Goal: Task Accomplishment & Management: Use online tool/utility

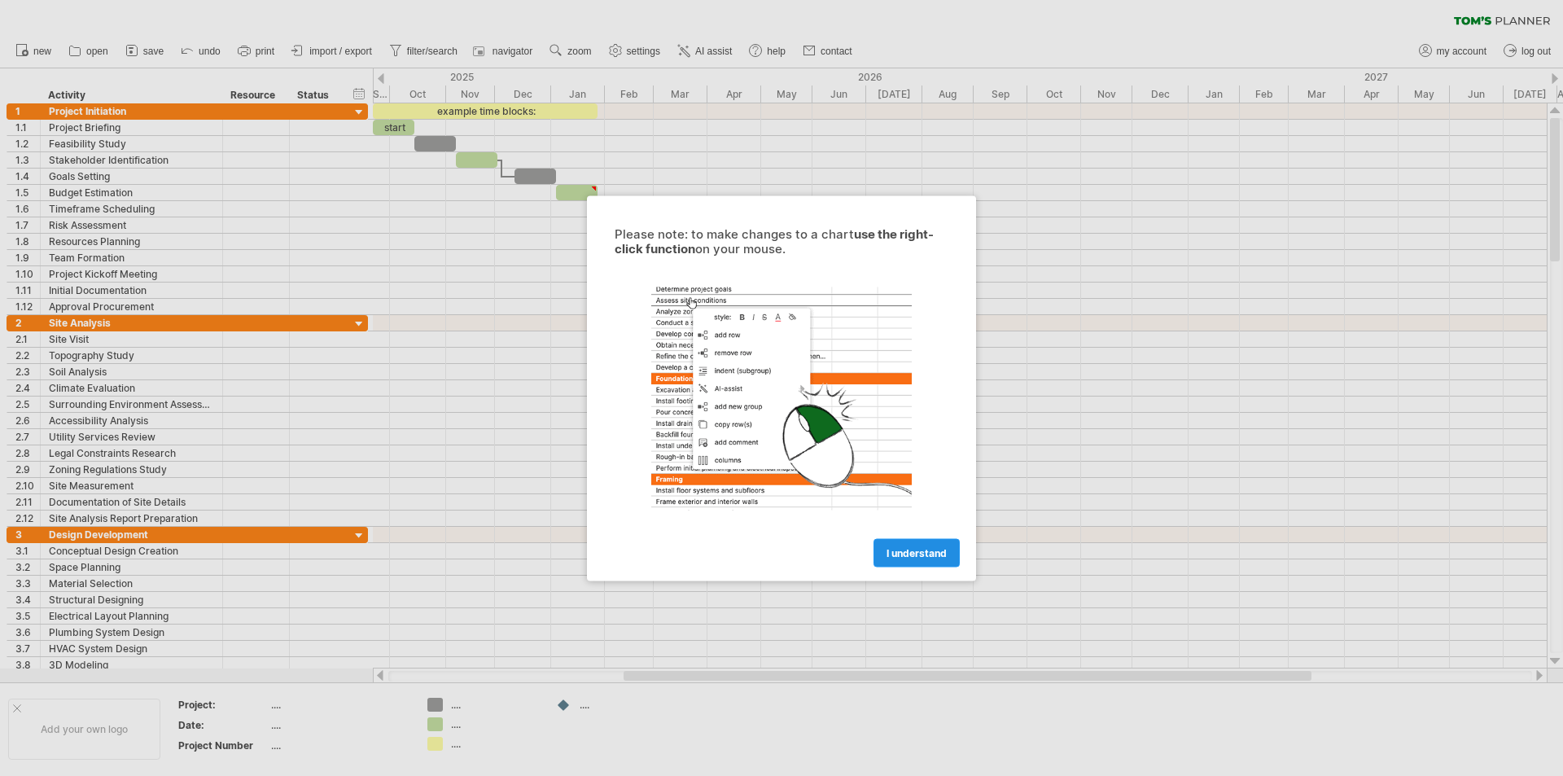
click at [913, 554] on span "I understand" at bounding box center [916, 552] width 60 height 12
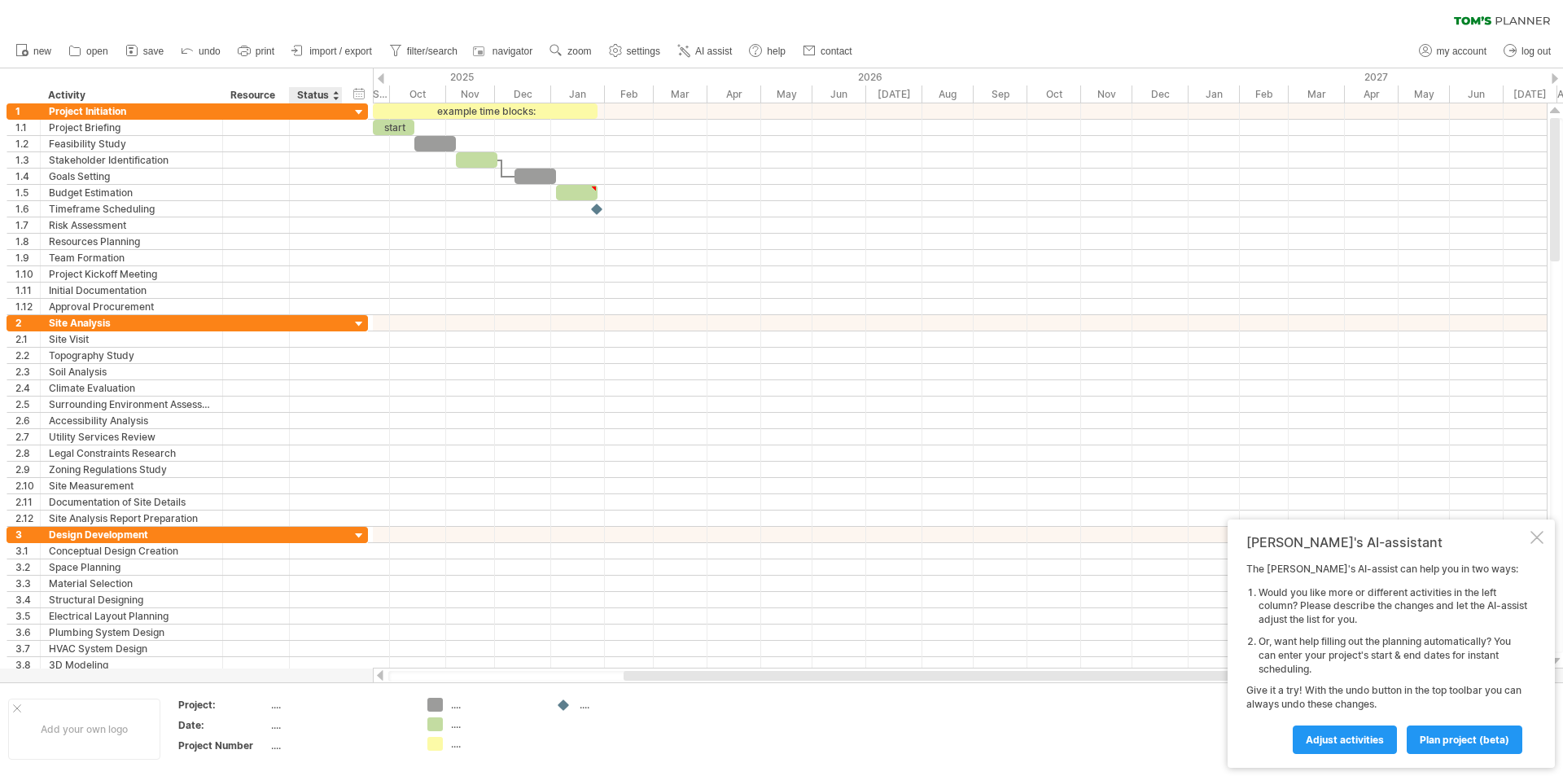
click at [337, 99] on div at bounding box center [335, 95] width 7 height 16
click at [342, 98] on div "hide start/end/duration show start/end/duration ******** Activity ******** Reso…" at bounding box center [186, 85] width 373 height 35
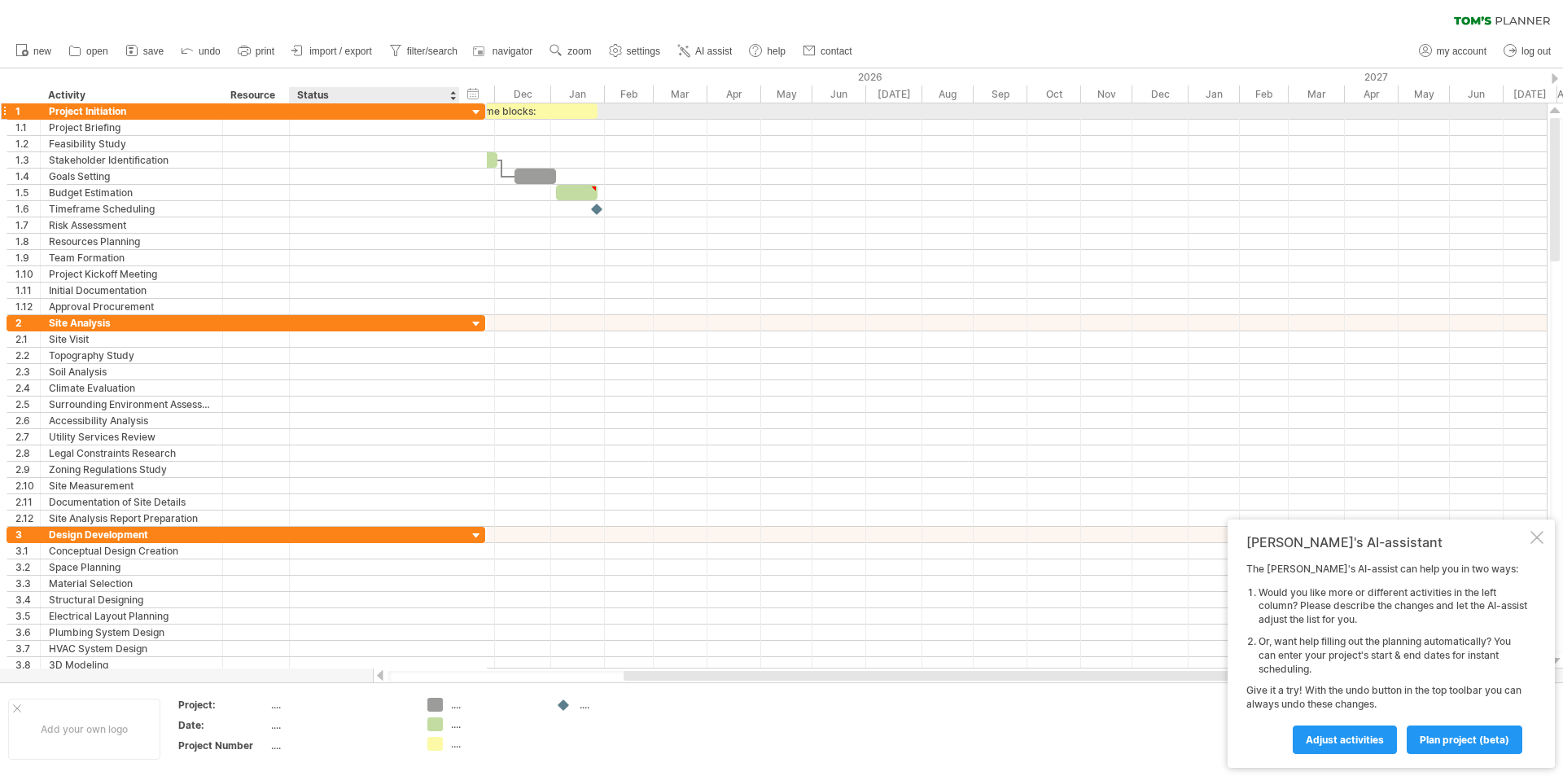
drag, startPoint x: 336, startPoint y: 105, endPoint x: 453, endPoint y: 113, distance: 117.5
click at [453, 113] on div at bounding box center [457, 111] width 8 height 16
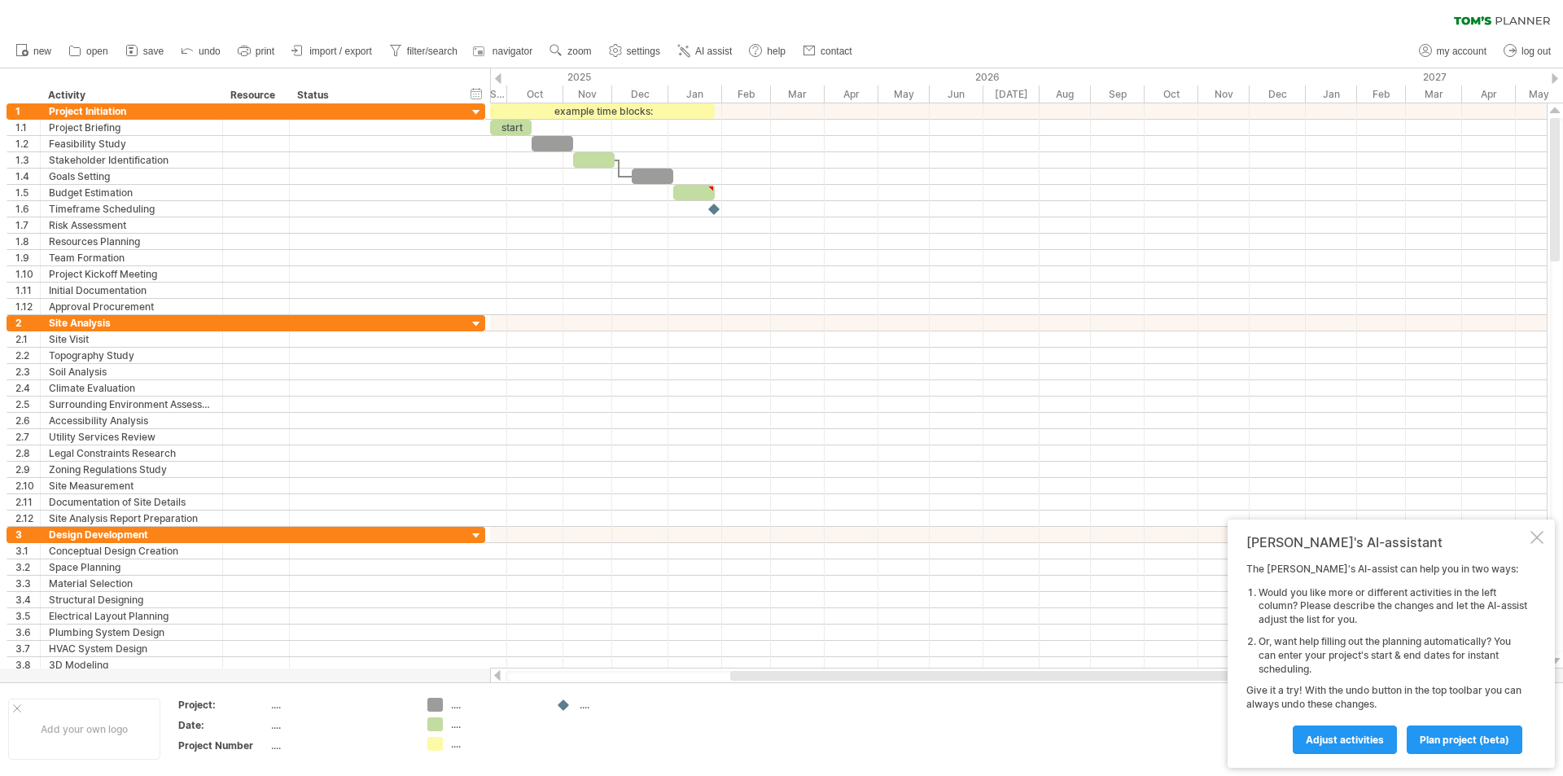
click at [318, 94] on div "Status" at bounding box center [373, 95] width 153 height 16
click at [318, 94] on input "******" at bounding box center [373, 95] width 153 height 16
click at [384, 93] on input "******" at bounding box center [373, 95] width 153 height 16
click at [494, 85] on div "Sep" at bounding box center [480, 93] width 54 height 17
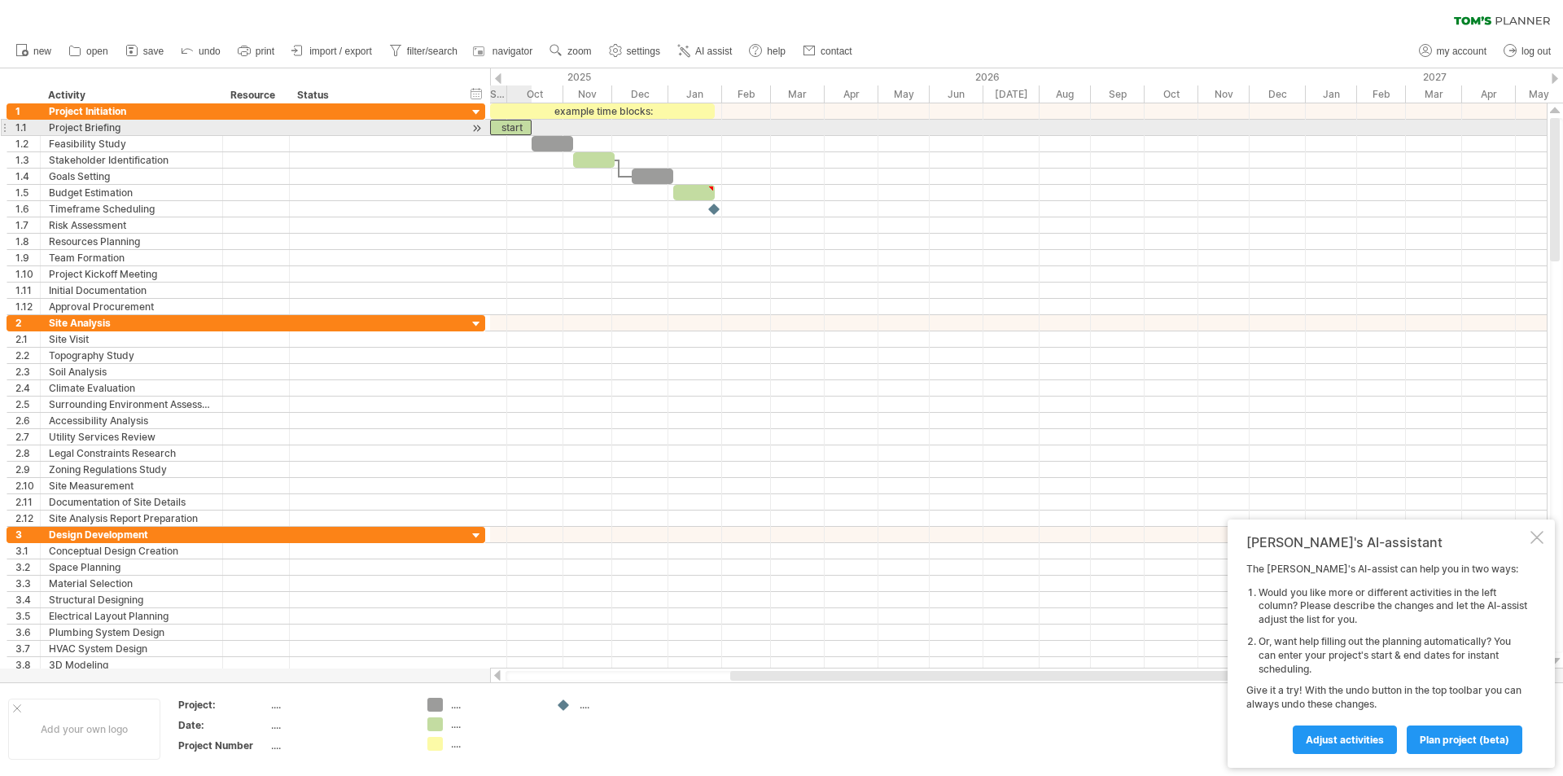
click at [508, 124] on div "start" at bounding box center [511, 127] width 42 height 15
click at [508, 124] on div "*****" at bounding box center [511, 127] width 42 height 15
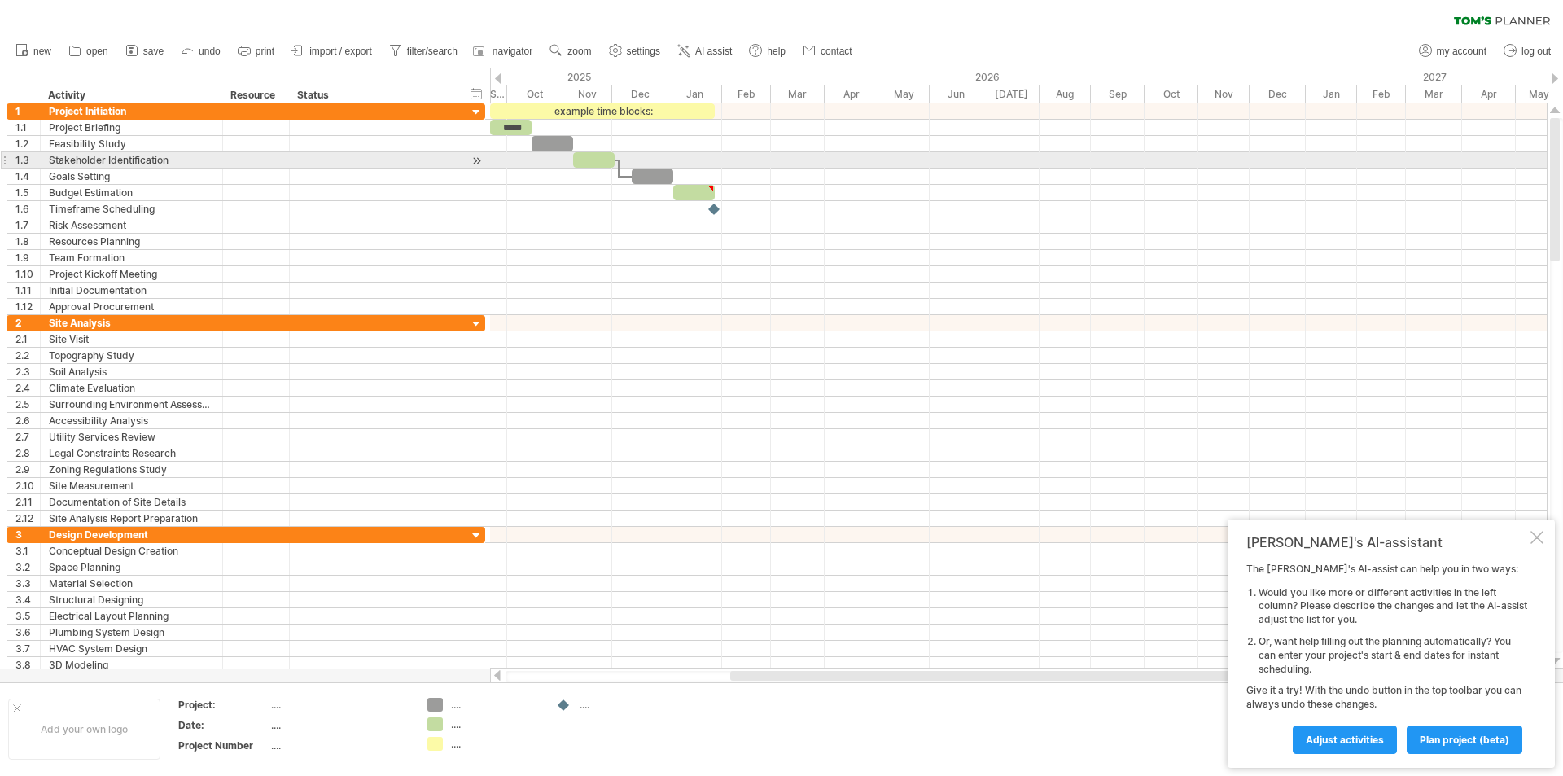
click at [510, 169] on div at bounding box center [1018, 177] width 1057 height 16
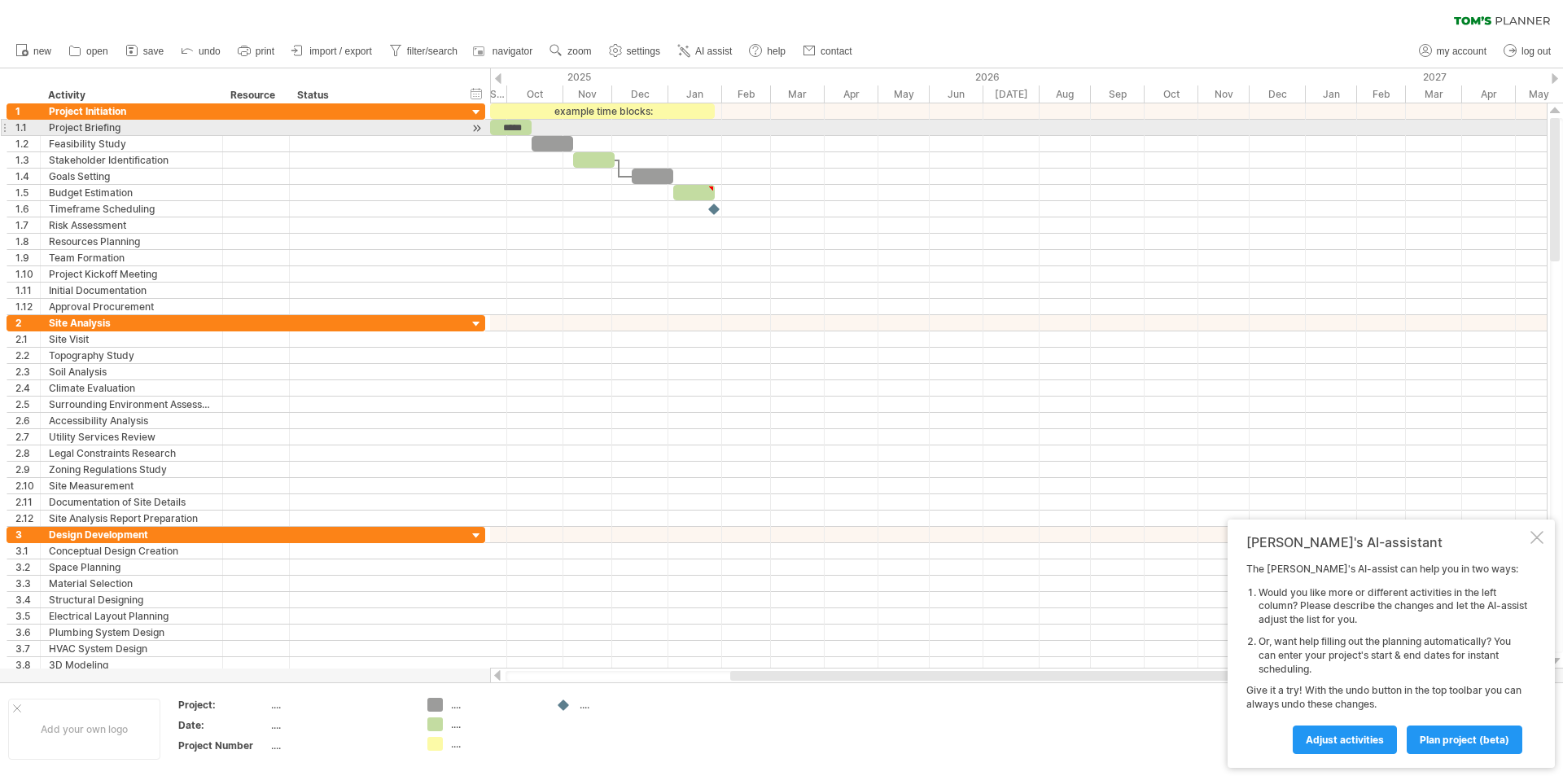
click at [511, 132] on div "*****" at bounding box center [511, 127] width 42 height 15
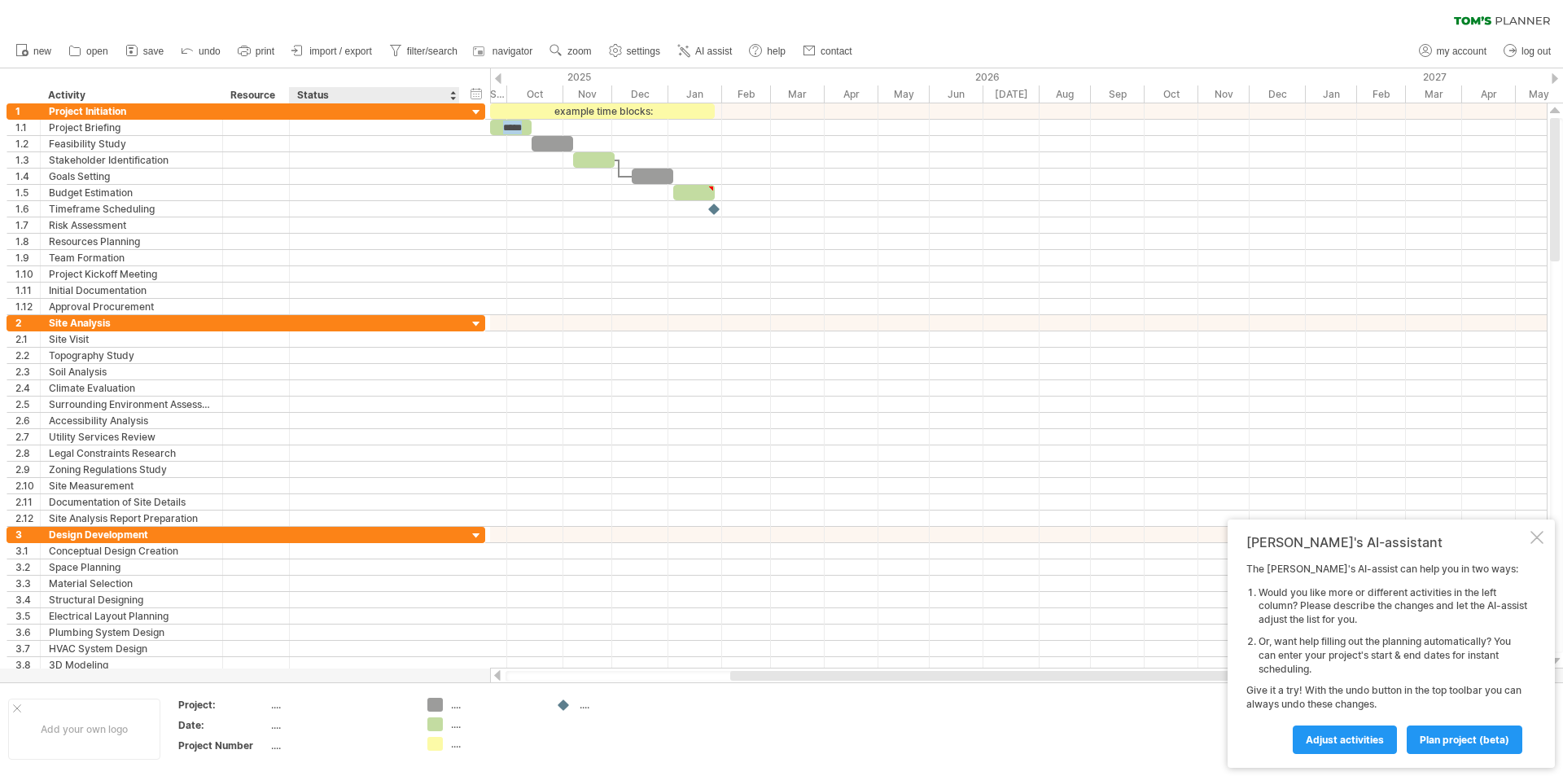
click at [346, 87] on div "Status" at bounding box center [373, 95] width 153 height 16
click at [331, 90] on input "******" at bounding box center [373, 95] width 153 height 16
click at [372, 94] on input "******" at bounding box center [373, 95] width 153 height 16
click at [416, 89] on input "******" at bounding box center [373, 95] width 153 height 16
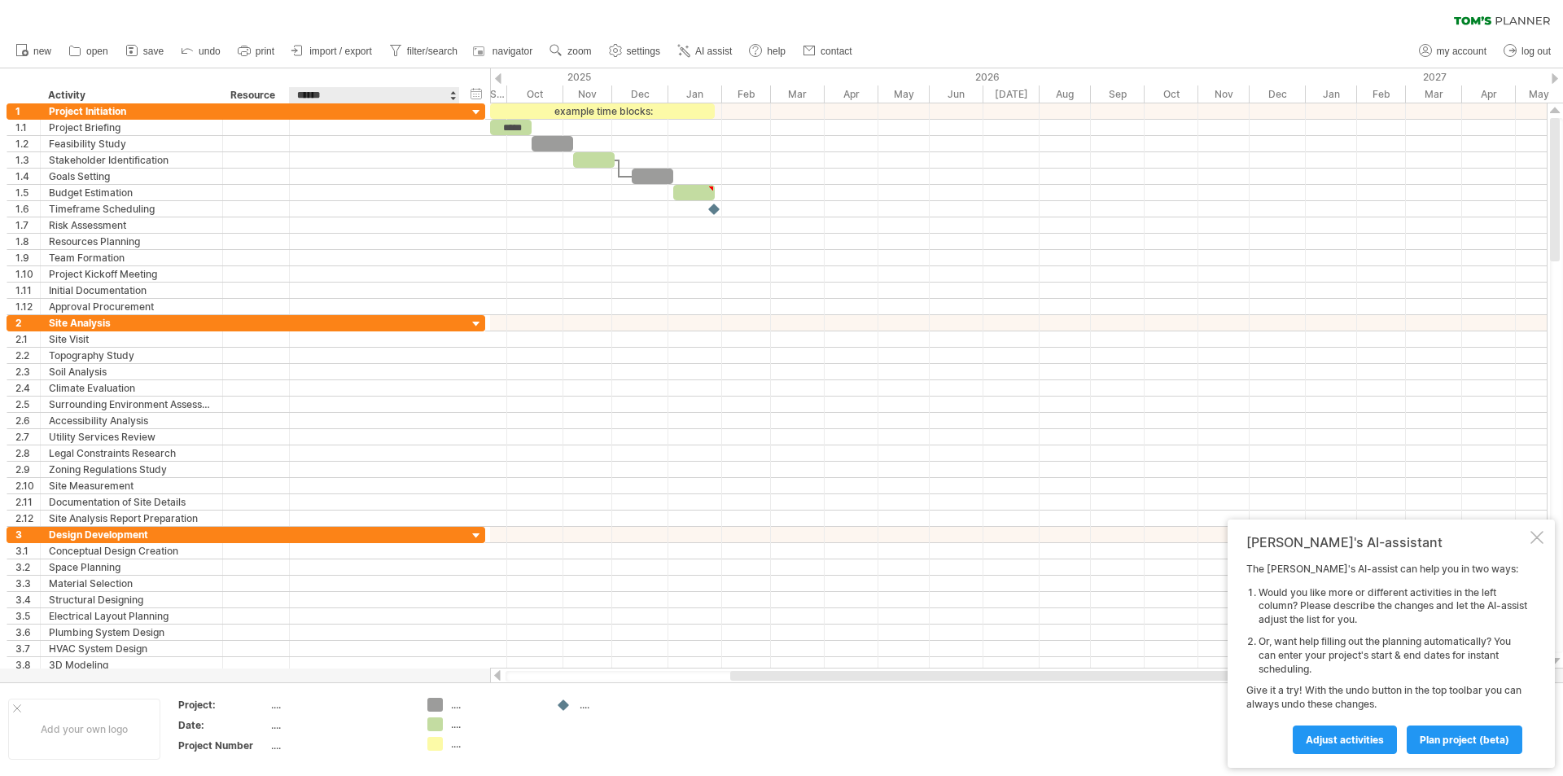
click at [416, 89] on input "******" at bounding box center [373, 95] width 153 height 16
click at [453, 99] on div at bounding box center [452, 95] width 7 height 16
click at [453, 93] on div at bounding box center [452, 95] width 7 height 16
click at [395, 93] on div "Status" at bounding box center [373, 95] width 153 height 16
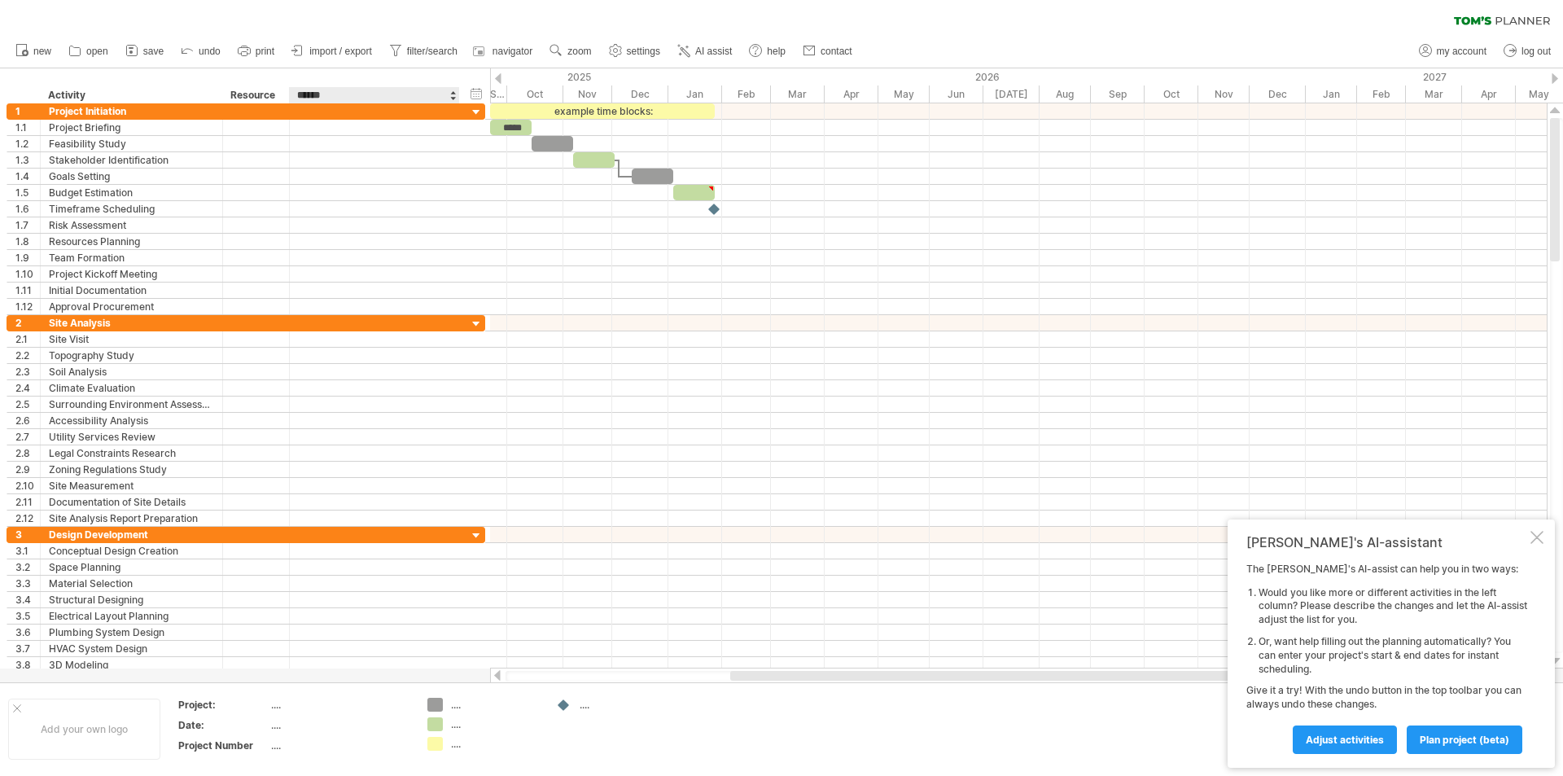
click at [338, 96] on input "******" at bounding box center [373, 95] width 153 height 16
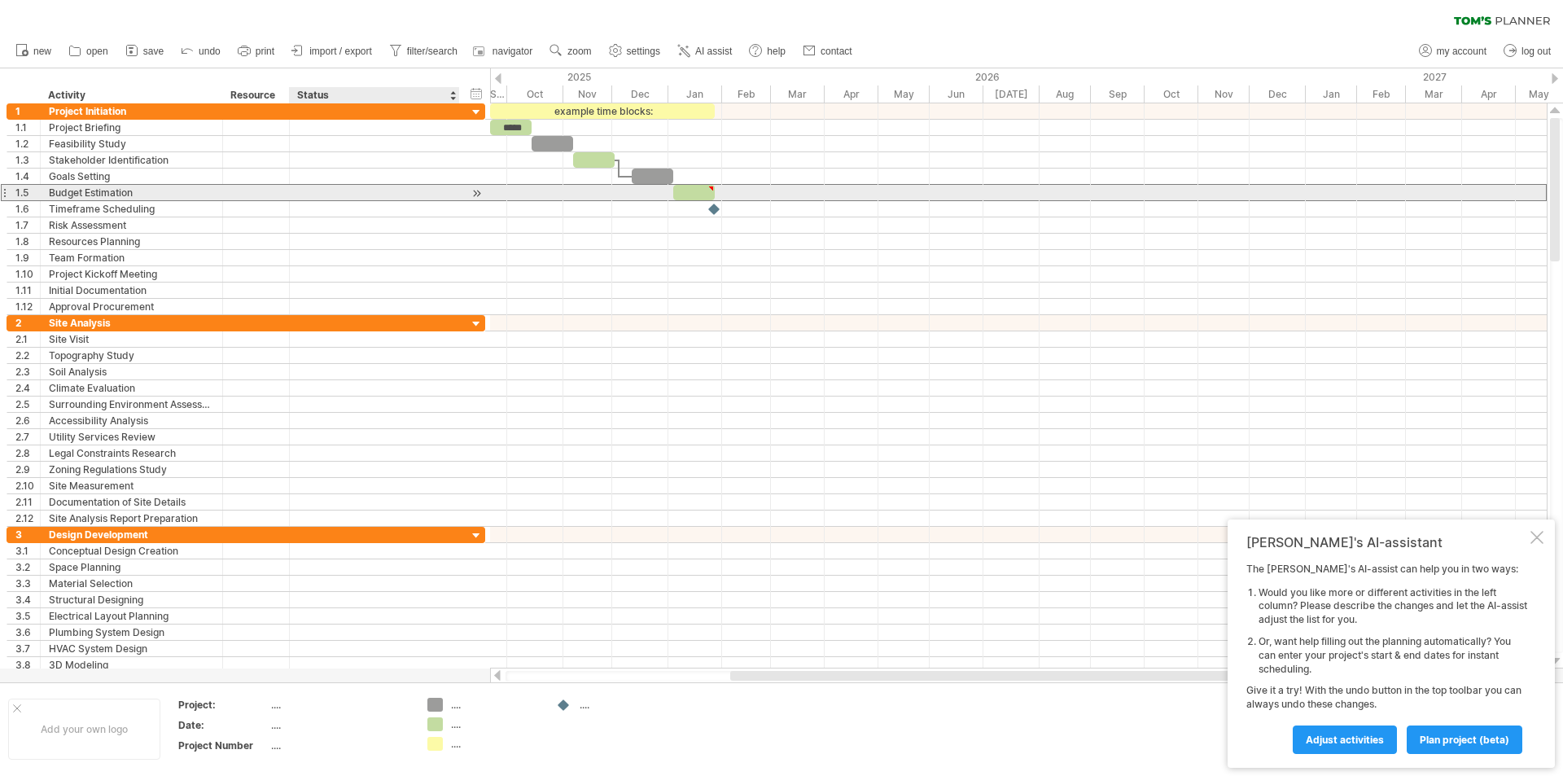
drag, startPoint x: 385, startPoint y: 189, endPoint x: 383, endPoint y: 152, distance: 36.7
click at [385, 188] on div at bounding box center [374, 192] width 153 height 15
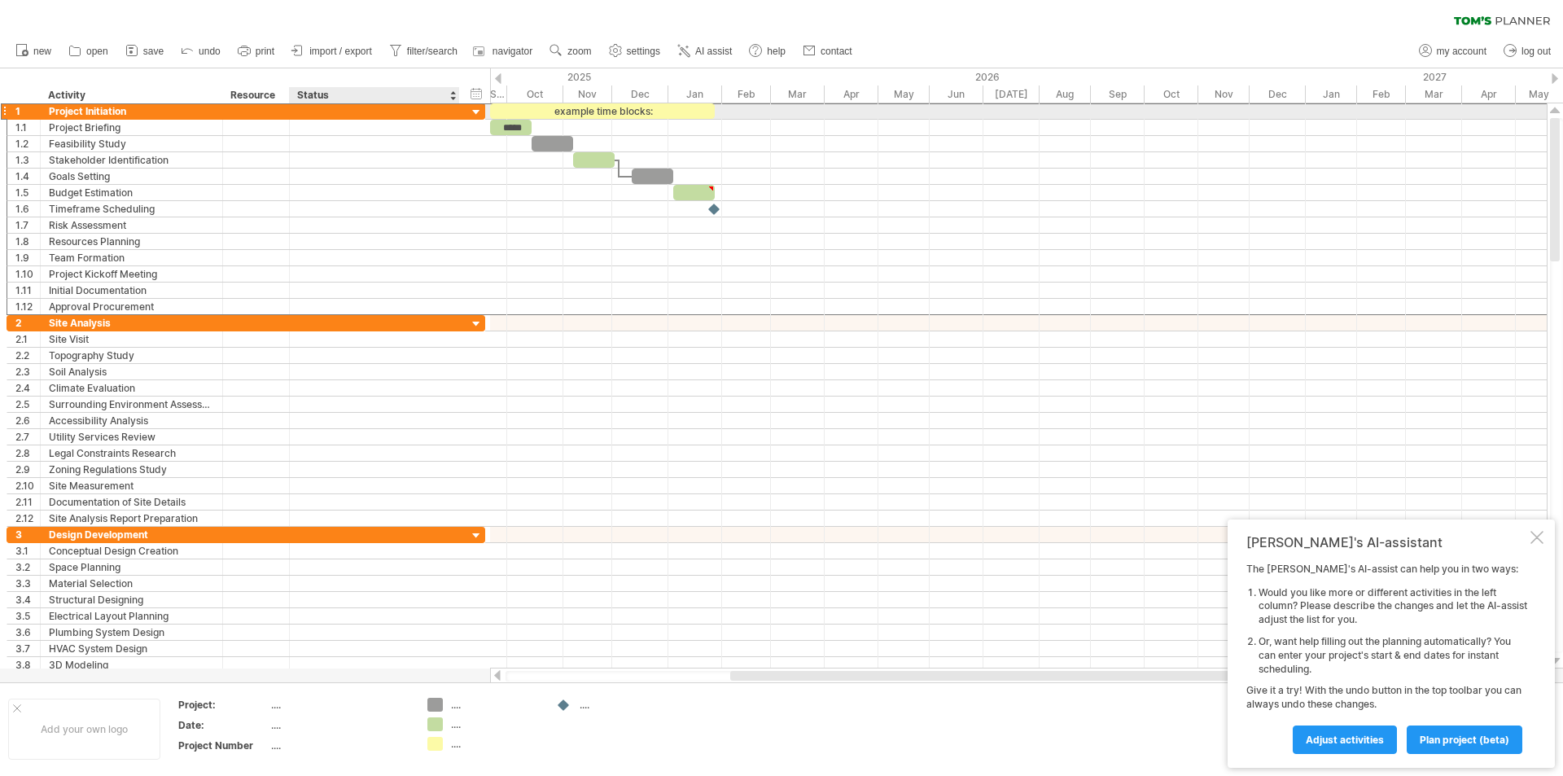
click at [451, 108] on div at bounding box center [375, 110] width 170 height 15
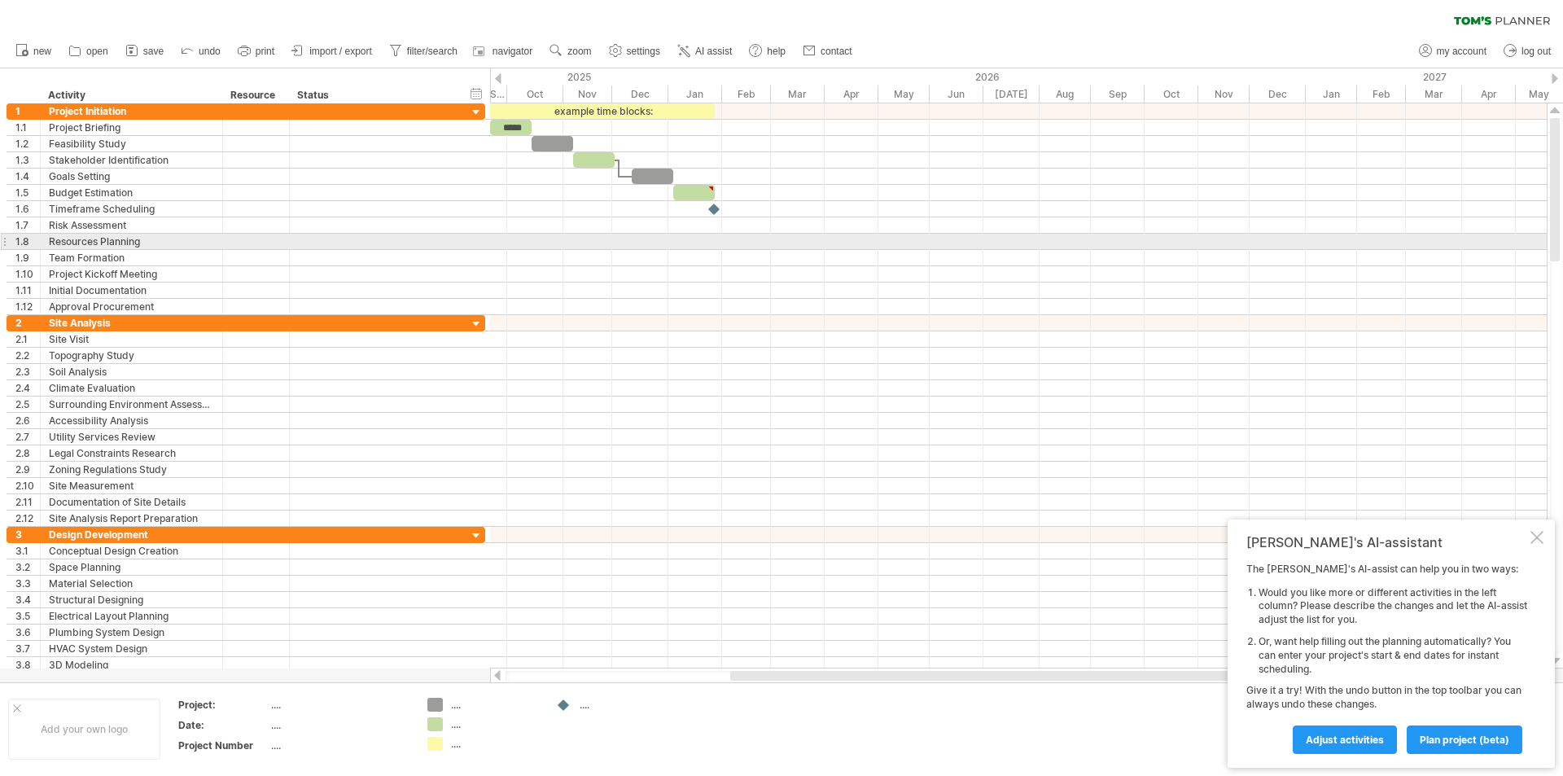
drag, startPoint x: 543, startPoint y: 245, endPoint x: 554, endPoint y: 144, distance: 101.5
click at [543, 245] on div at bounding box center [1018, 242] width 1057 height 16
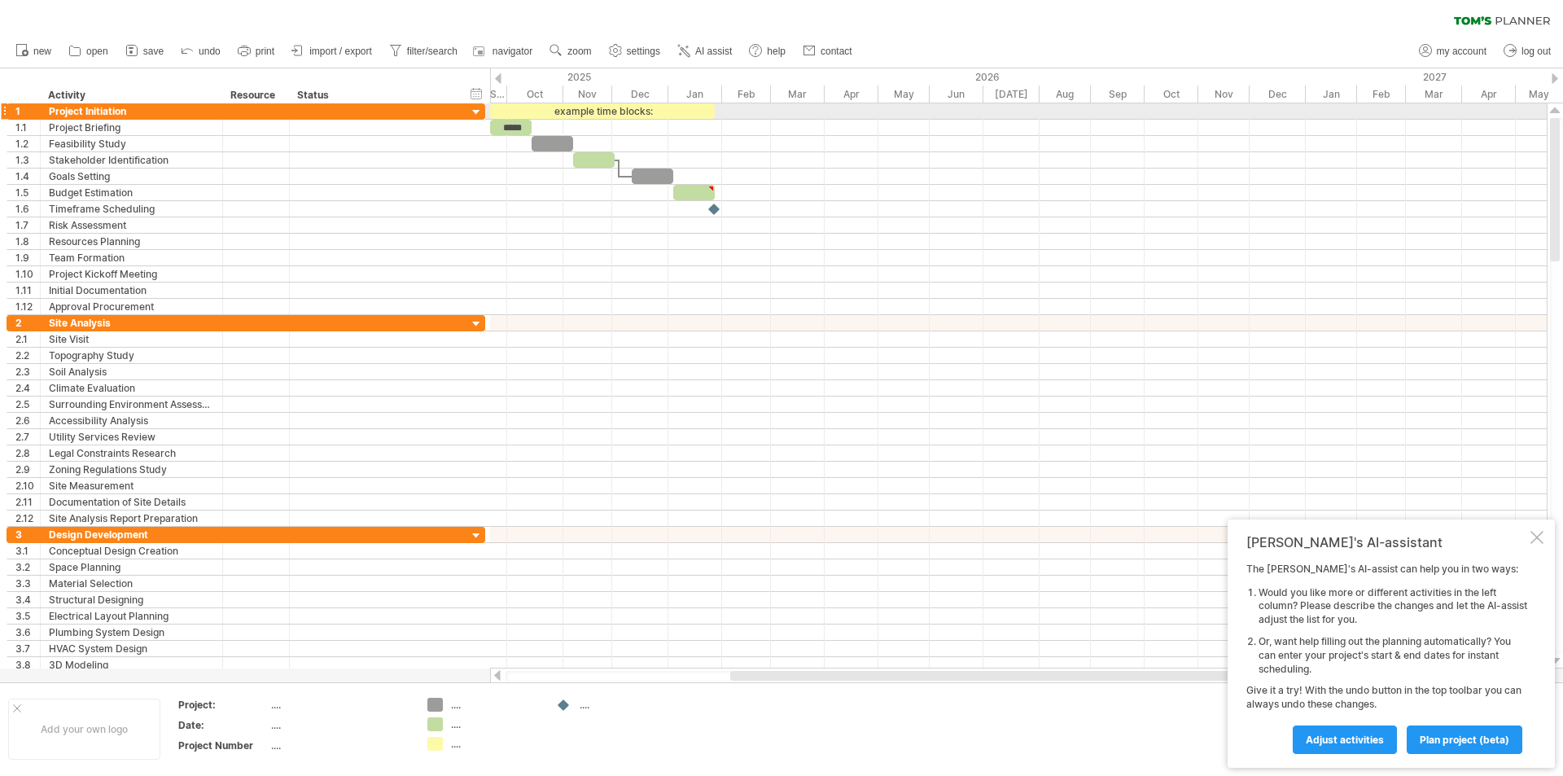
click at [586, 110] on div "example time blocks:" at bounding box center [602, 110] width 225 height 15
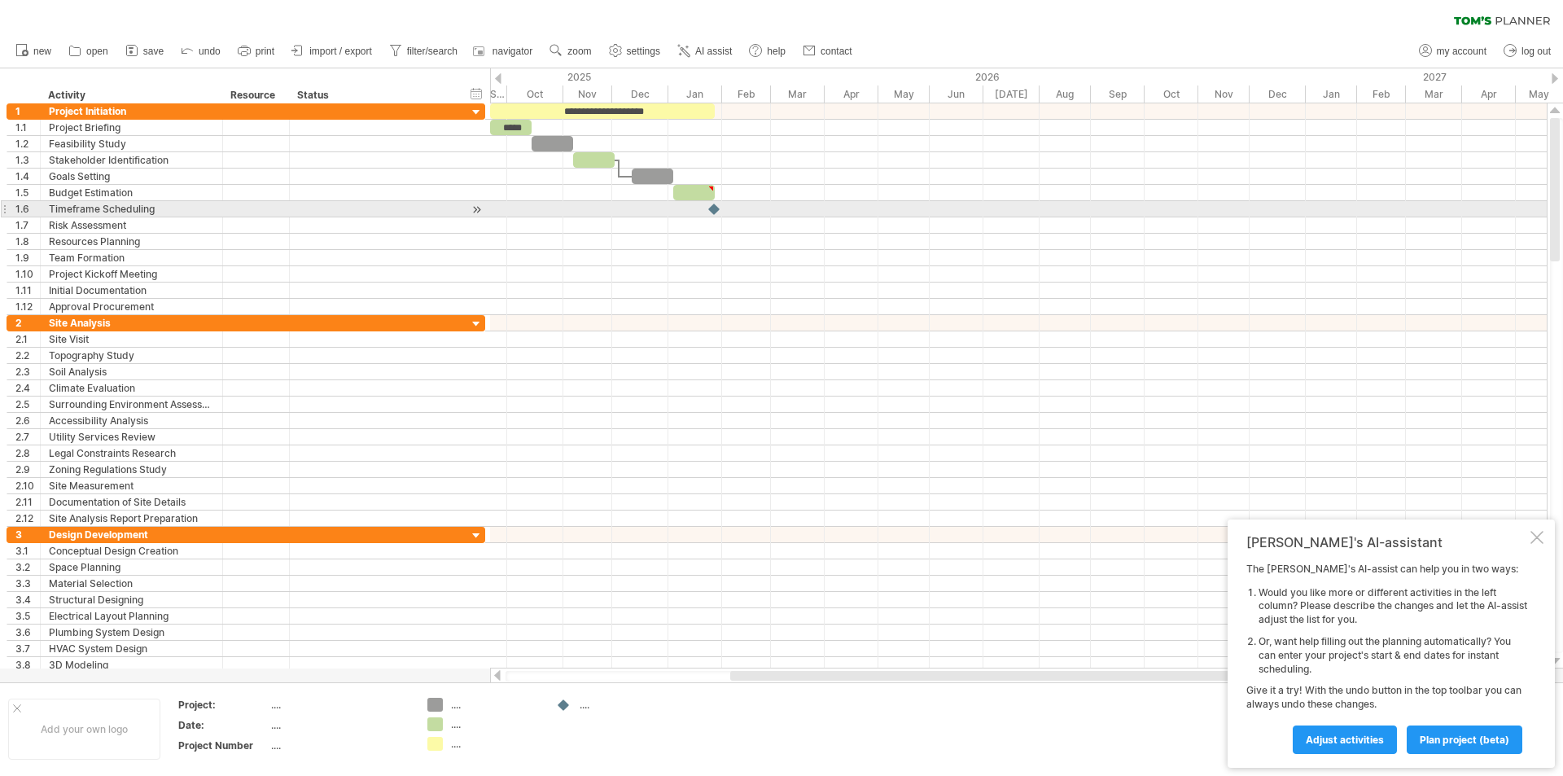
click at [936, 211] on div at bounding box center [1018, 209] width 1057 height 16
click at [709, 208] on div at bounding box center [715, 208] width 18 height 15
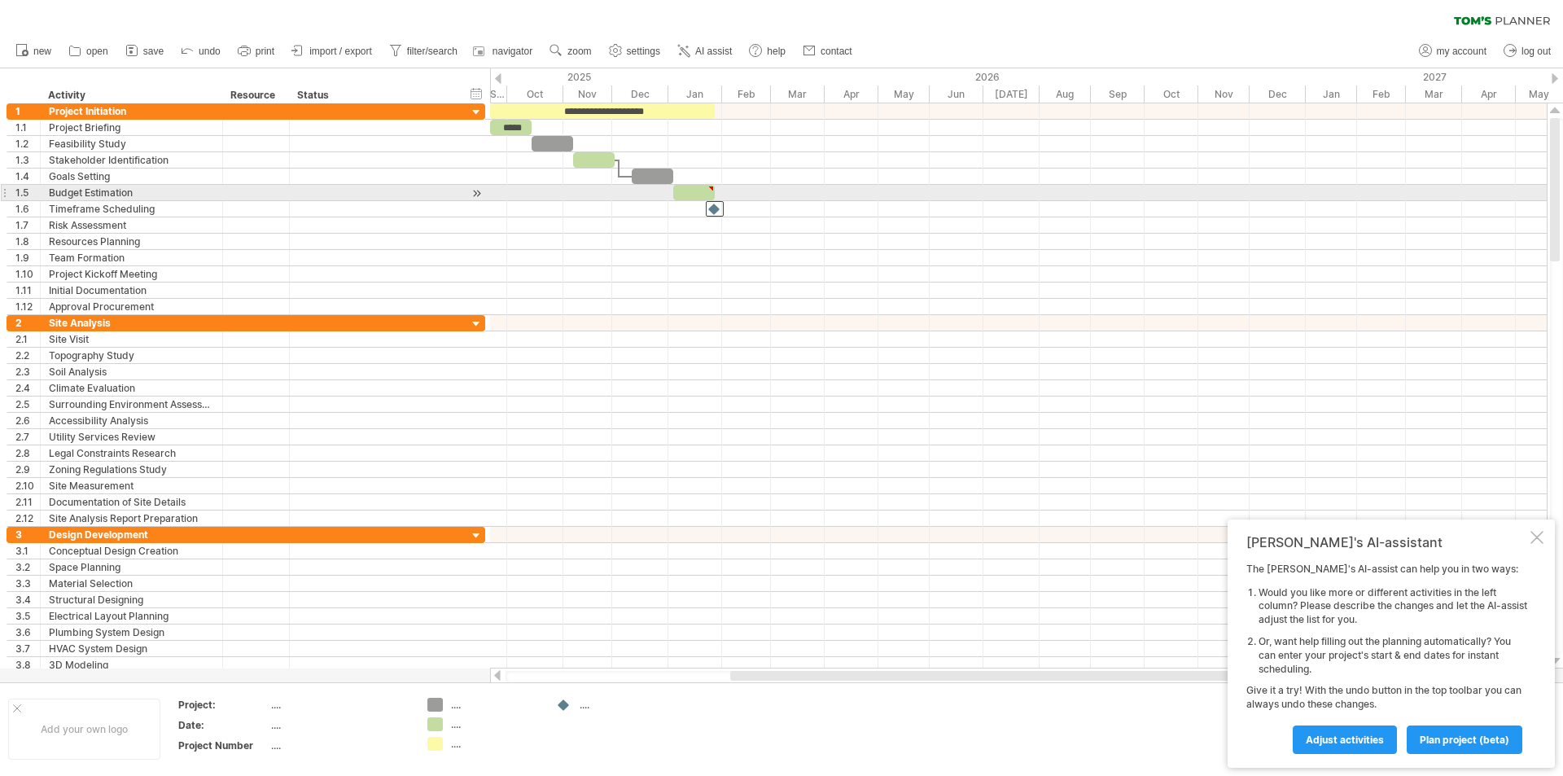
type textarea "**********"
drag, startPoint x: 715, startPoint y: 191, endPoint x: 936, endPoint y: 199, distance: 221.5
click at [936, 199] on span at bounding box center [936, 192] width 7 height 15
drag, startPoint x: 934, startPoint y: 191, endPoint x: 814, endPoint y: 186, distance: 119.8
click at [814, 186] on div at bounding box center [812, 188] width 7 height 7
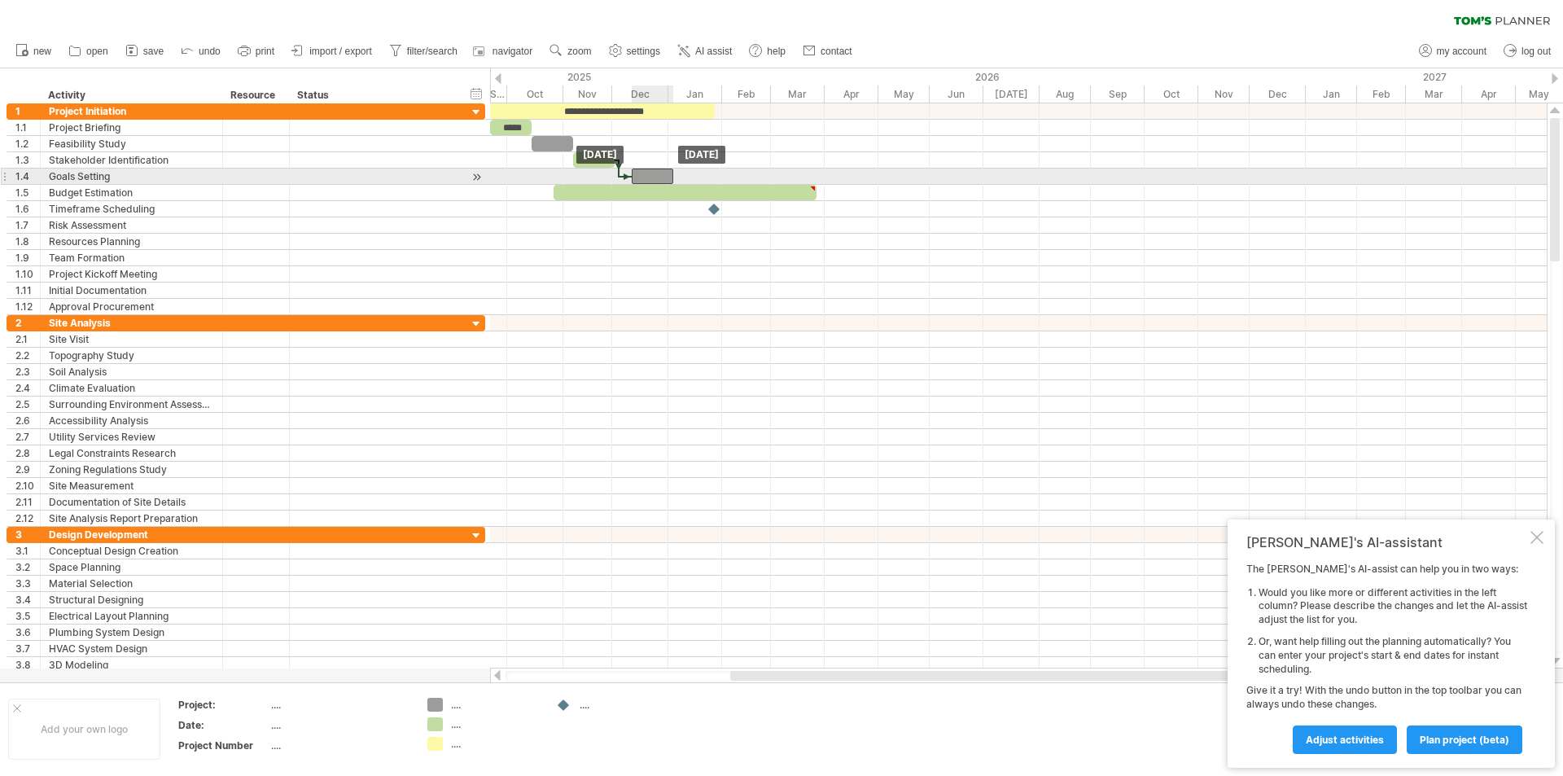
click at [655, 173] on div at bounding box center [653, 176] width 42 height 15
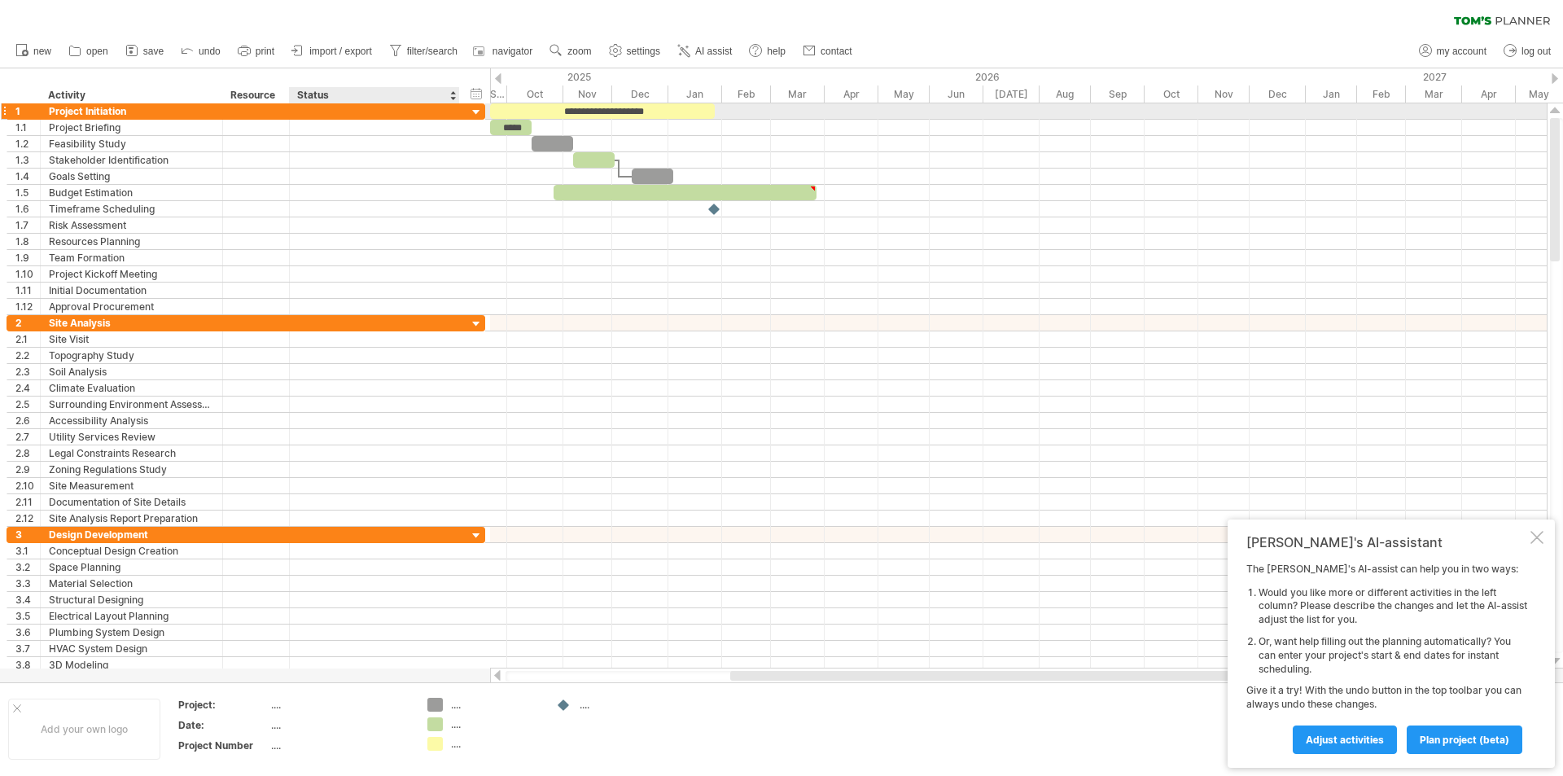
click at [481, 111] on div at bounding box center [476, 112] width 15 height 15
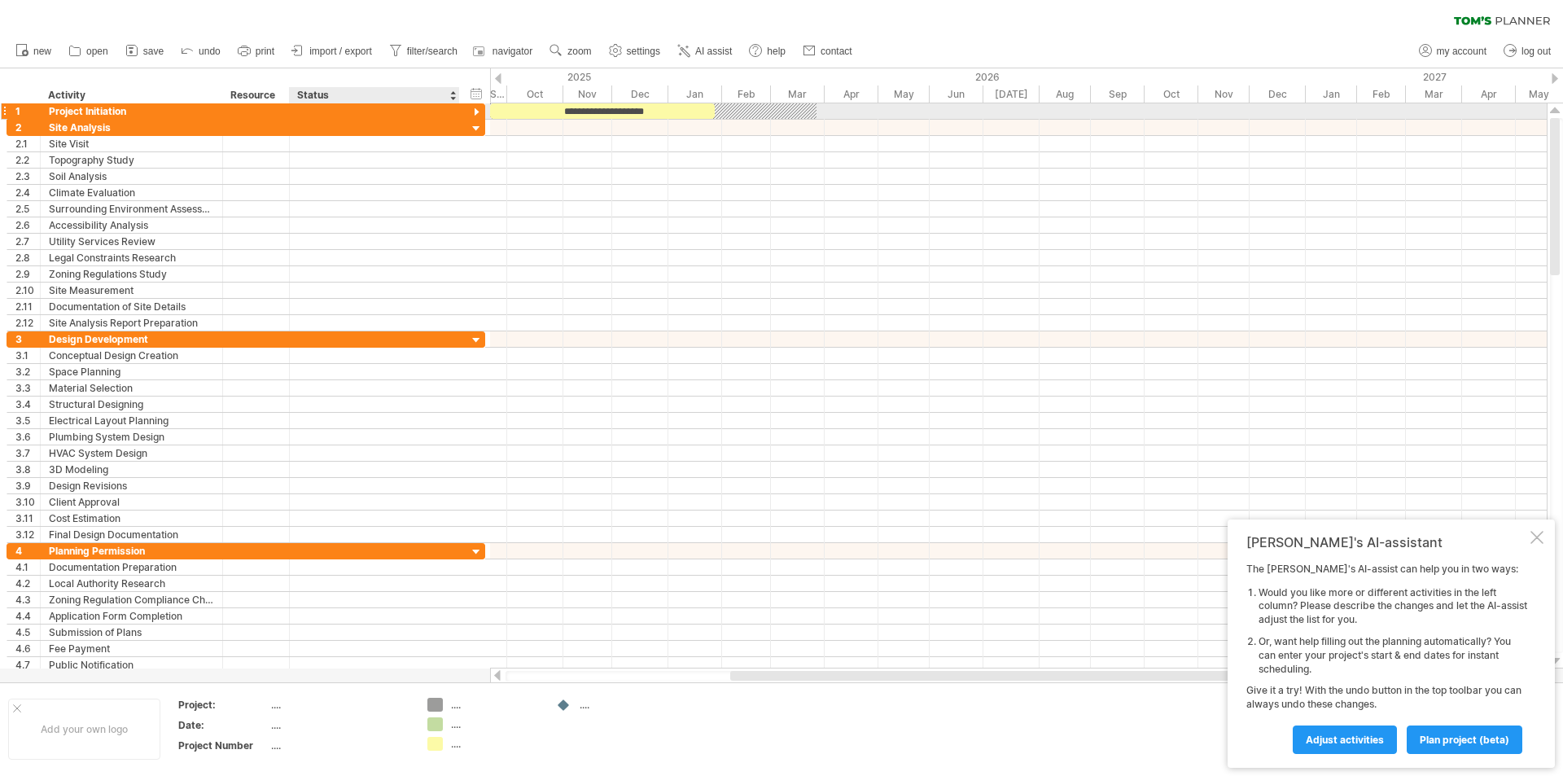
click at [481, 111] on div at bounding box center [476, 112] width 15 height 15
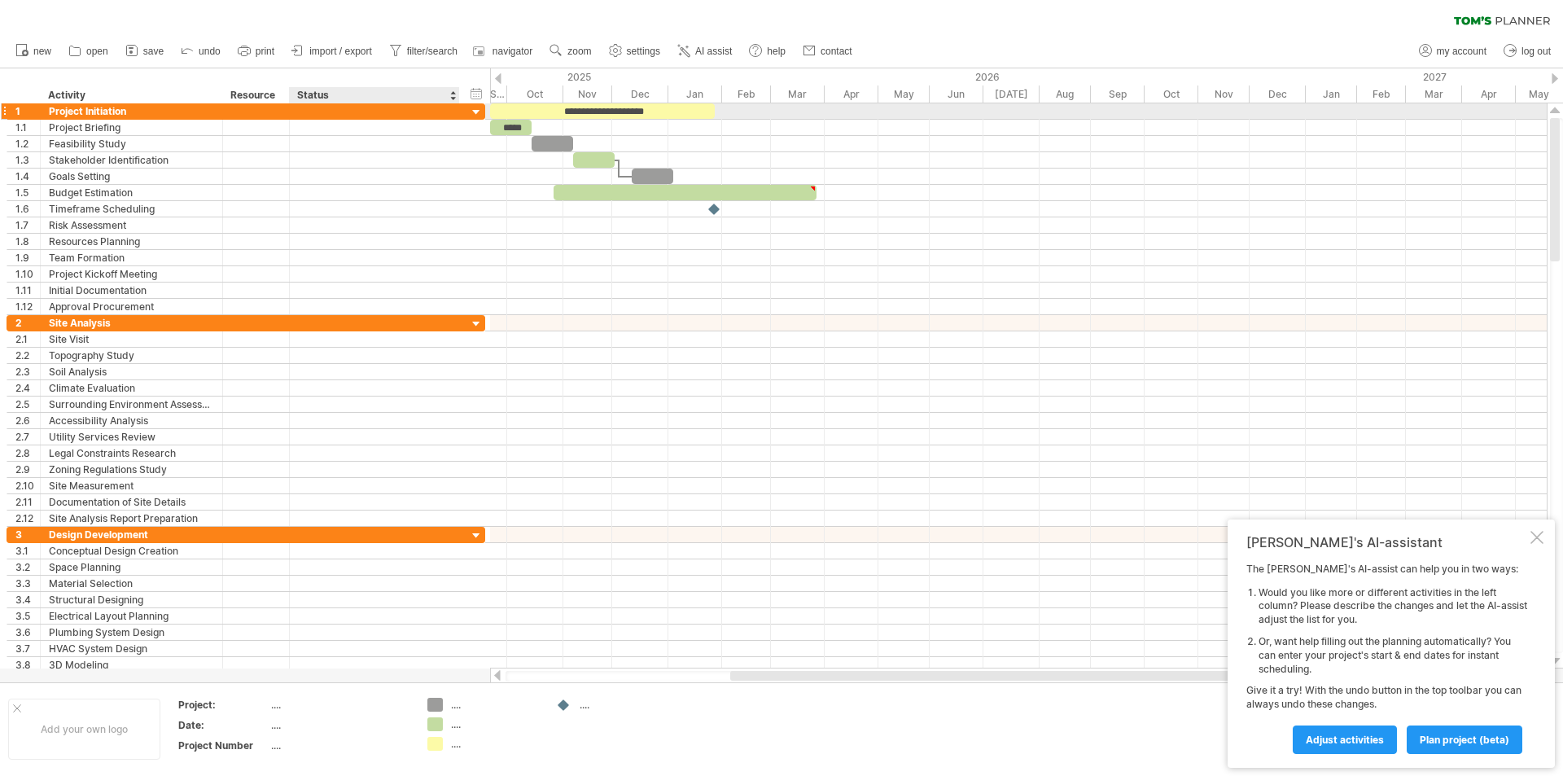
click at [481, 111] on div at bounding box center [476, 112] width 15 height 15
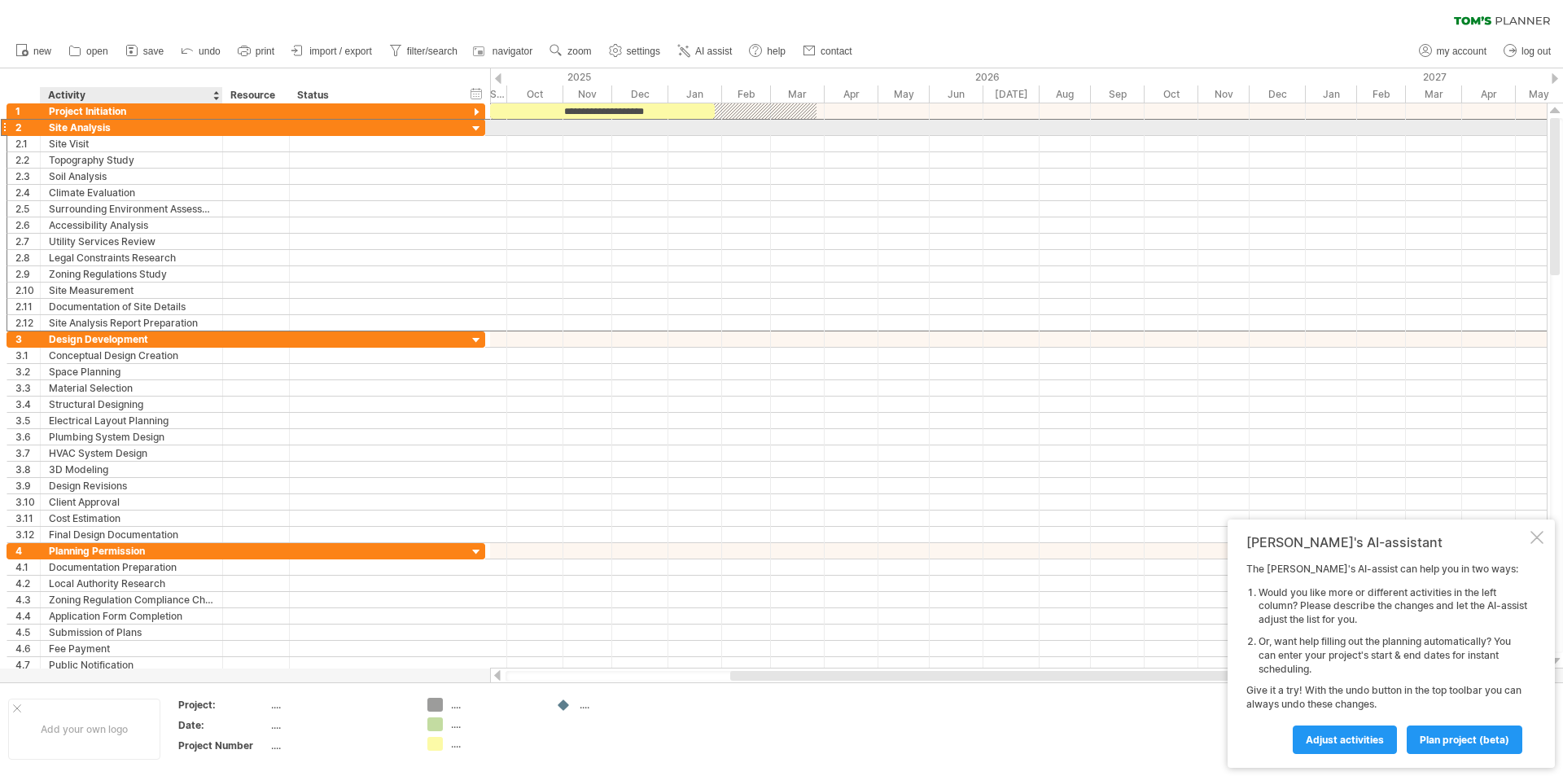
click at [150, 123] on div "Site Analysis" at bounding box center [131, 127] width 165 height 15
click at [482, 128] on div at bounding box center [476, 128] width 15 height 15
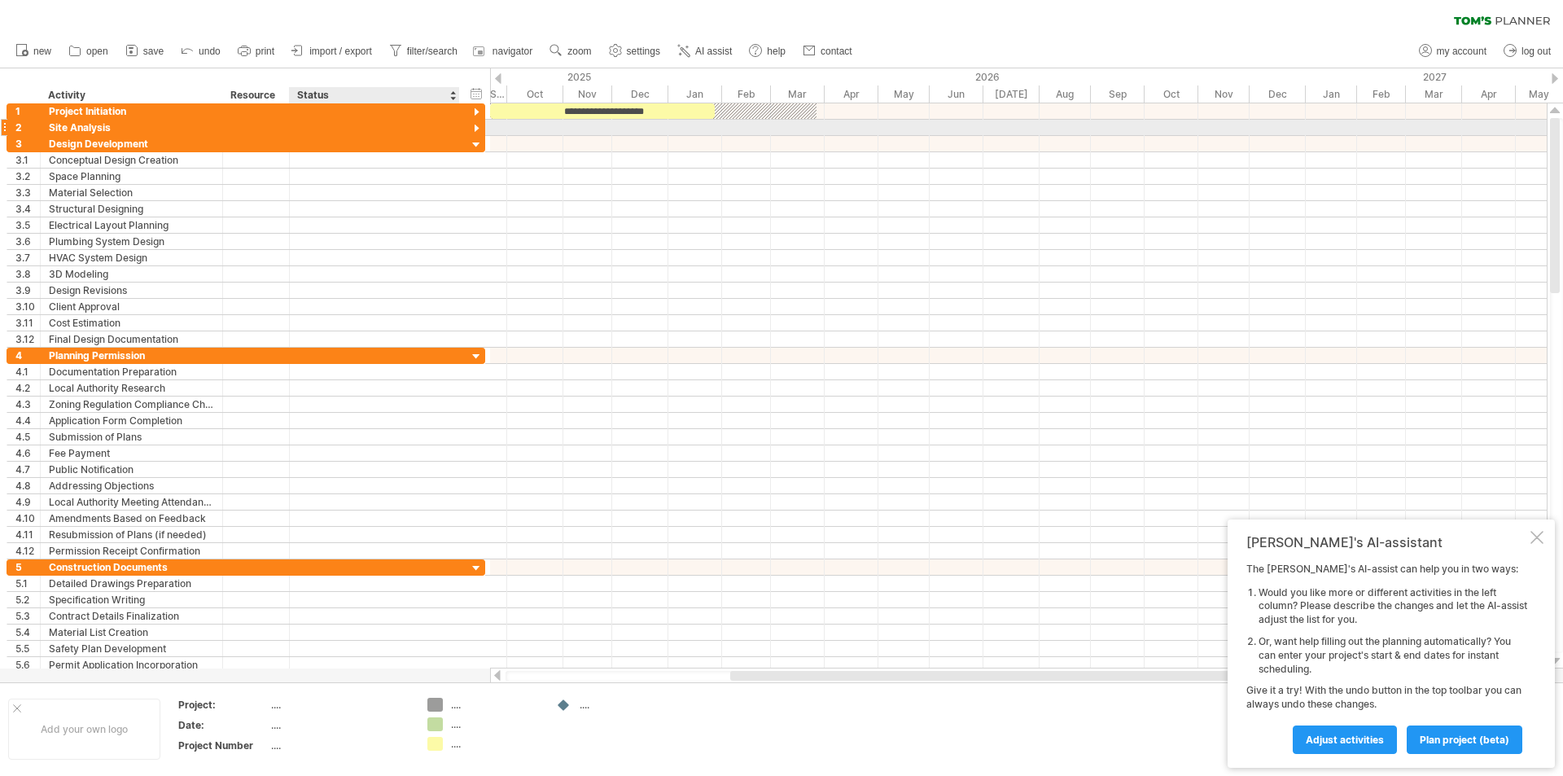
click at [480, 127] on div at bounding box center [476, 128] width 15 height 15
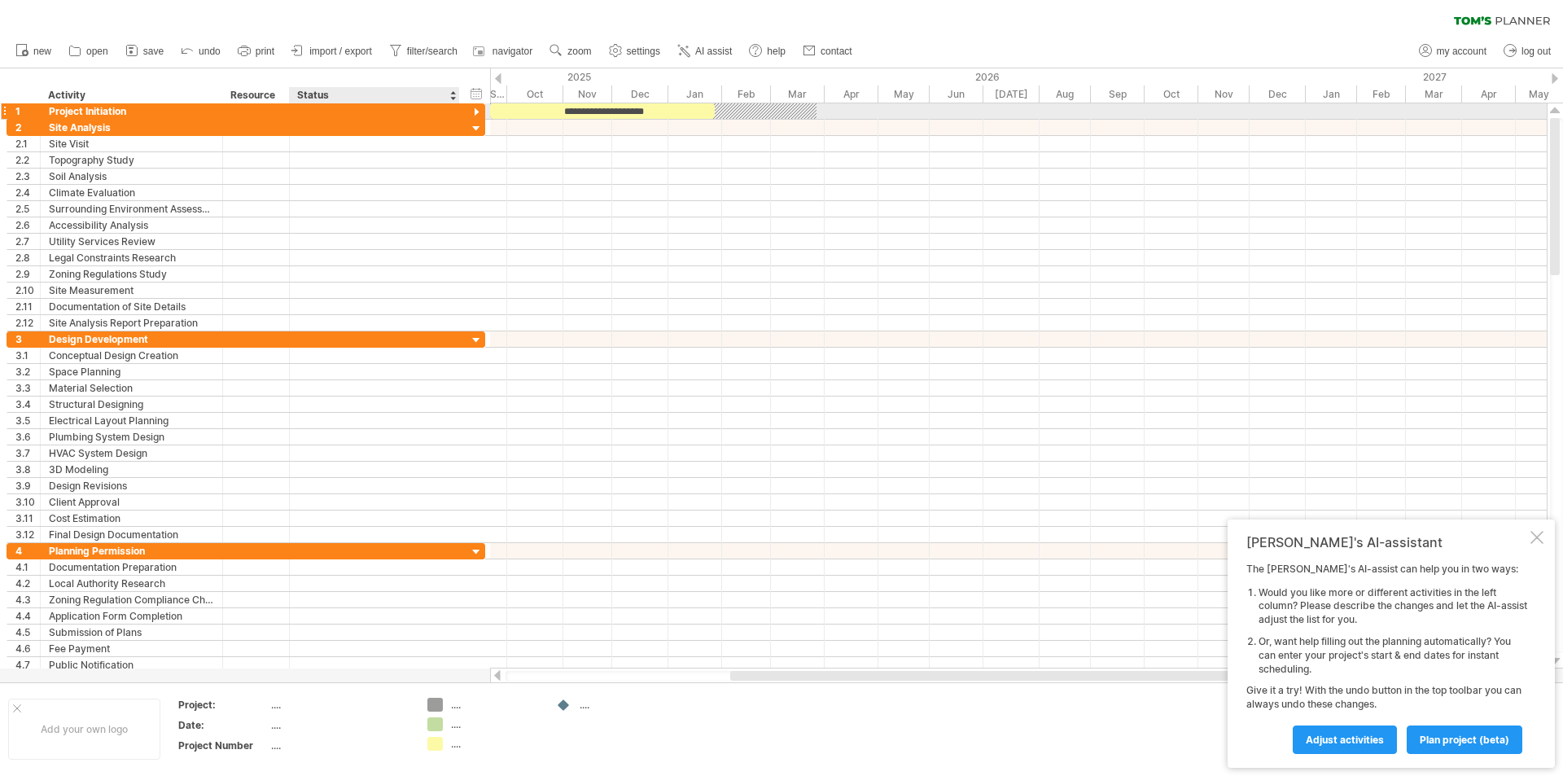
click at [482, 112] on div at bounding box center [476, 112] width 15 height 15
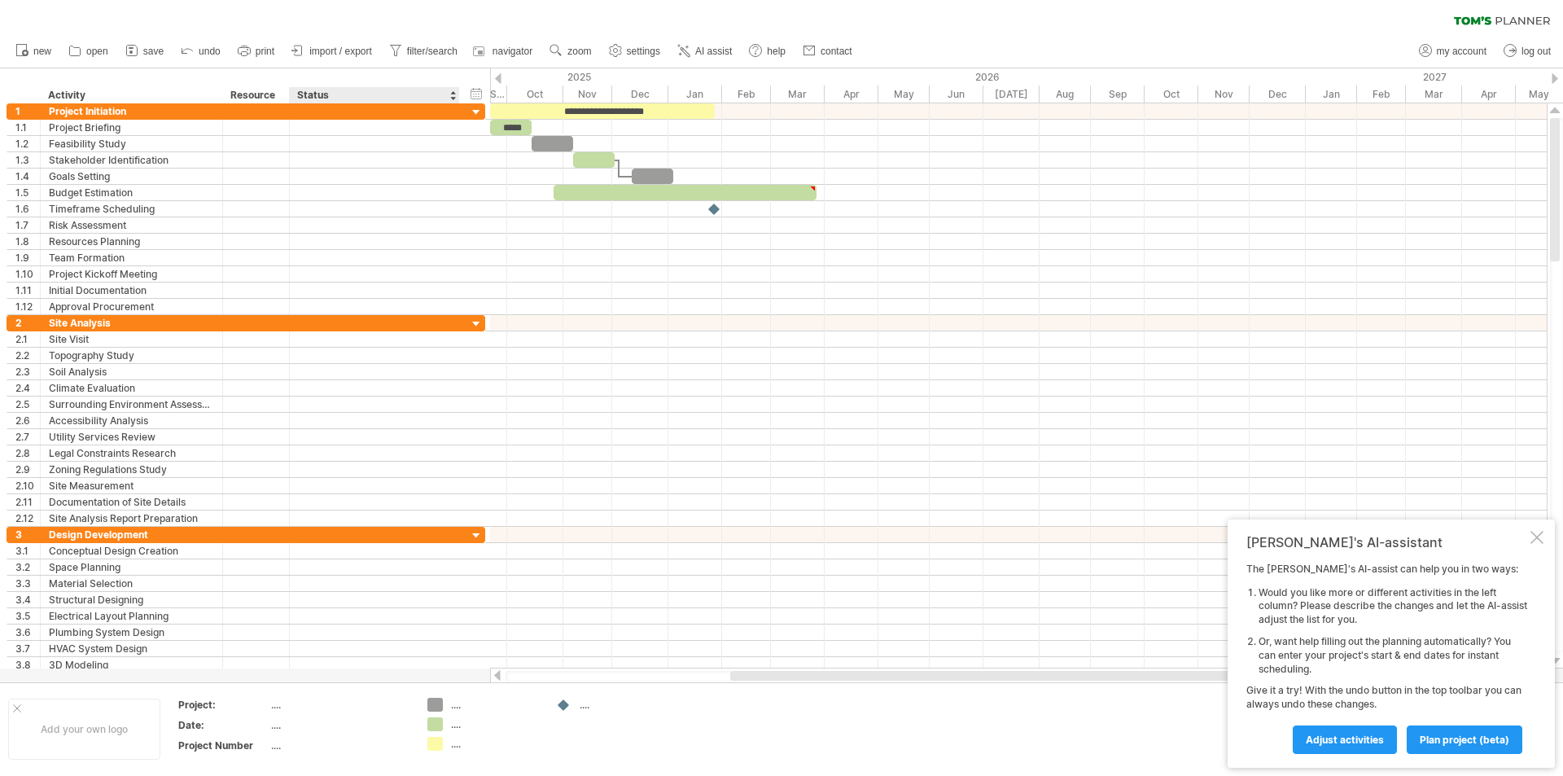
click at [308, 92] on div "Status" at bounding box center [373, 95] width 153 height 16
click at [256, 96] on div "Resource" at bounding box center [255, 95] width 50 height 16
click at [256, 96] on input "********" at bounding box center [255, 95] width 50 height 16
click at [265, 96] on input "********" at bounding box center [255, 95] width 50 height 16
click at [379, 113] on div at bounding box center [374, 110] width 153 height 15
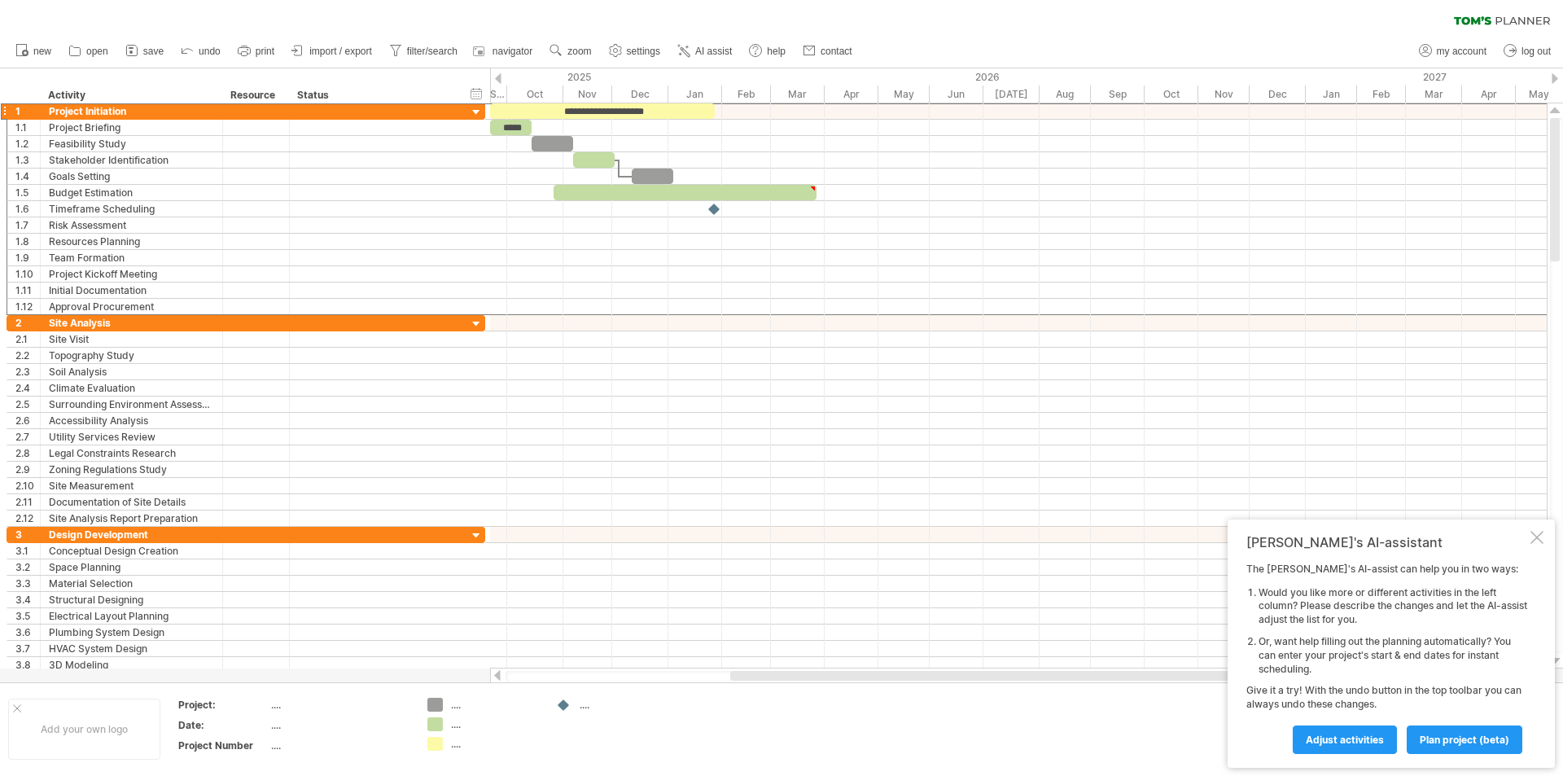
click at [501, 76] on div at bounding box center [498, 78] width 7 height 11
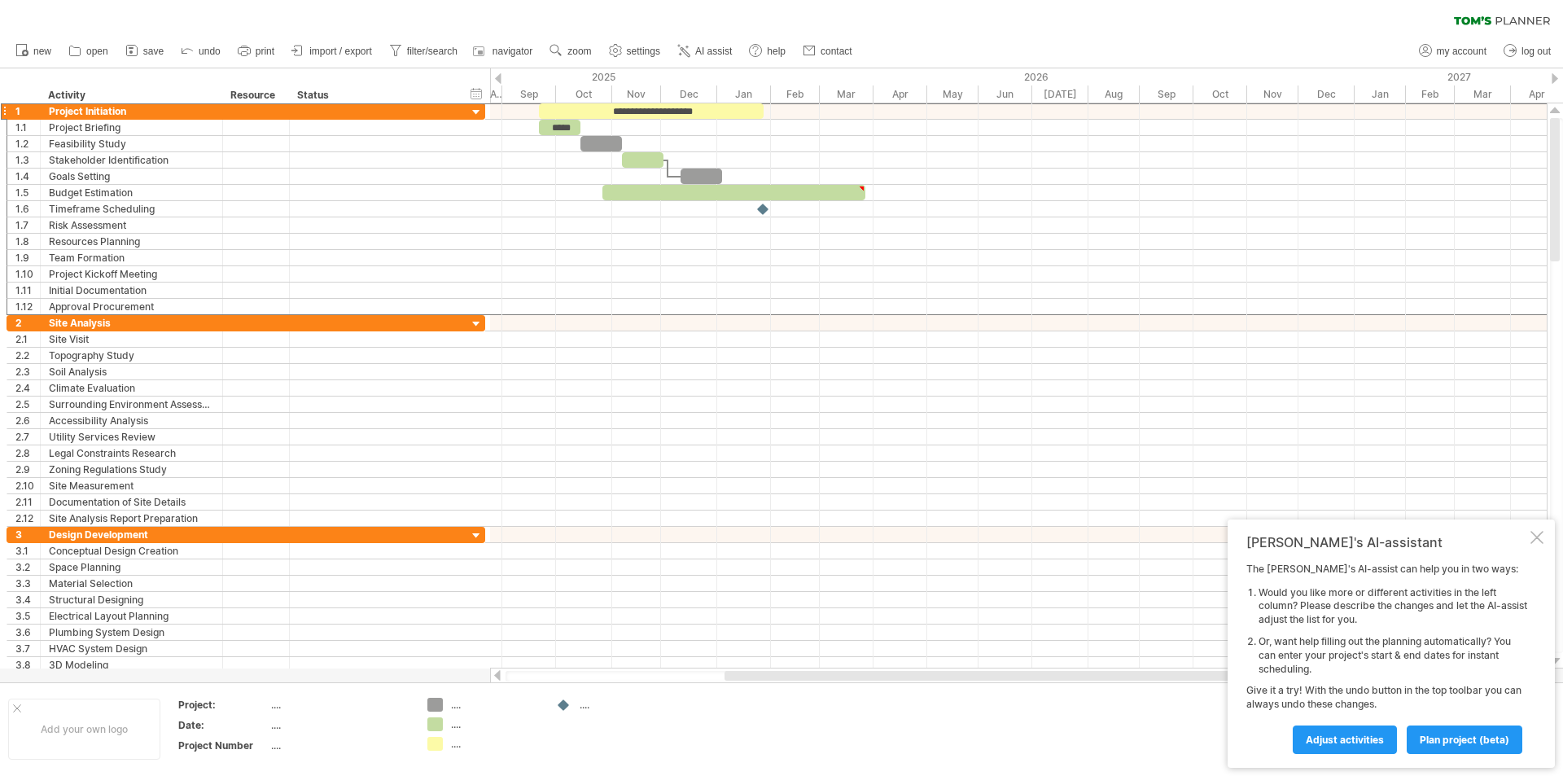
click at [501, 76] on div at bounding box center [498, 78] width 7 height 11
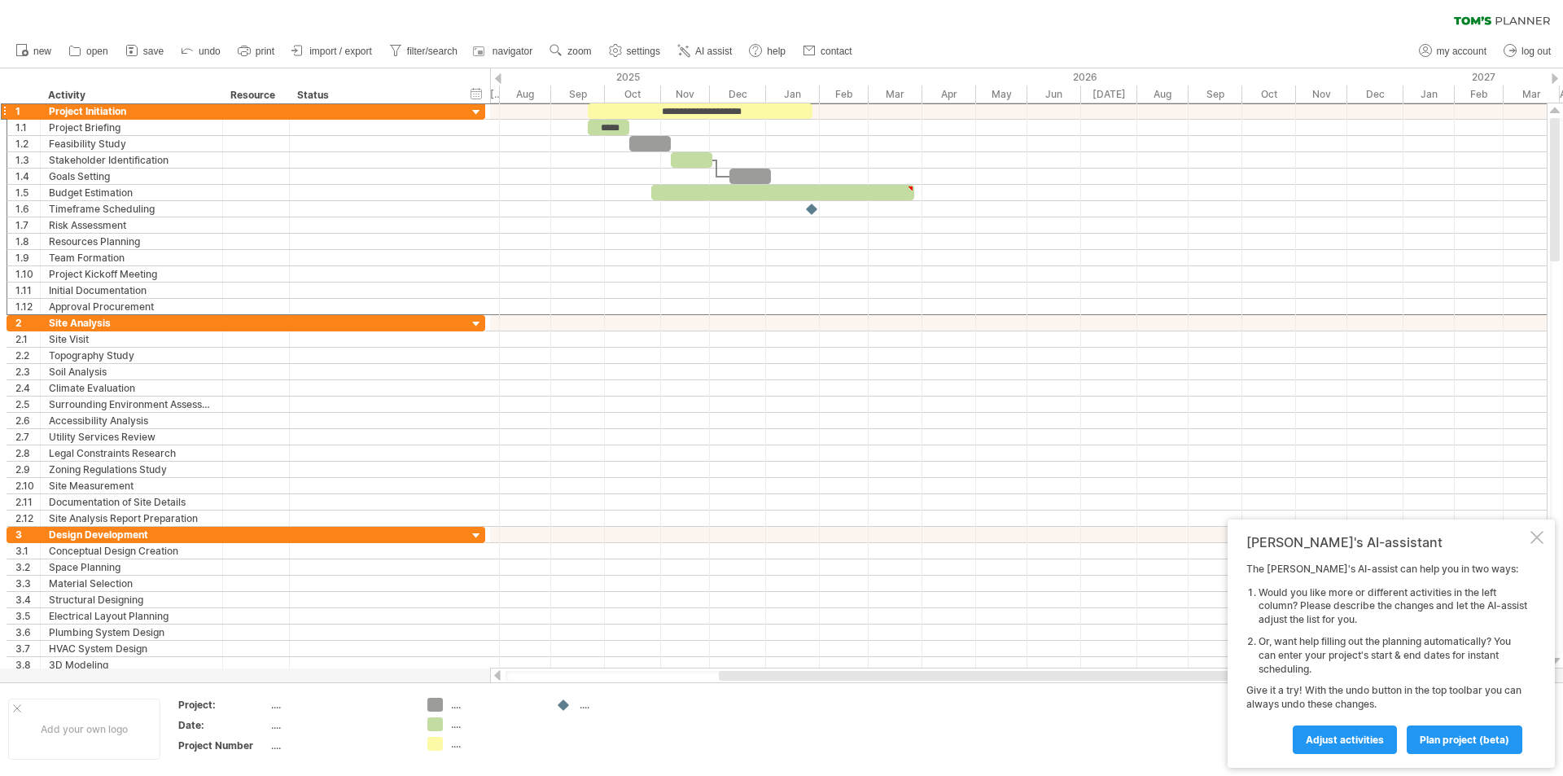
click at [501, 76] on div at bounding box center [498, 78] width 7 height 11
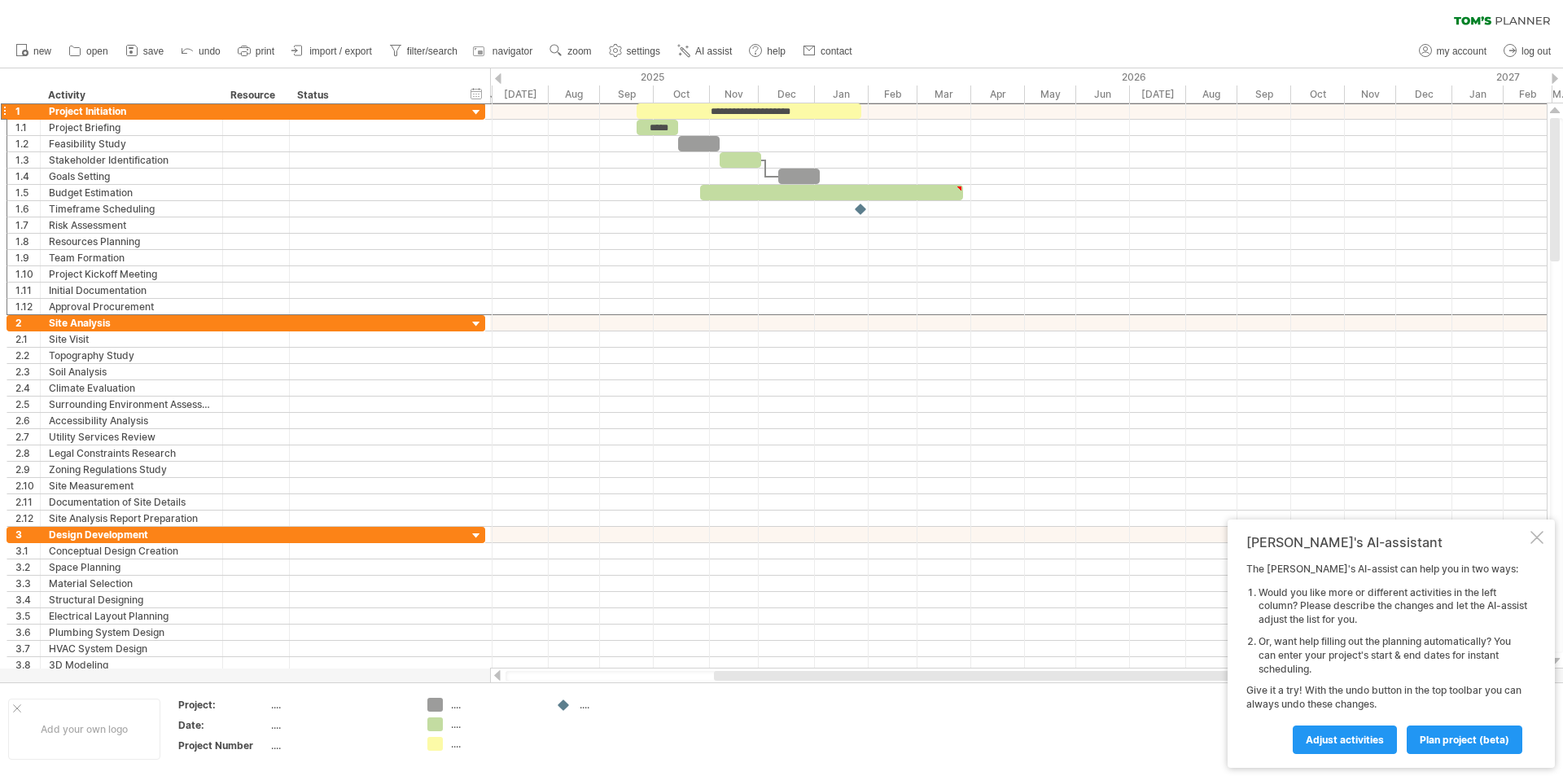
click at [501, 76] on div at bounding box center [498, 78] width 7 height 11
click at [589, 80] on div "2025" at bounding box center [520, 76] width 637 height 17
click at [1553, 76] on div at bounding box center [1555, 78] width 7 height 11
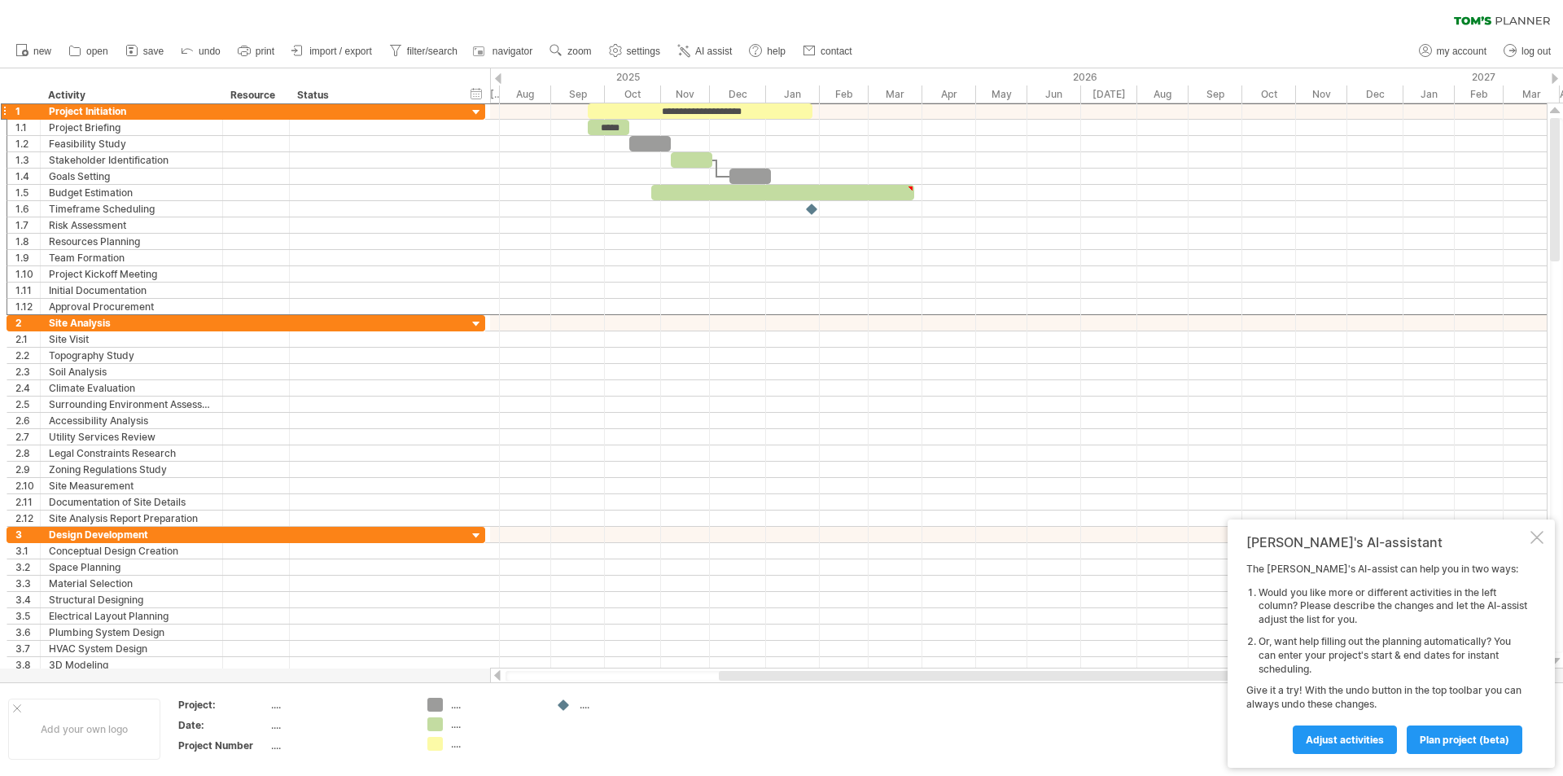
click at [1553, 76] on div at bounding box center [1555, 78] width 7 height 11
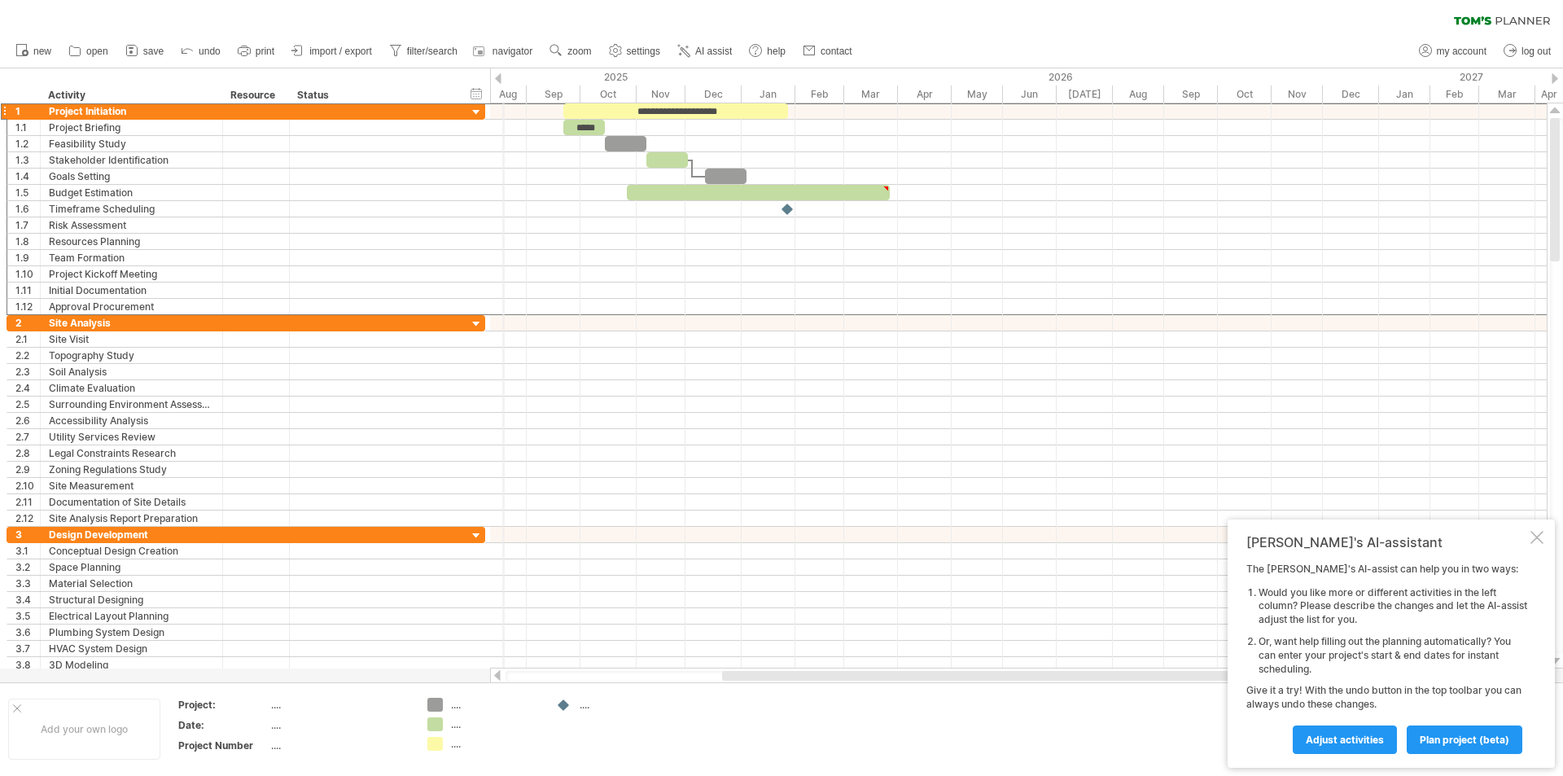
click at [502, 81] on div "2025" at bounding box center [422, 76] width 637 height 17
click at [504, 81] on div "2025" at bounding box center [422, 76] width 637 height 17
click at [496, 80] on div at bounding box center [498, 78] width 7 height 11
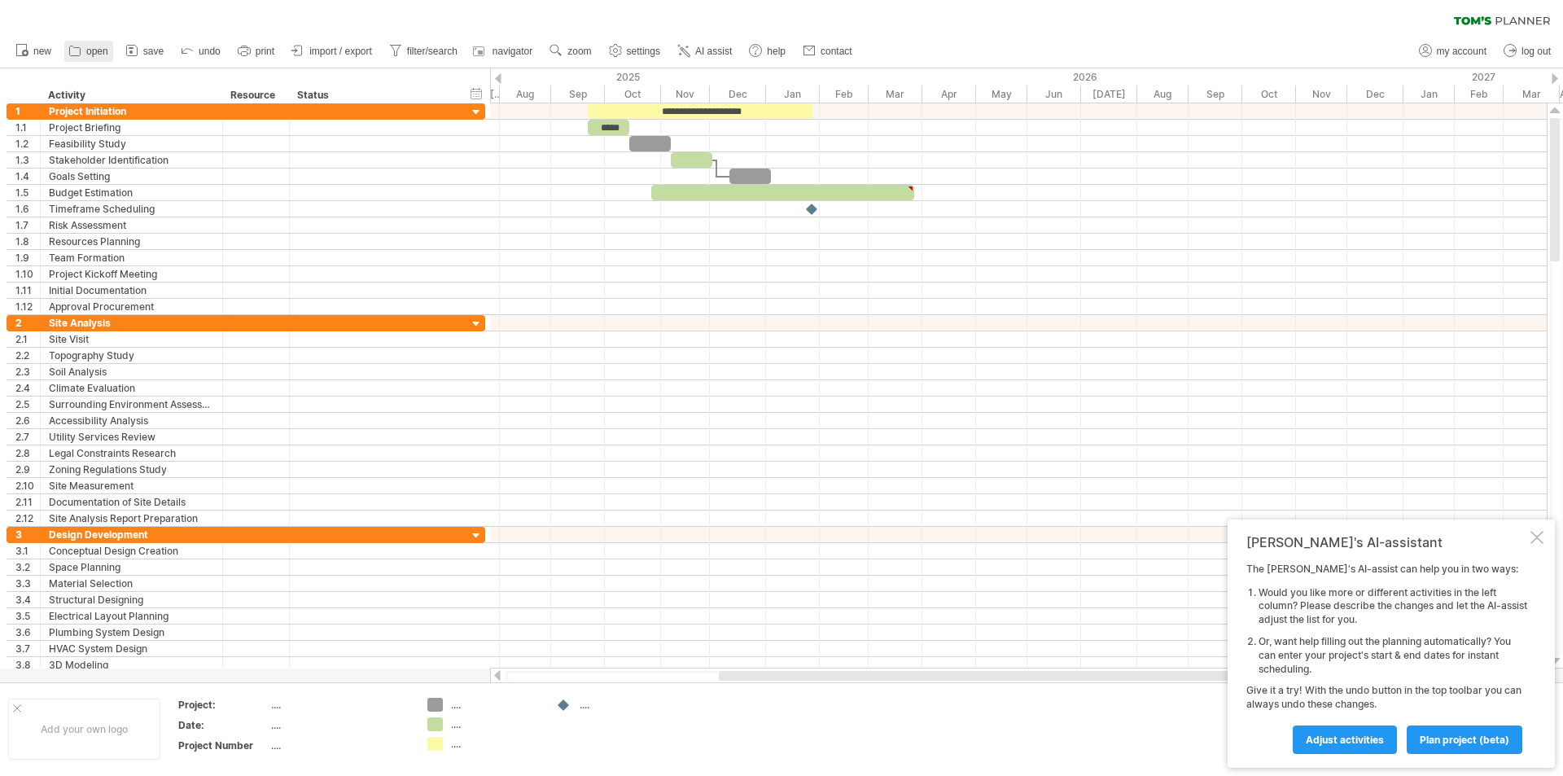
click at [77, 49] on icon at bounding box center [75, 50] width 16 height 16
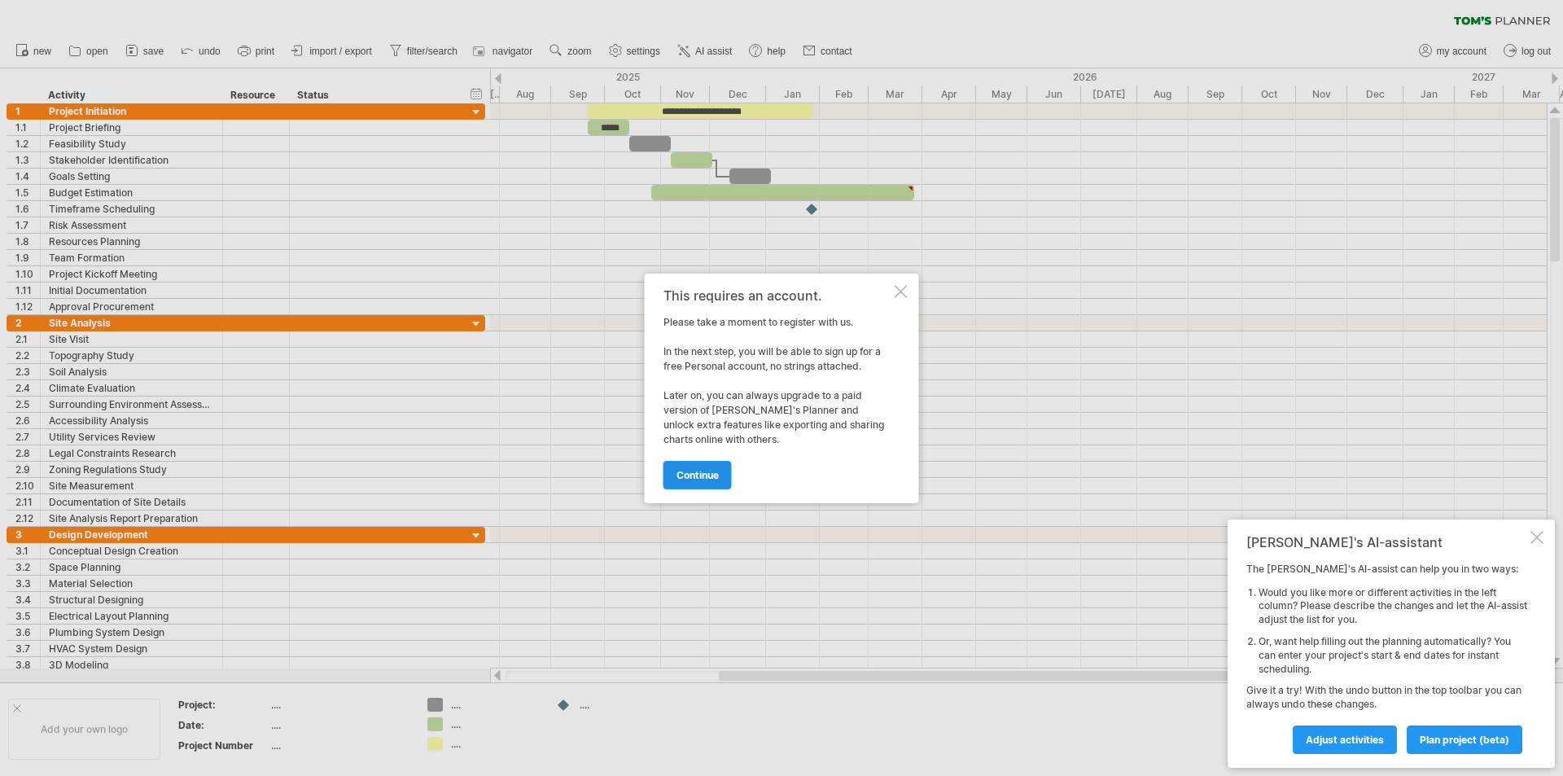
click at [698, 472] on span "continue" at bounding box center [697, 475] width 42 height 12
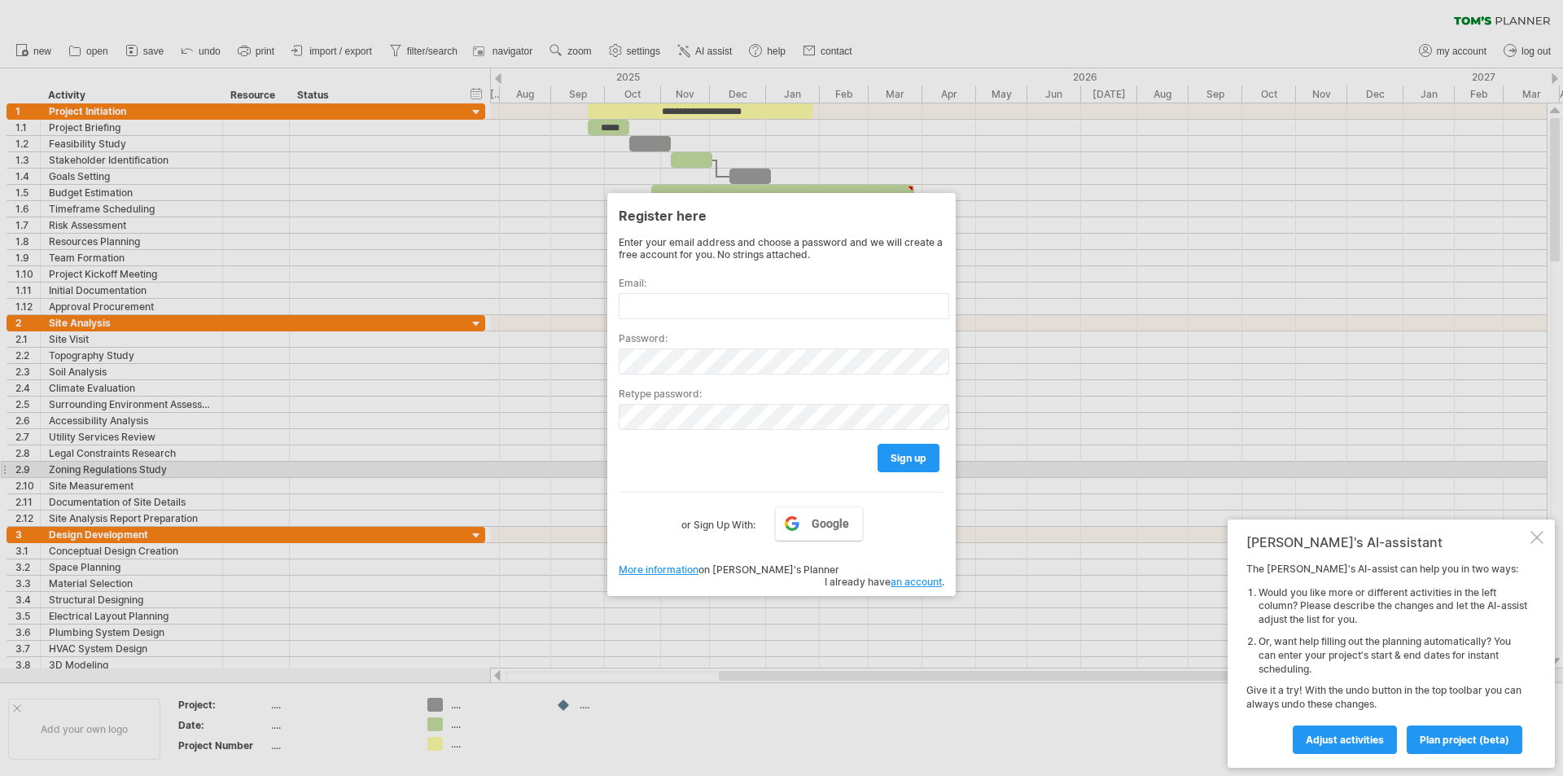
click at [1095, 464] on div at bounding box center [781, 388] width 1563 height 776
click at [1534, 531] on div at bounding box center [1536, 537] width 13 height 13
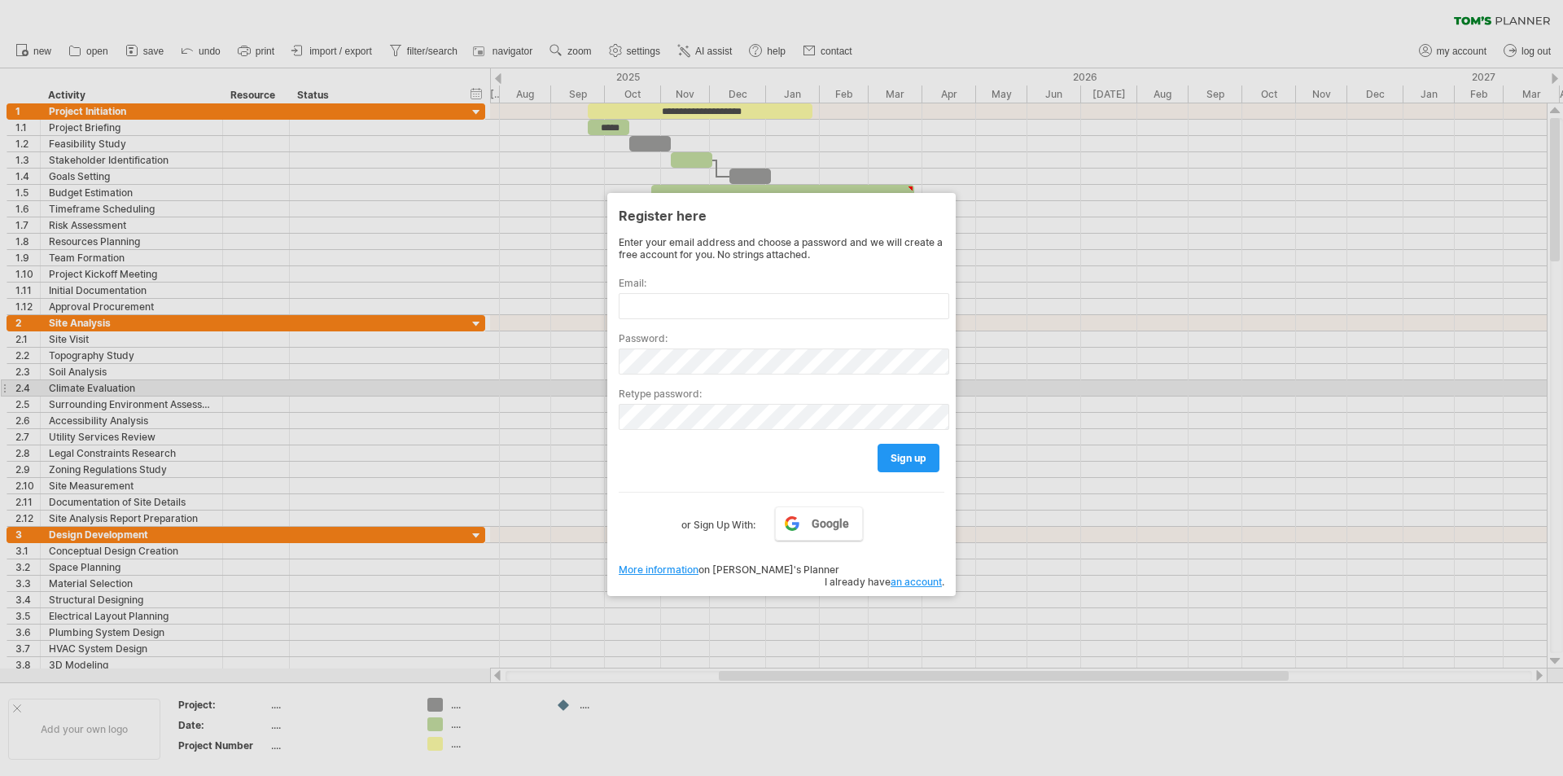
click at [1103, 391] on div at bounding box center [781, 388] width 1563 height 776
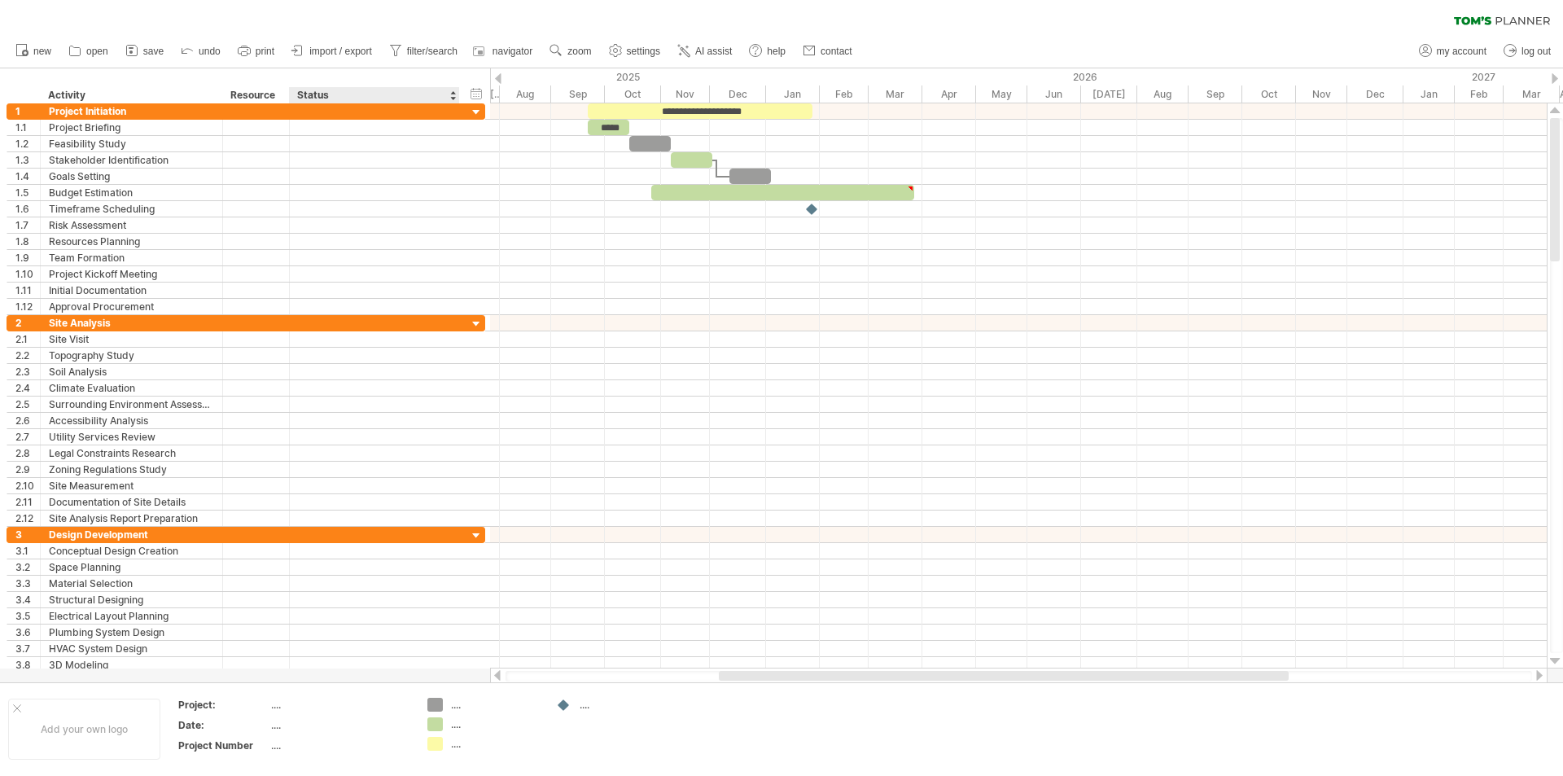
click at [414, 94] on div "Status" at bounding box center [373, 95] width 153 height 16
click at [414, 94] on input "******" at bounding box center [373, 95] width 153 height 16
drag, startPoint x: 456, startPoint y: 94, endPoint x: 336, endPoint y: 97, distance: 119.7
click at [336, 97] on div at bounding box center [339, 95] width 6 height 16
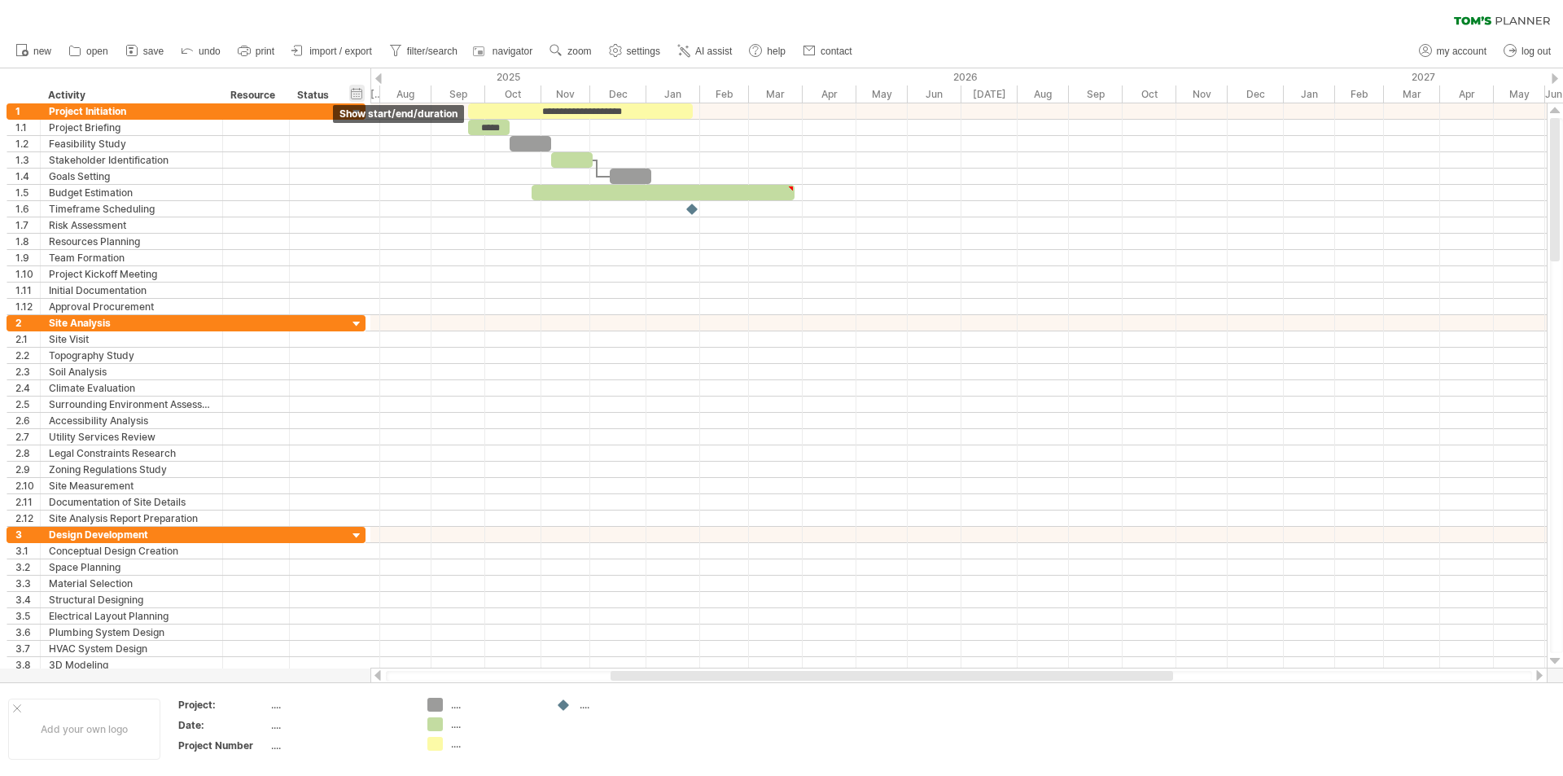
click at [359, 94] on div "hide start/end/duration show start/end/duration" at bounding box center [356, 93] width 15 height 17
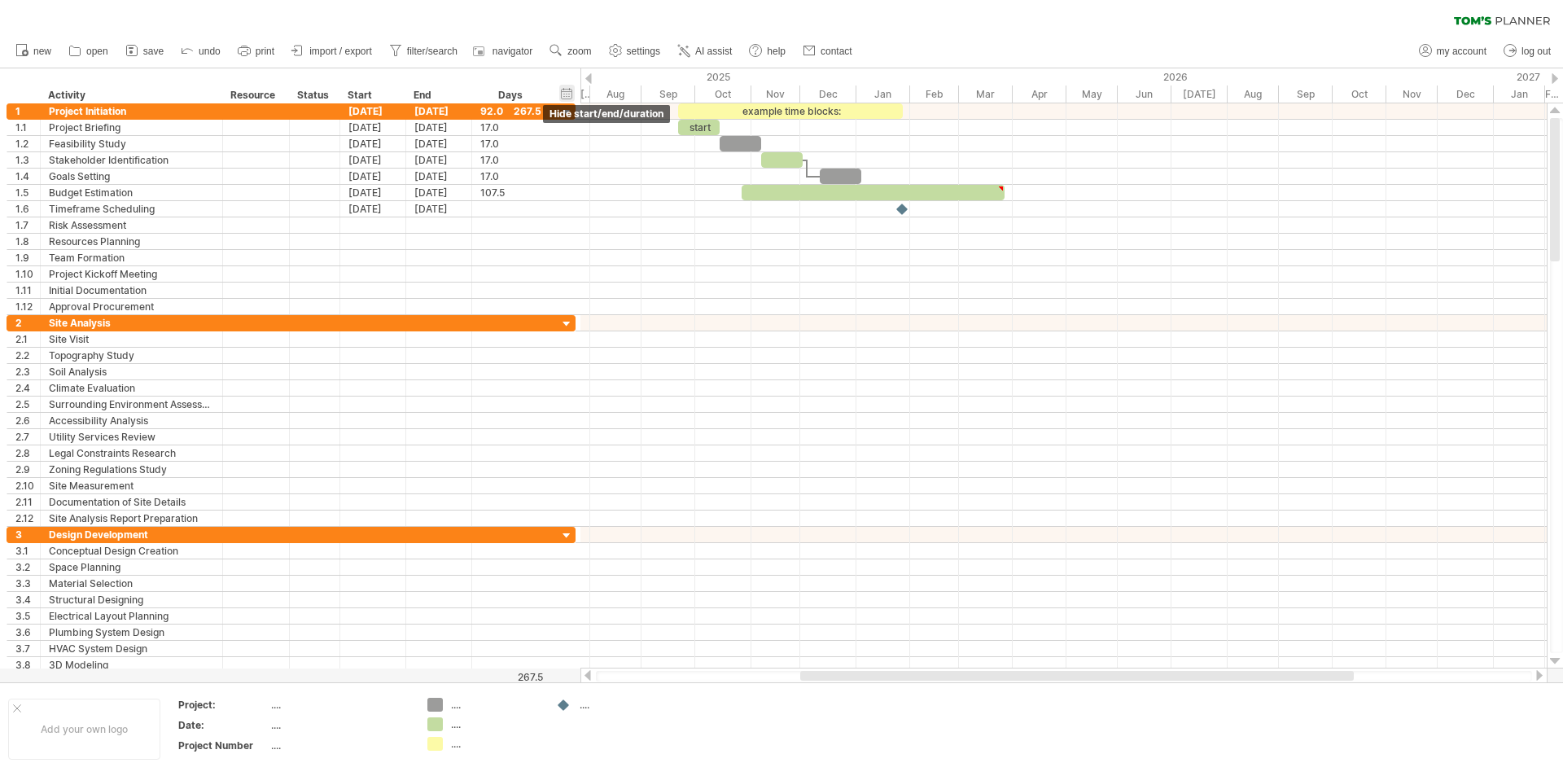
click at [359, 94] on div "Start" at bounding box center [372, 95] width 49 height 16
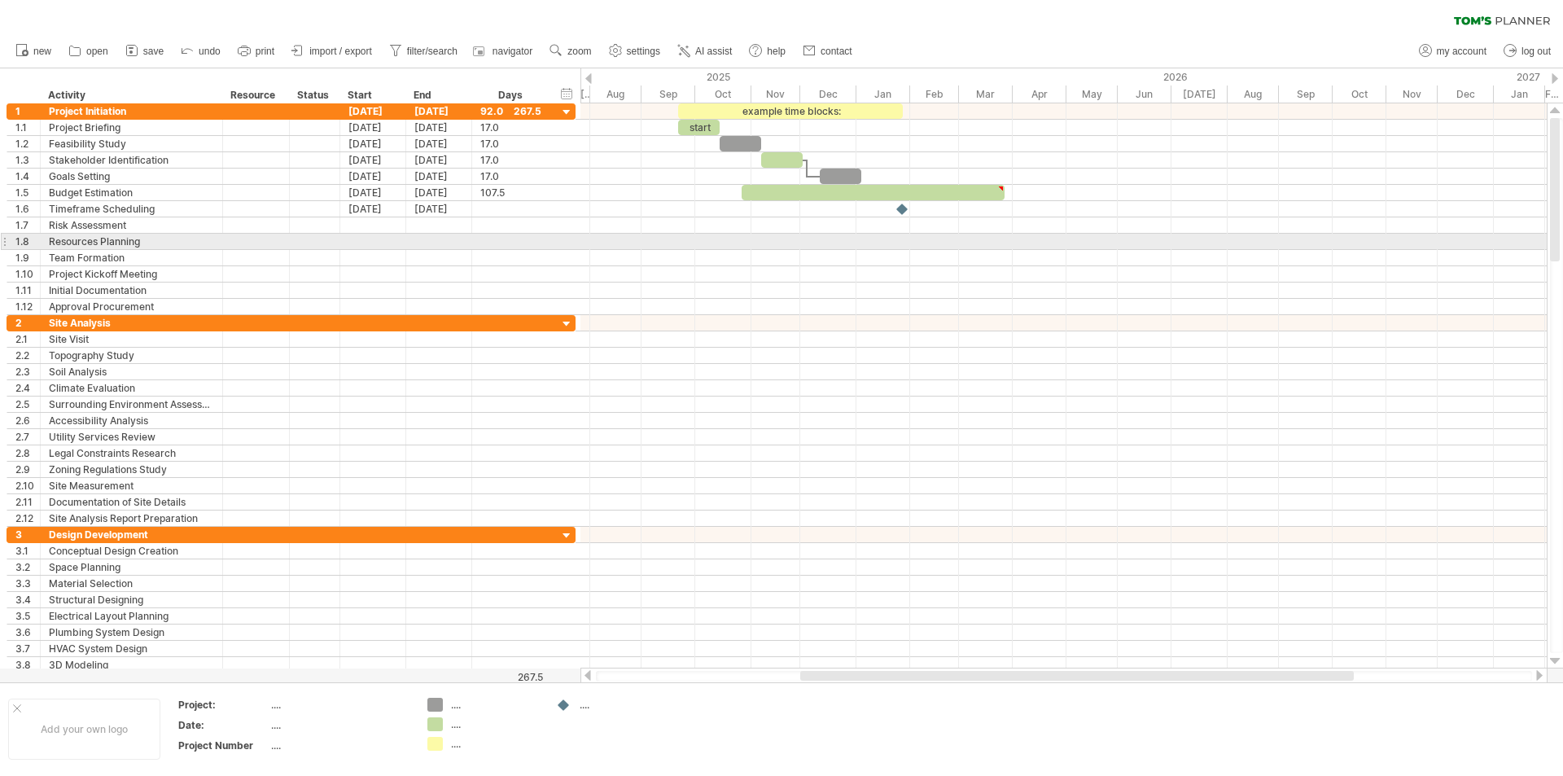
click at [768, 247] on div at bounding box center [1063, 242] width 966 height 16
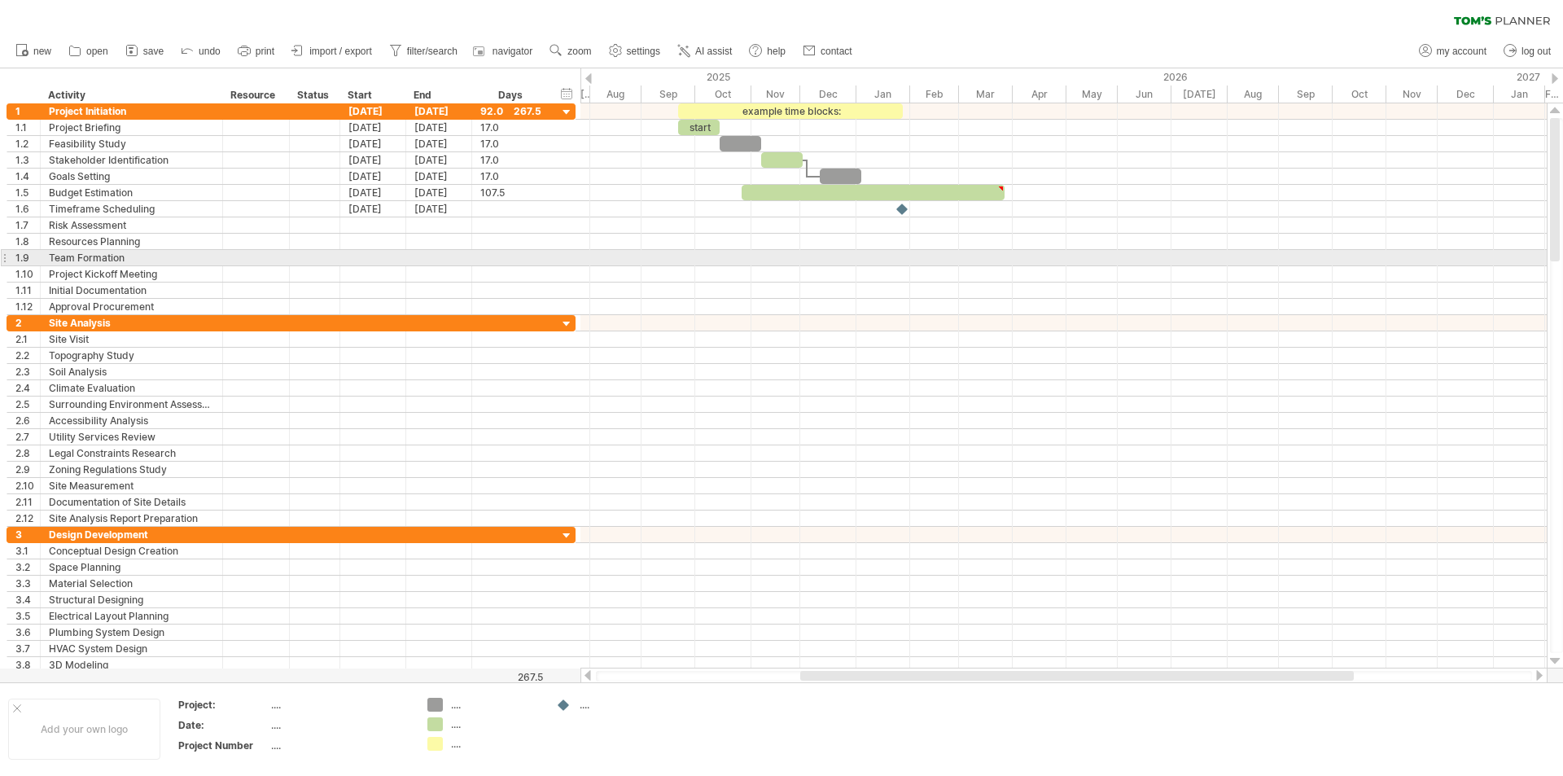
click at [764, 255] on div at bounding box center [1063, 258] width 966 height 16
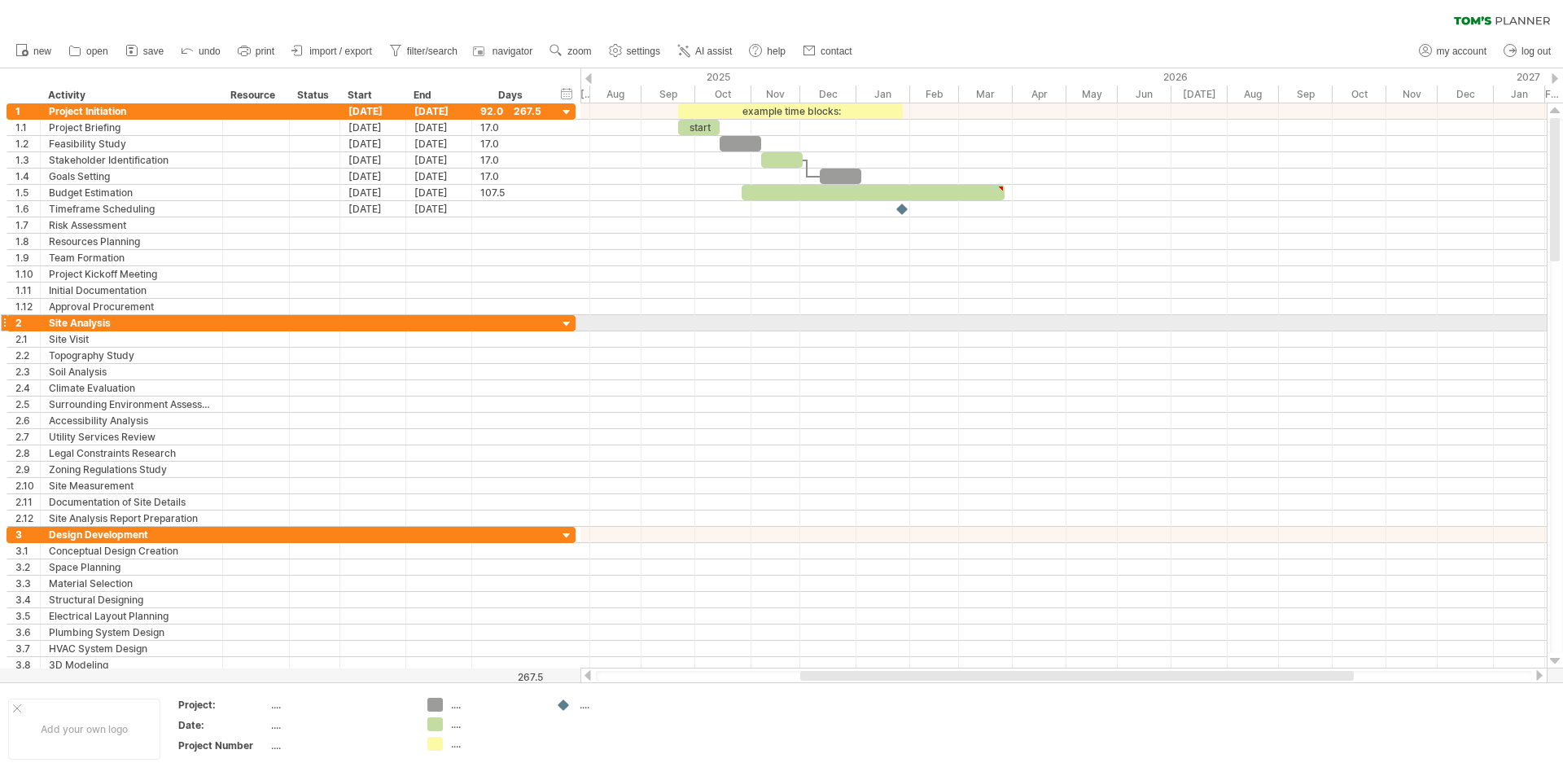
click at [790, 330] on div at bounding box center [1063, 323] width 966 height 16
click at [214, 94] on div at bounding box center [215, 95] width 7 height 16
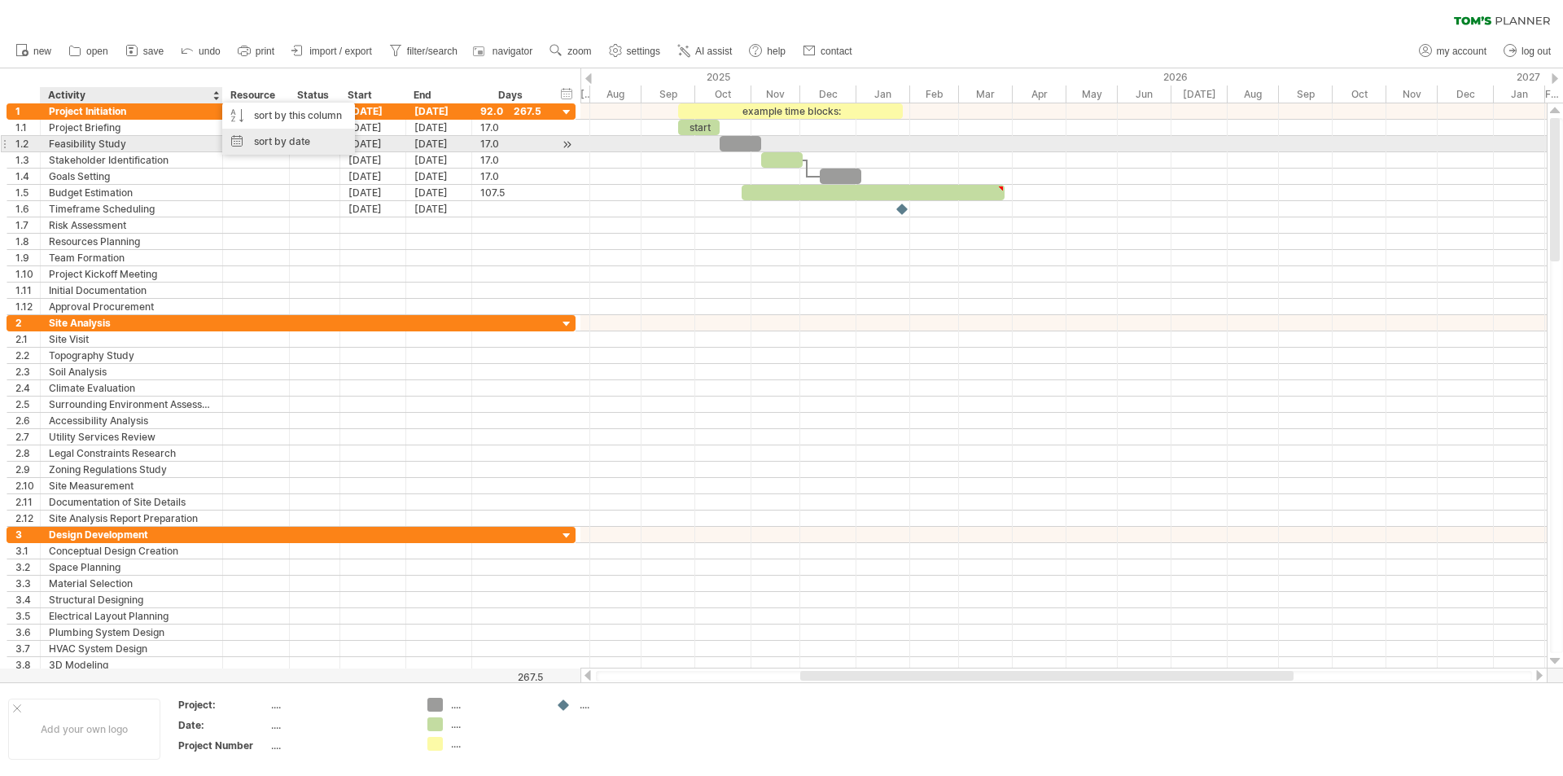
click at [312, 145] on div "sort by date" at bounding box center [288, 142] width 133 height 26
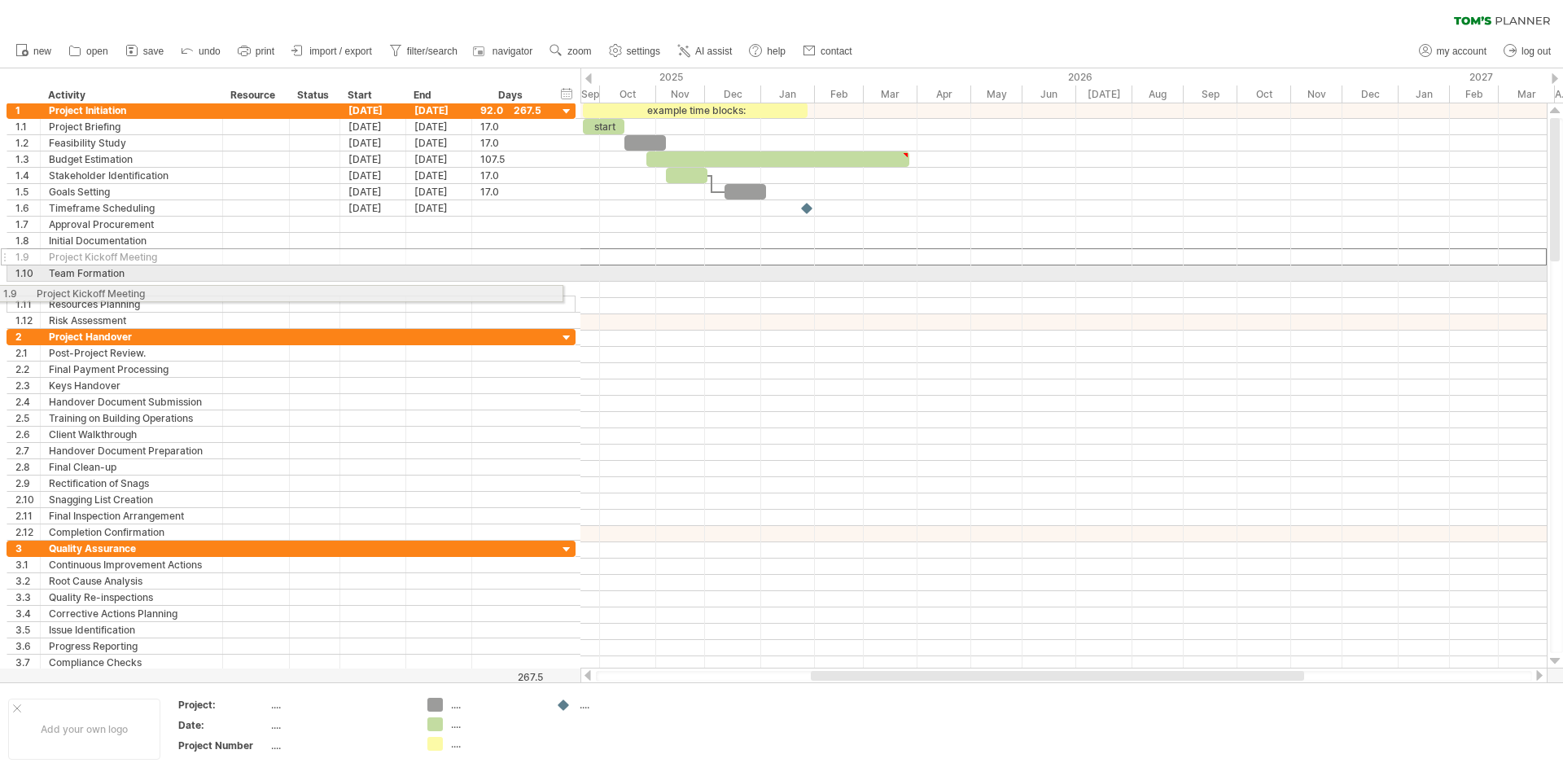
drag, startPoint x: 20, startPoint y: 253, endPoint x: 0, endPoint y: 291, distance: 42.2
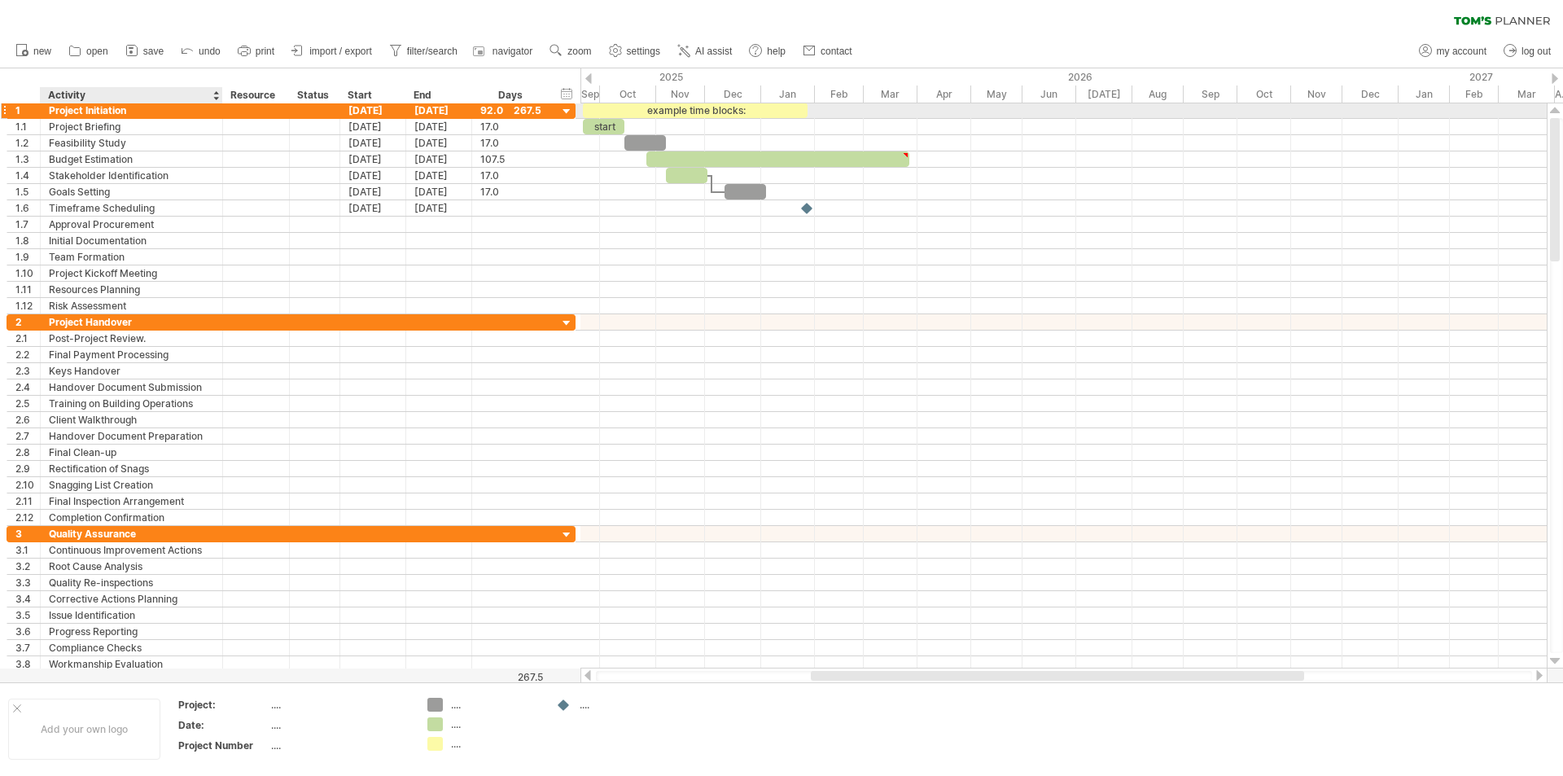
click at [94, 104] on div "Project Initiation" at bounding box center [131, 110] width 165 height 15
click at [119, 106] on input "**********" at bounding box center [131, 110] width 165 height 15
drag, startPoint x: 138, startPoint y: 107, endPoint x: 50, endPoint y: 111, distance: 87.2
click at [50, 111] on input "**********" at bounding box center [131, 110] width 165 height 15
type input "*********"
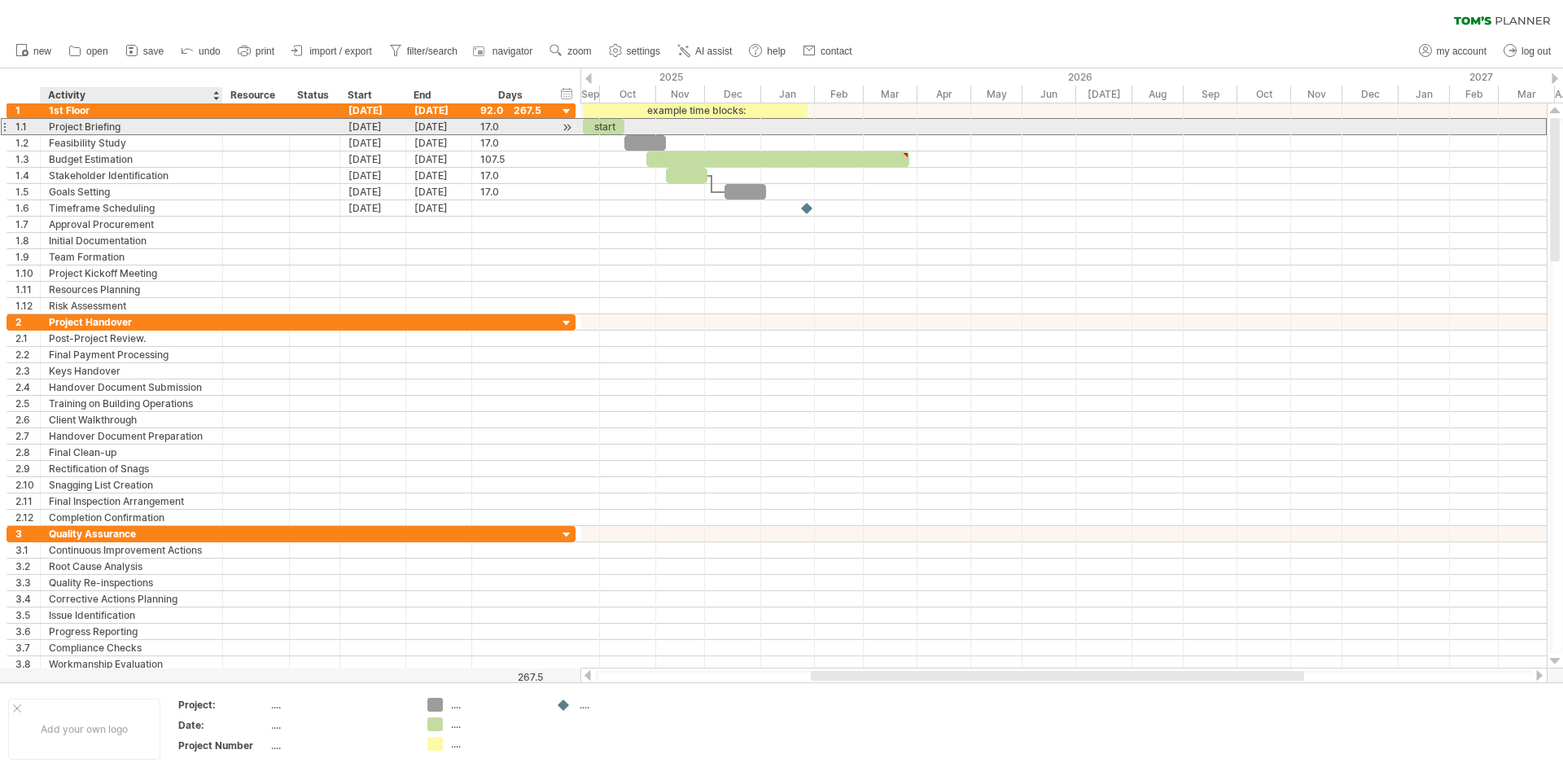
click at [116, 120] on div "Project Briefing" at bounding box center [131, 126] width 165 height 15
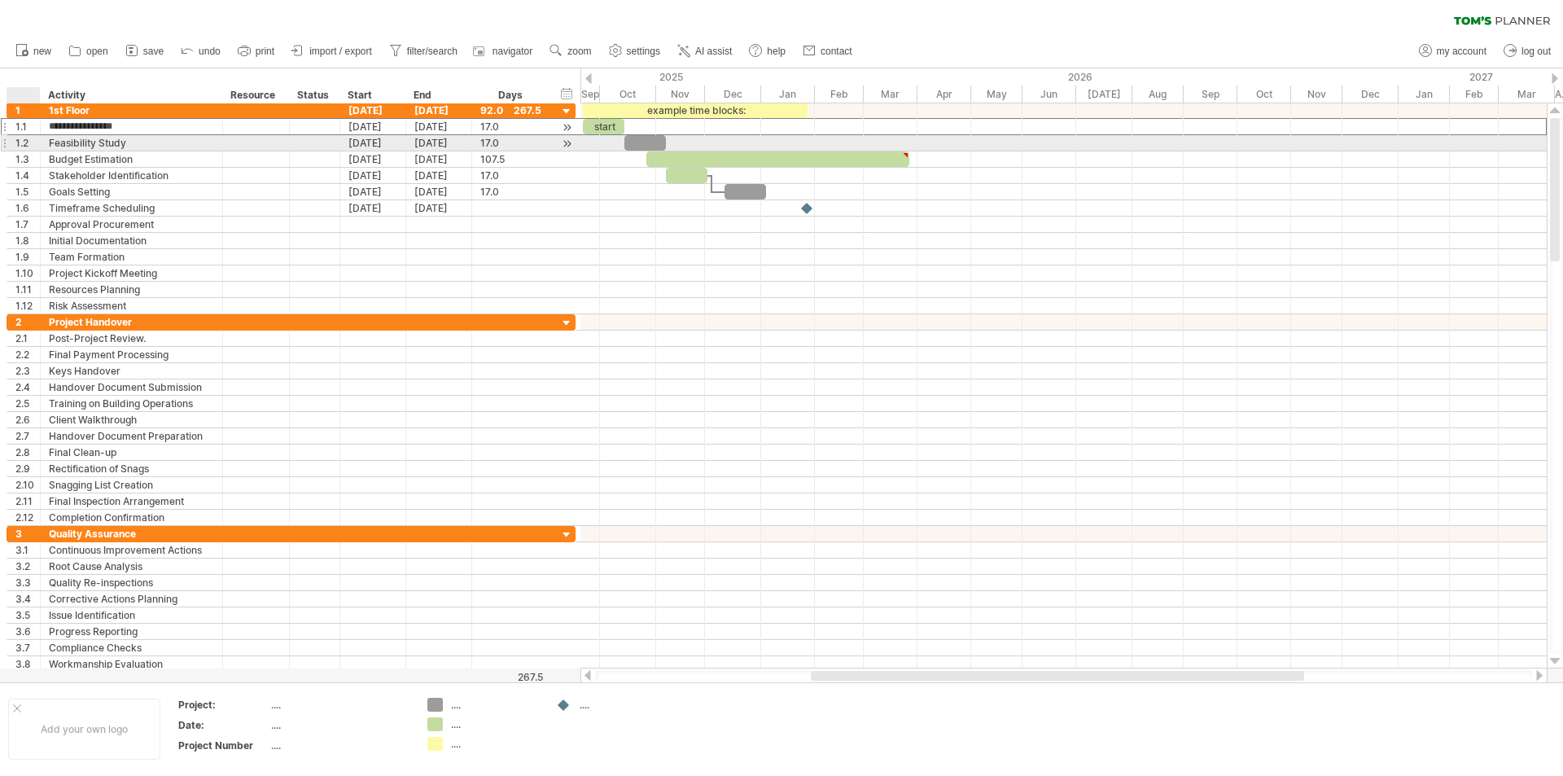
drag, startPoint x: 129, startPoint y: 120, endPoint x: 38, endPoint y: 134, distance: 91.4
click at [38, 134] on div "**********" at bounding box center [291, 126] width 569 height 17
type input "**********"
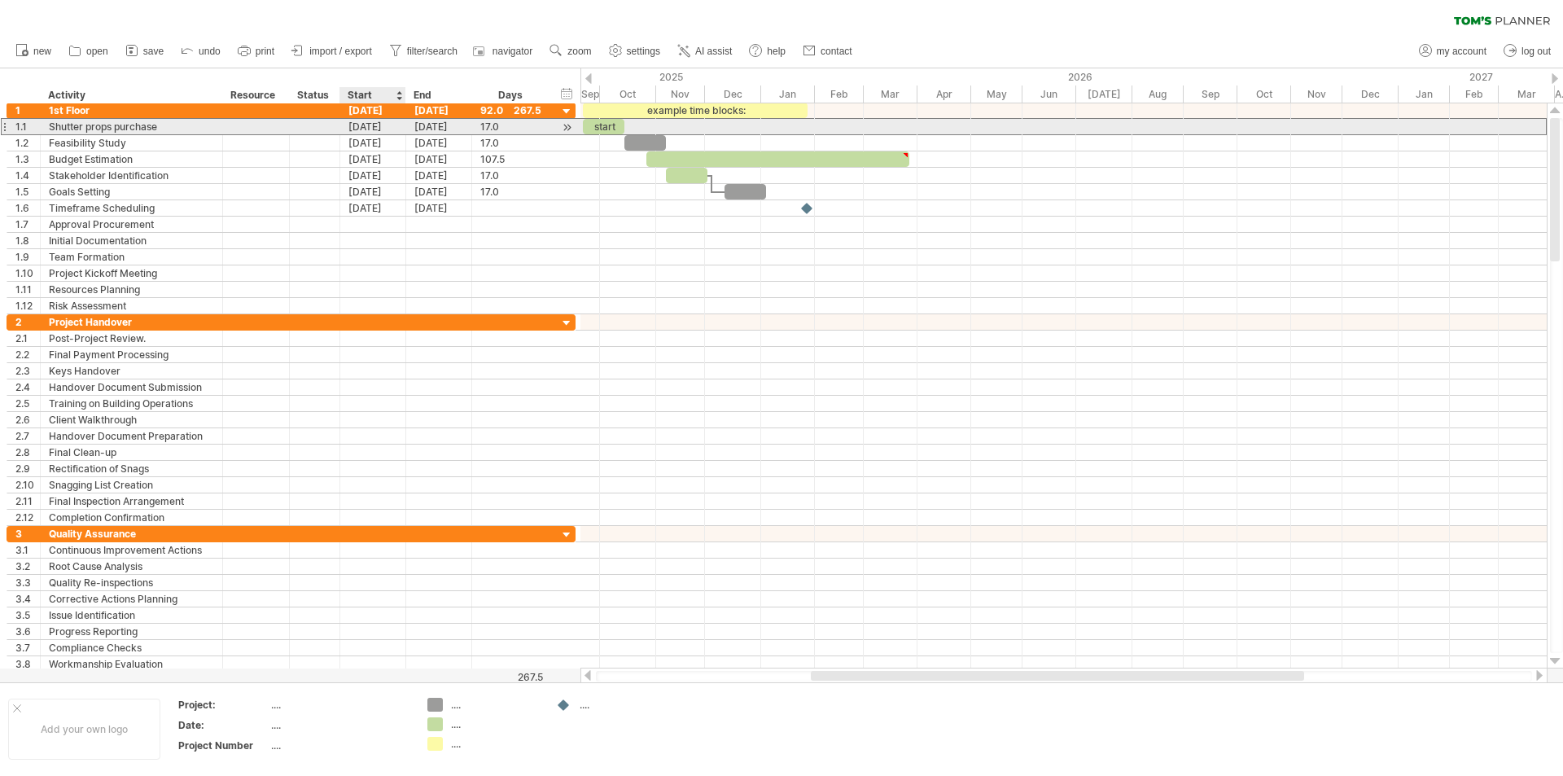
click at [355, 125] on div "[DATE]" at bounding box center [373, 126] width 66 height 15
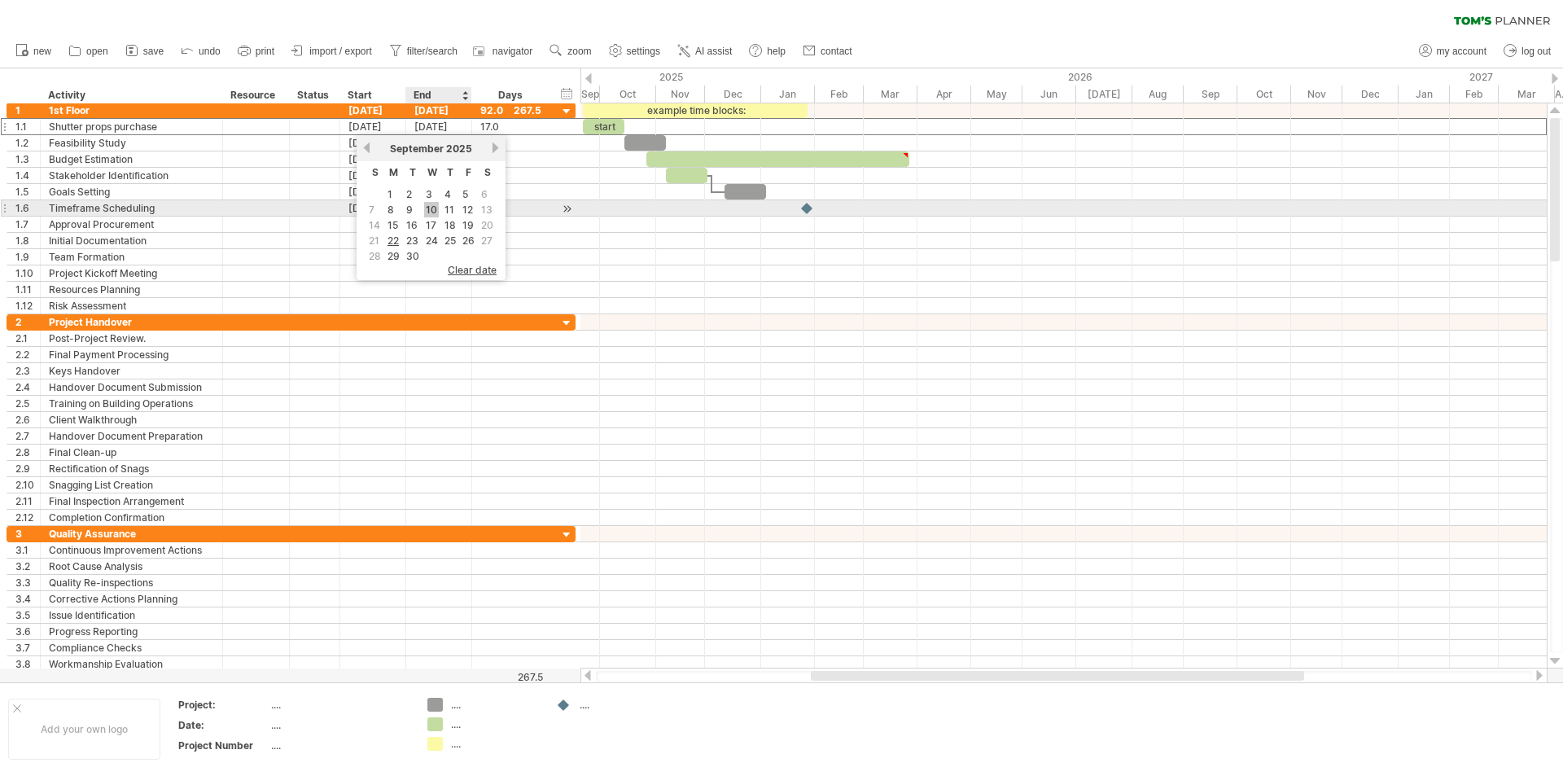
click at [430, 210] on link "10" at bounding box center [431, 209] width 15 height 15
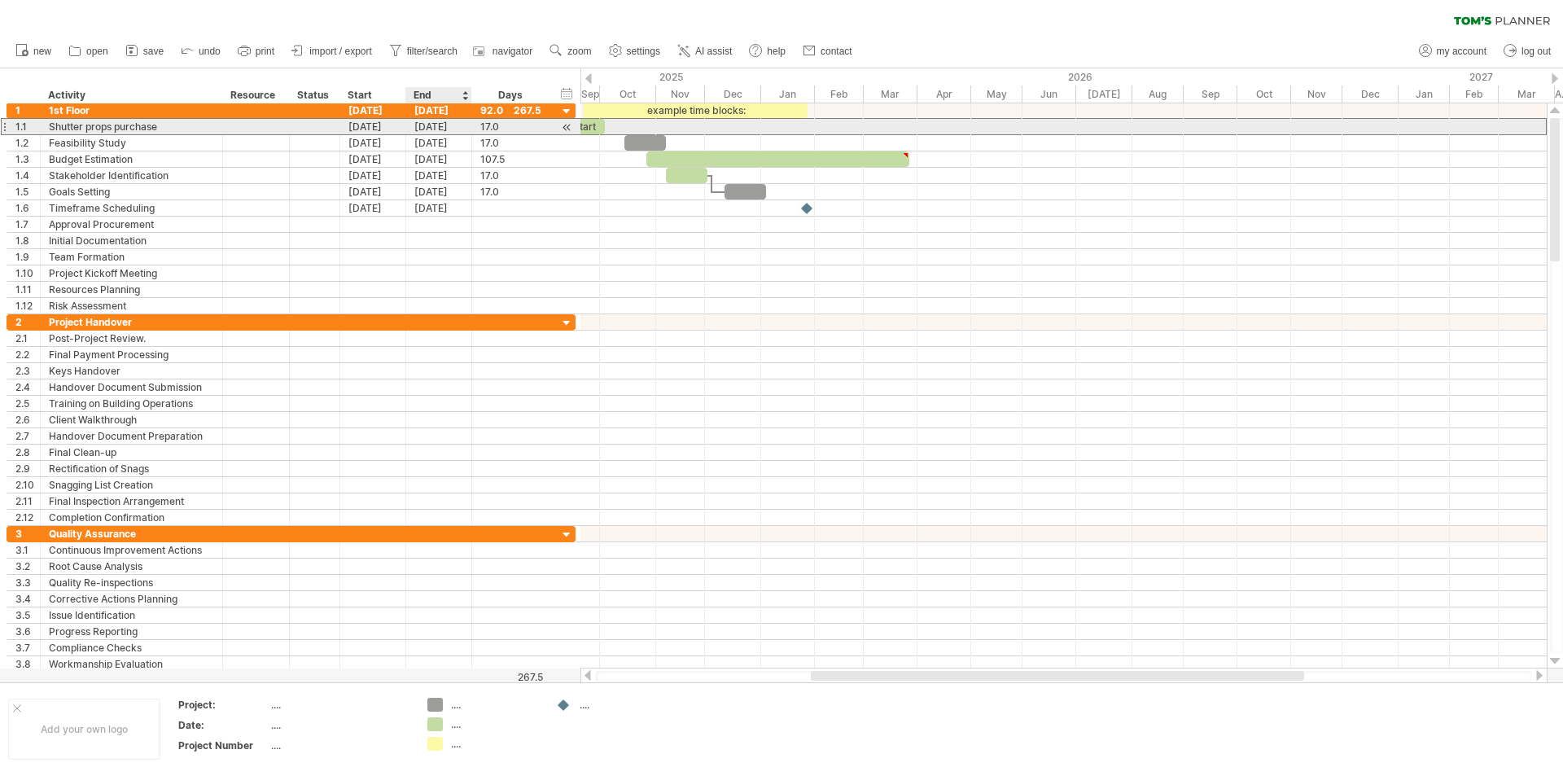
click at [433, 125] on div "[DATE]" at bounding box center [439, 126] width 66 height 15
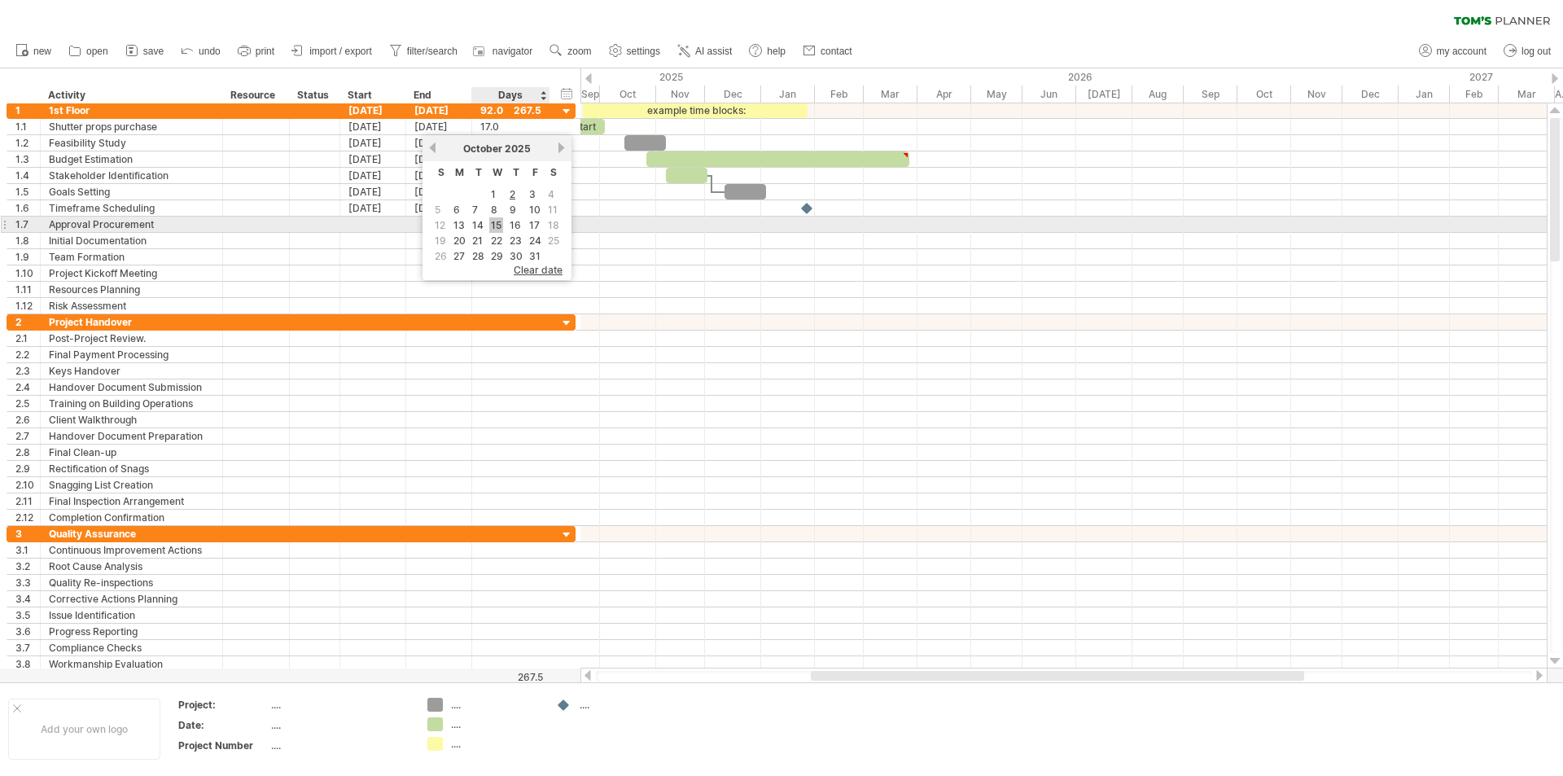
click at [493, 221] on link "15" at bounding box center [496, 224] width 14 height 15
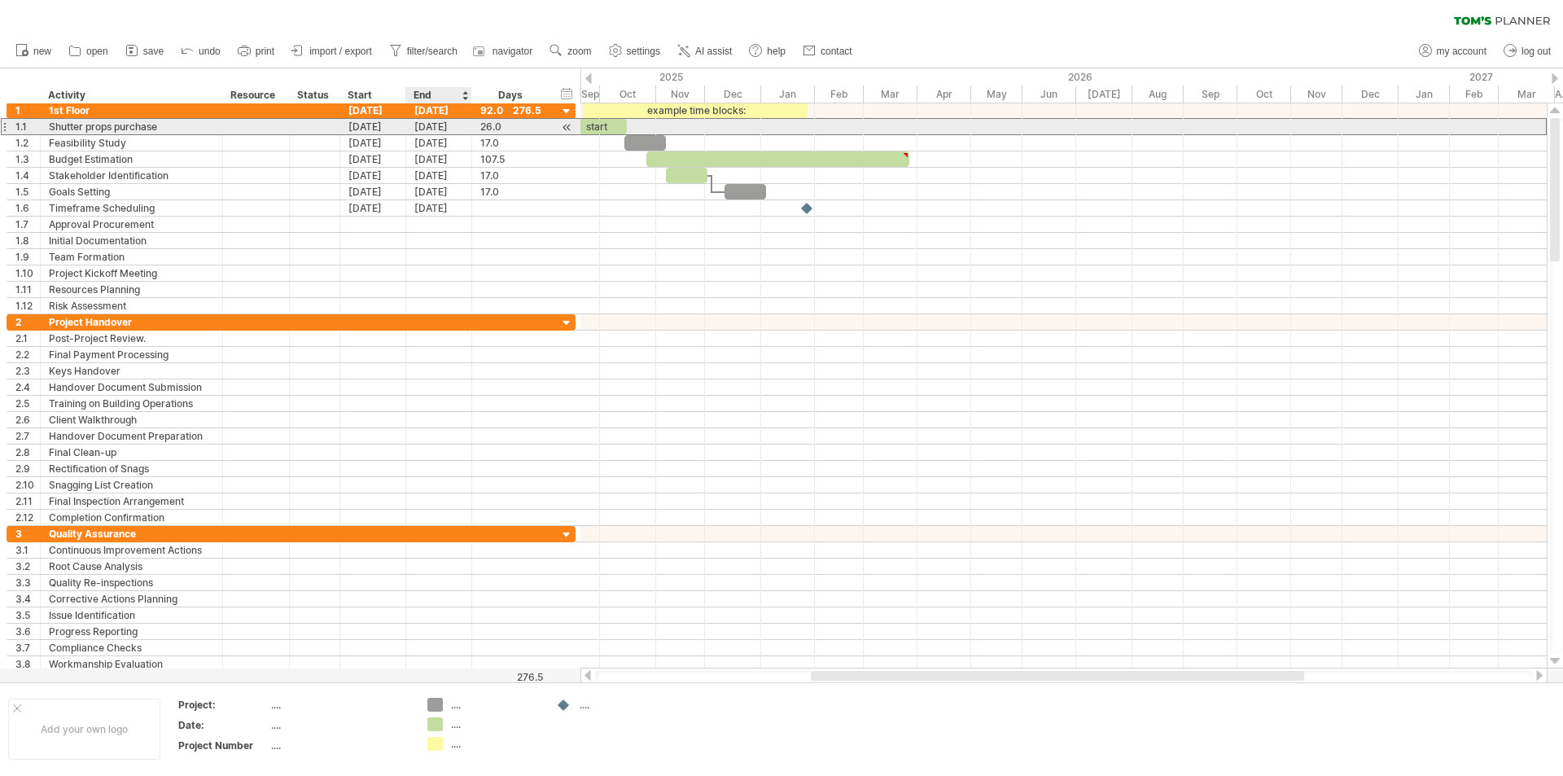
click at [430, 130] on div "[DATE]" at bounding box center [439, 126] width 66 height 15
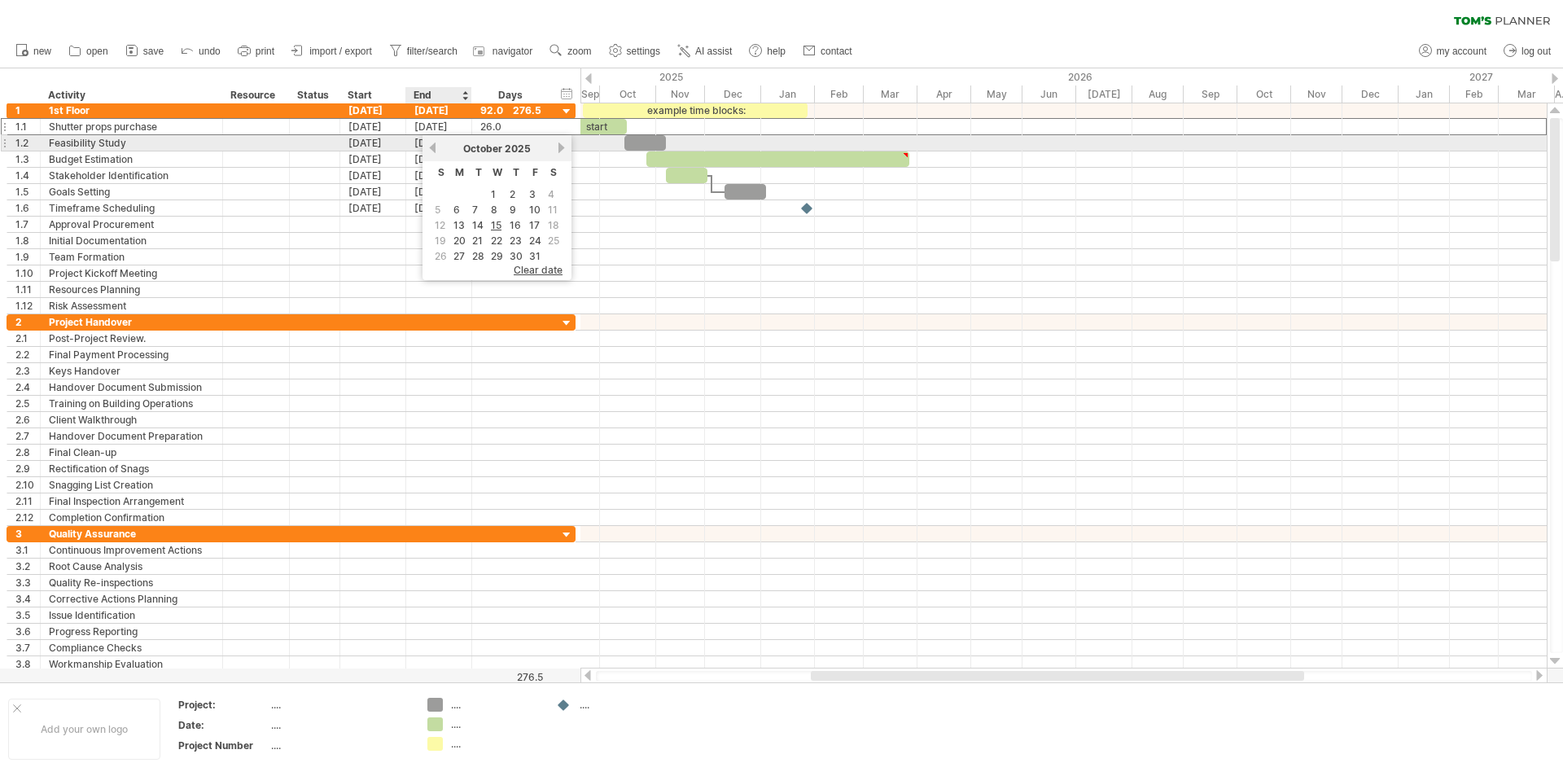
click at [434, 147] on link "previous" at bounding box center [433, 148] width 12 height 12
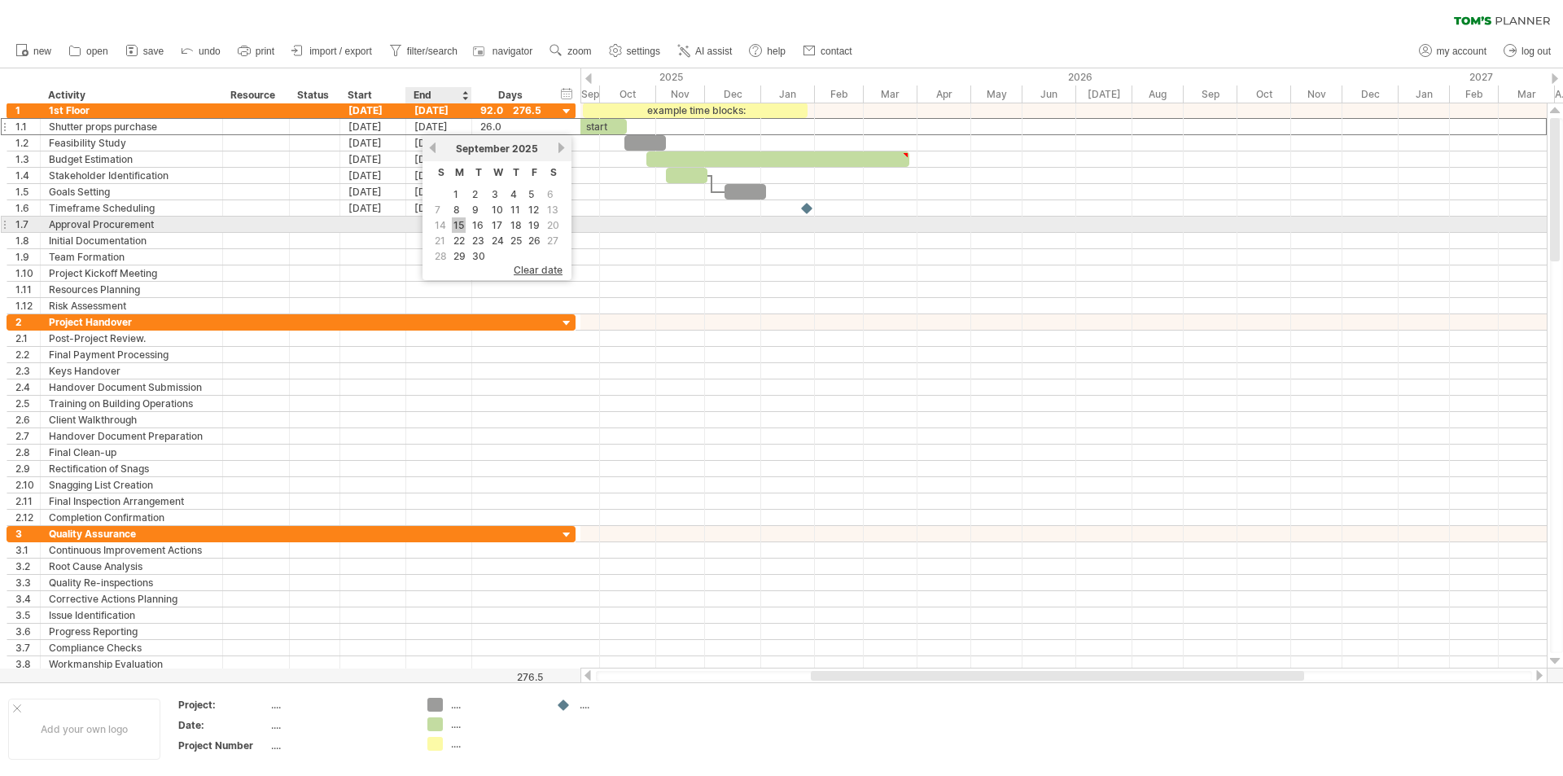
click at [459, 225] on link "15" at bounding box center [459, 224] width 14 height 15
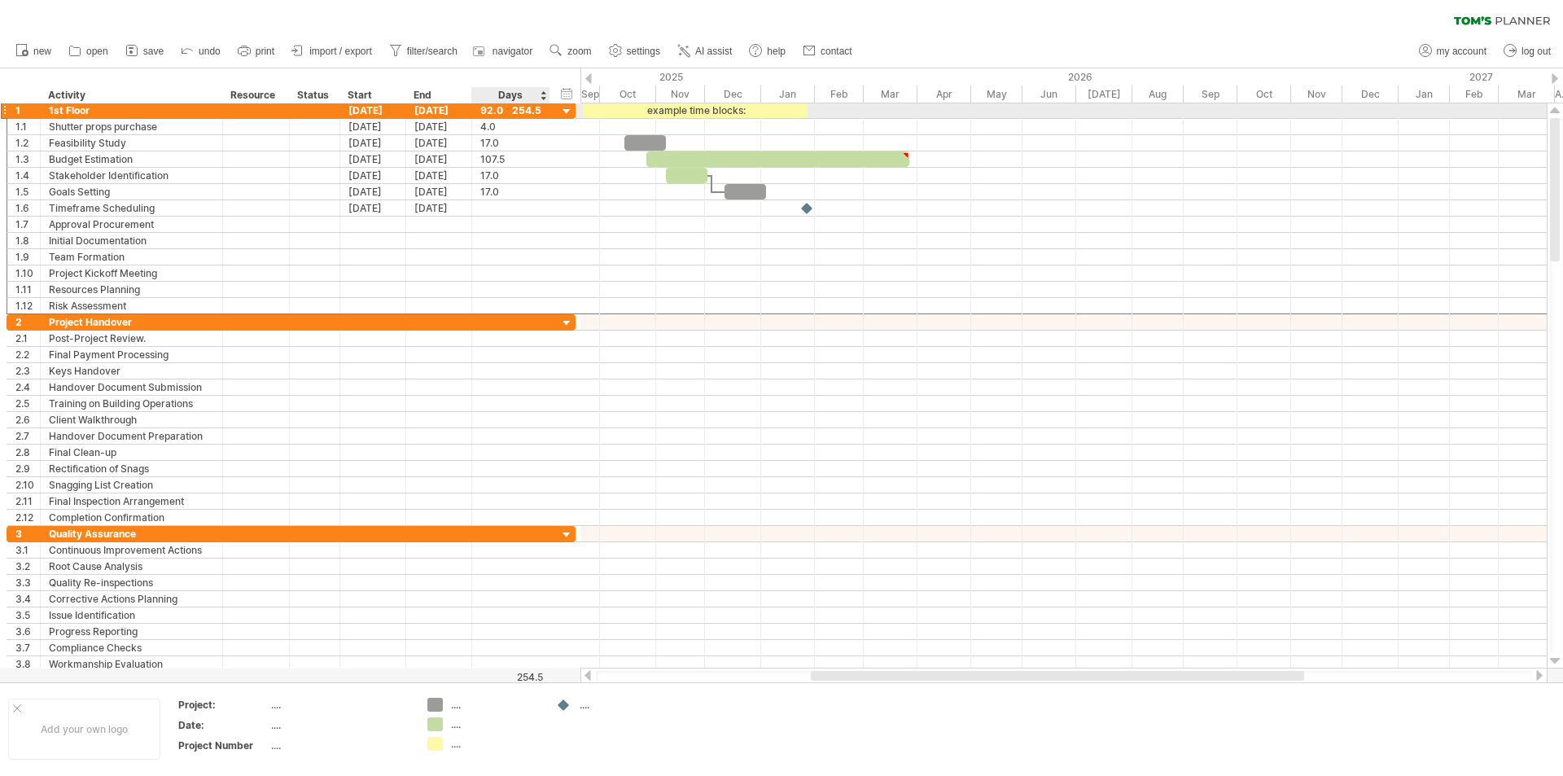
click at [536, 112] on div "92.0" at bounding box center [510, 110] width 61 height 15
click at [567, 111] on div at bounding box center [566, 111] width 15 height 15
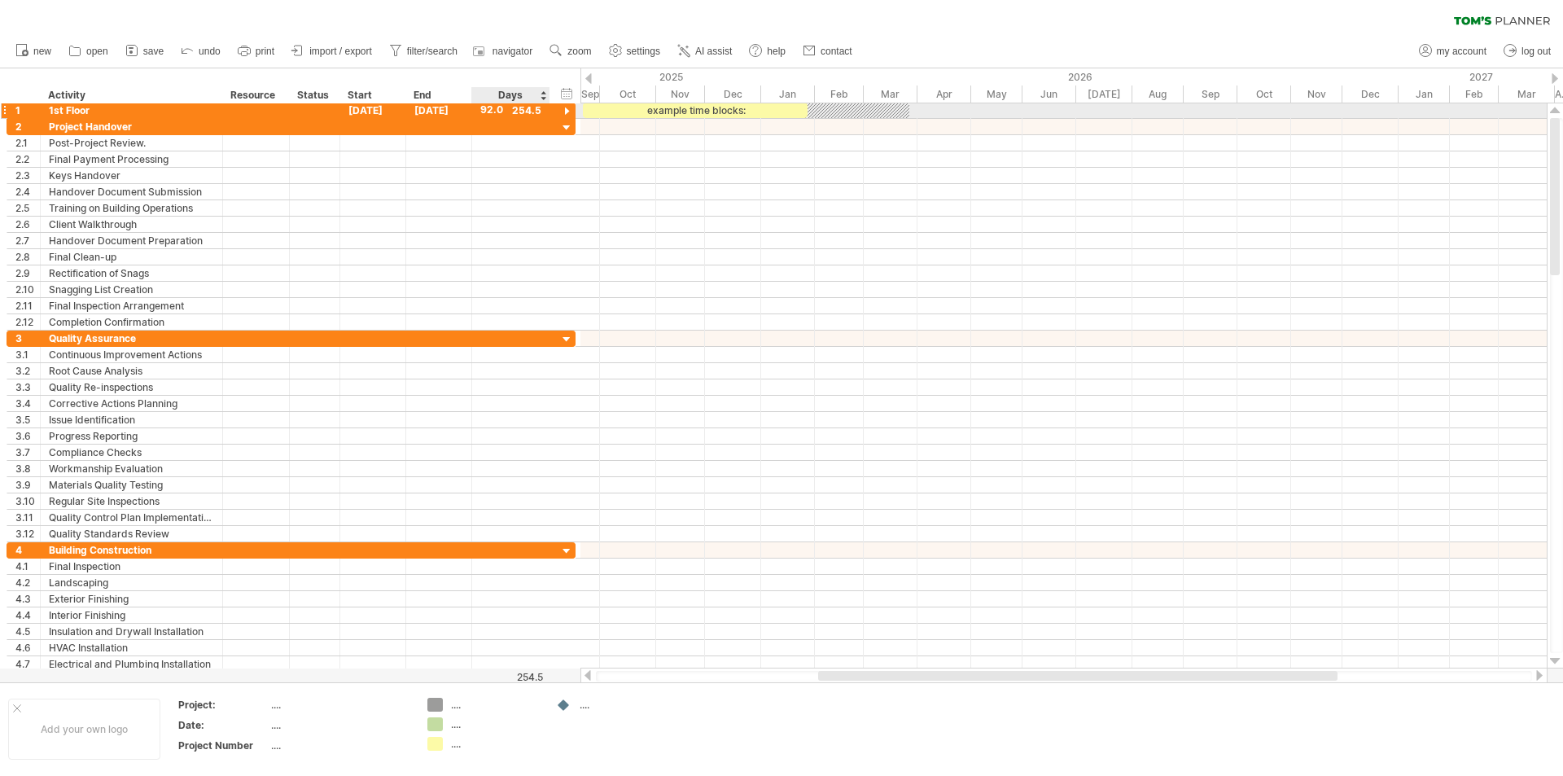
click at [567, 112] on div at bounding box center [566, 111] width 15 height 15
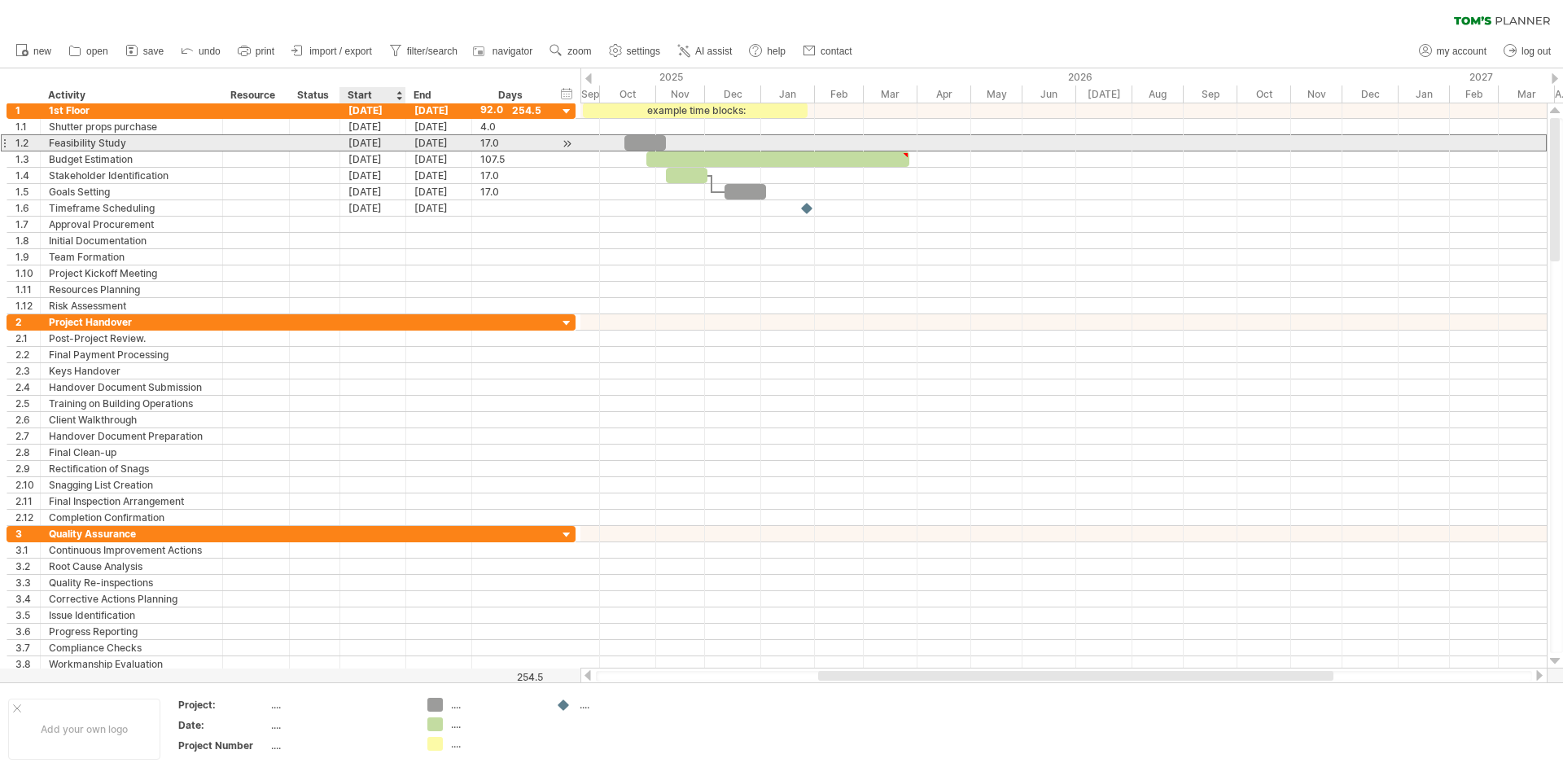
click at [364, 141] on div "[DATE]" at bounding box center [373, 142] width 66 height 15
click at [149, 143] on div "Feasibility Study" at bounding box center [131, 142] width 165 height 15
type input "*"
type input "**********"
click at [357, 139] on div "[DATE]" at bounding box center [373, 142] width 66 height 15
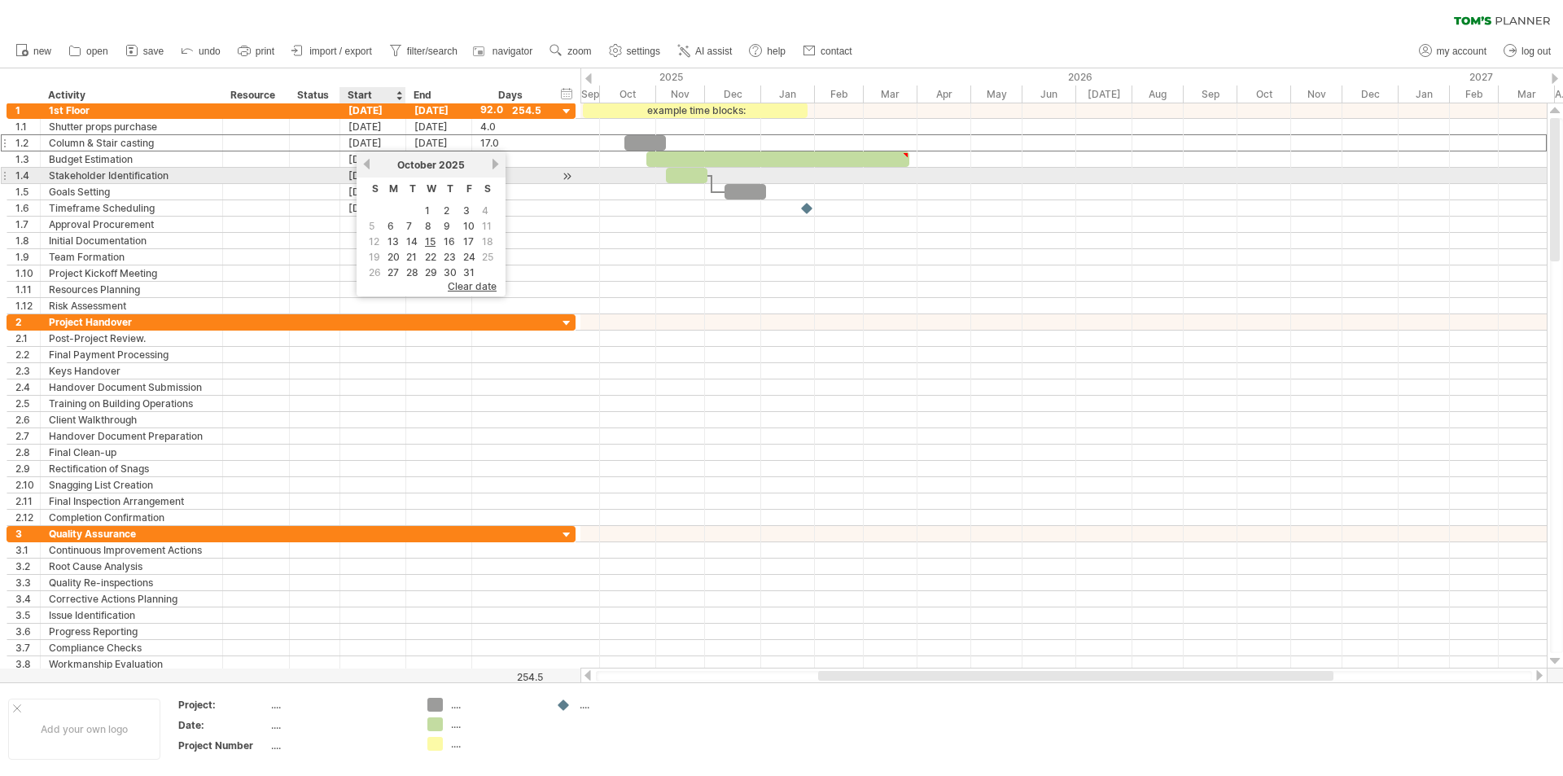
click at [374, 168] on div "[DATE]" at bounding box center [431, 165] width 118 height 12
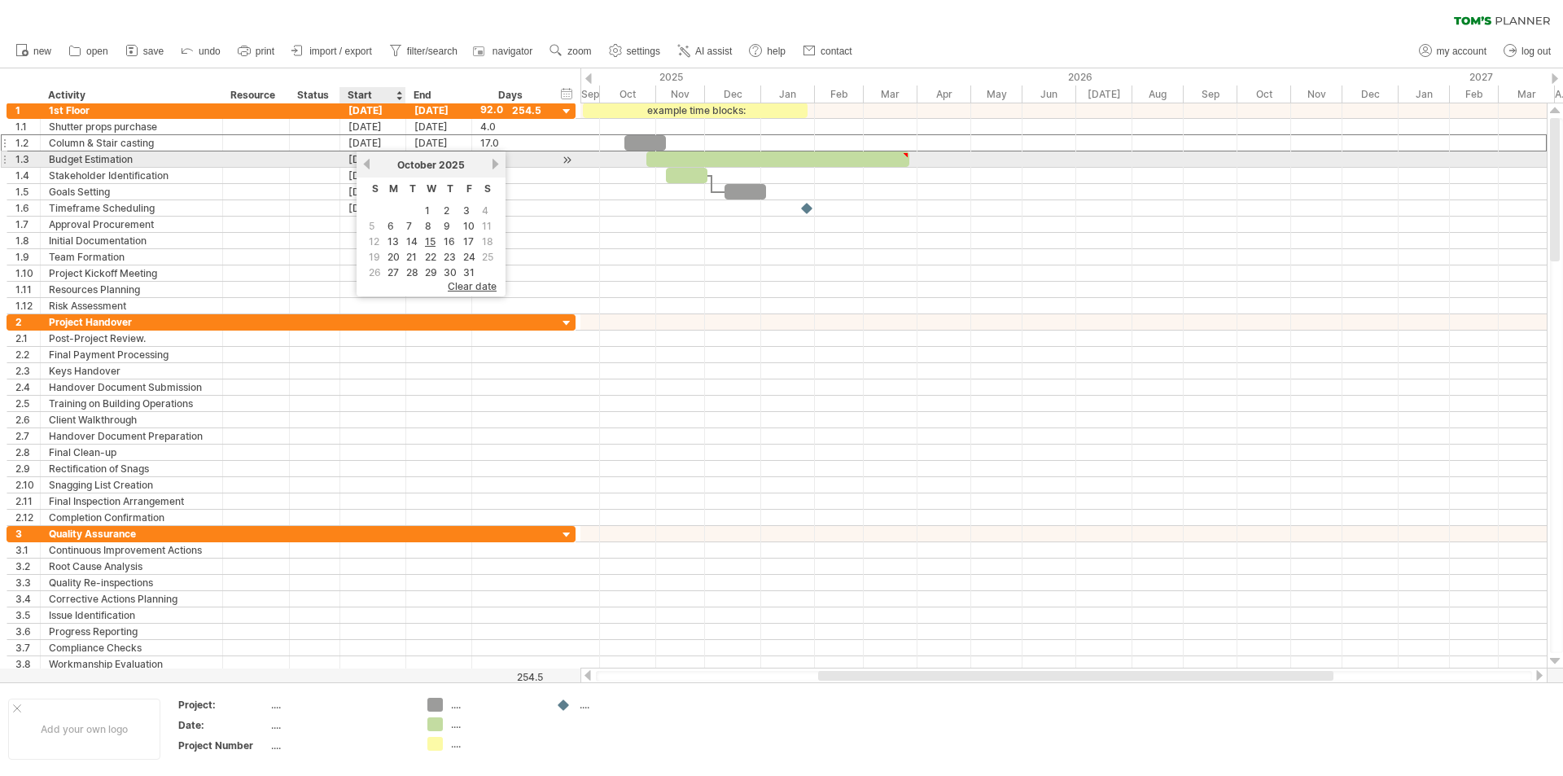
click at [370, 167] on link "previous" at bounding box center [367, 164] width 12 height 12
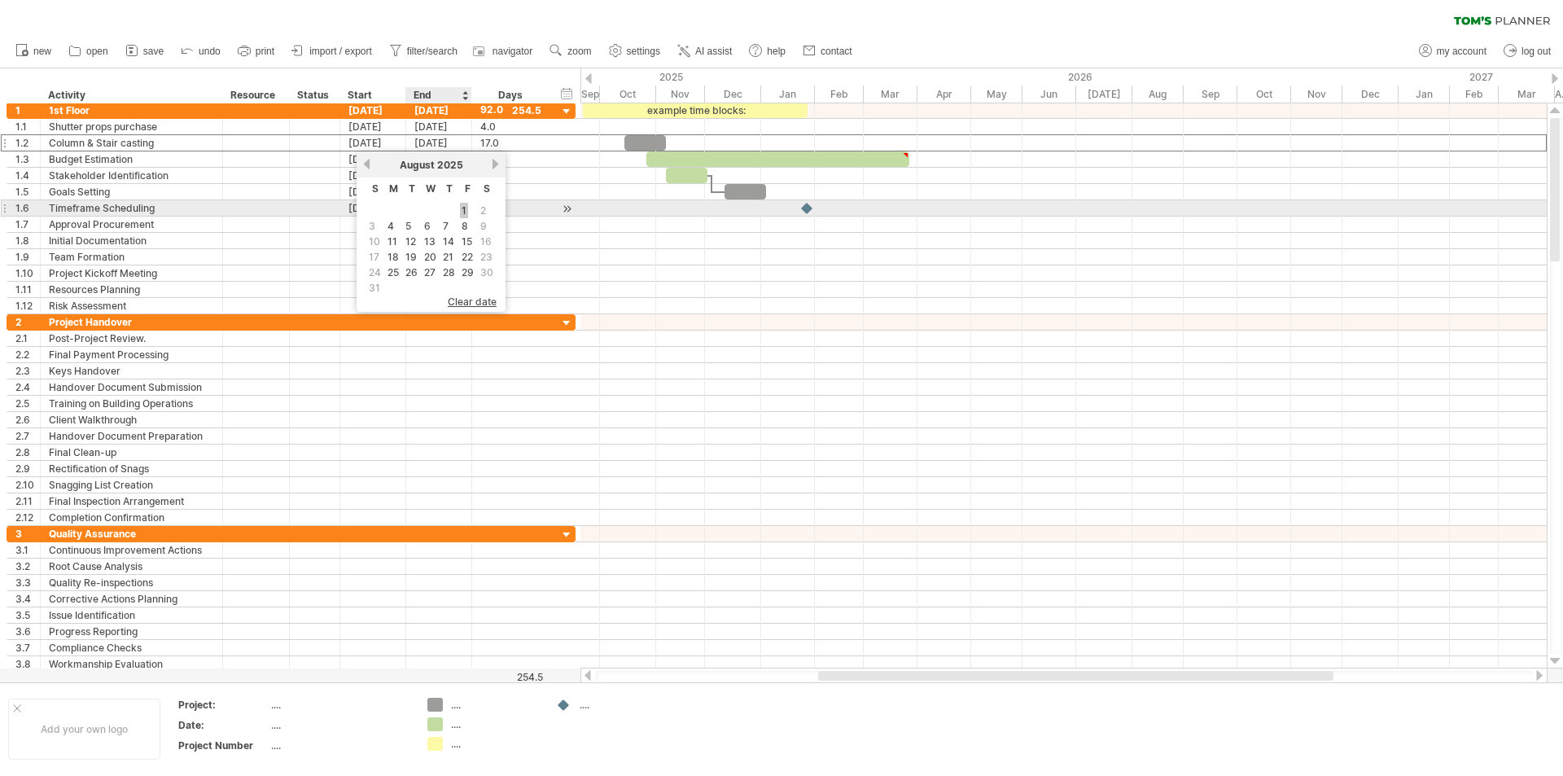
click at [462, 209] on link "1" at bounding box center [464, 210] width 8 height 15
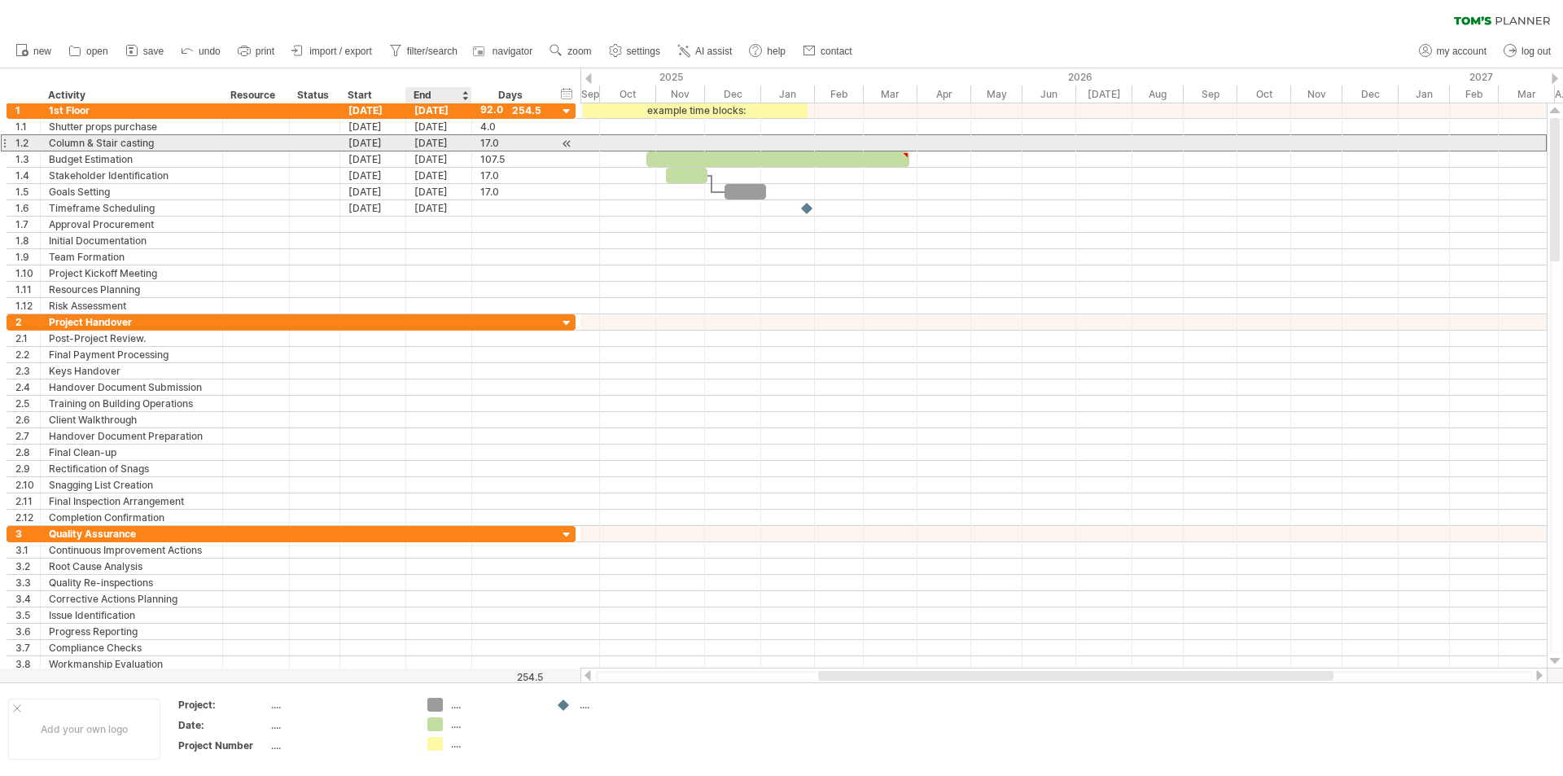
click at [423, 144] on div "[DATE]" at bounding box center [439, 142] width 66 height 15
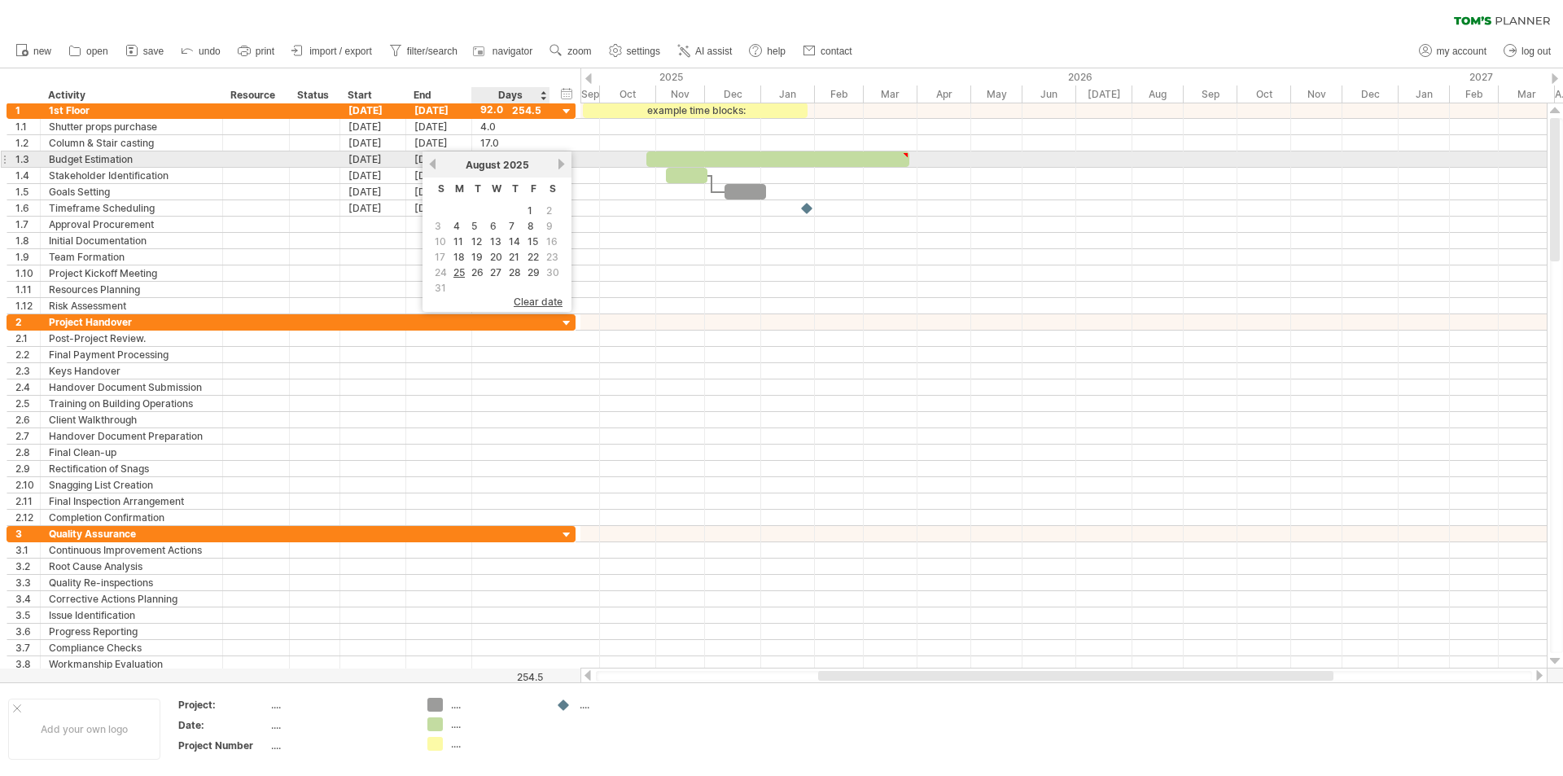
click at [557, 162] on link "next" at bounding box center [561, 164] width 12 height 12
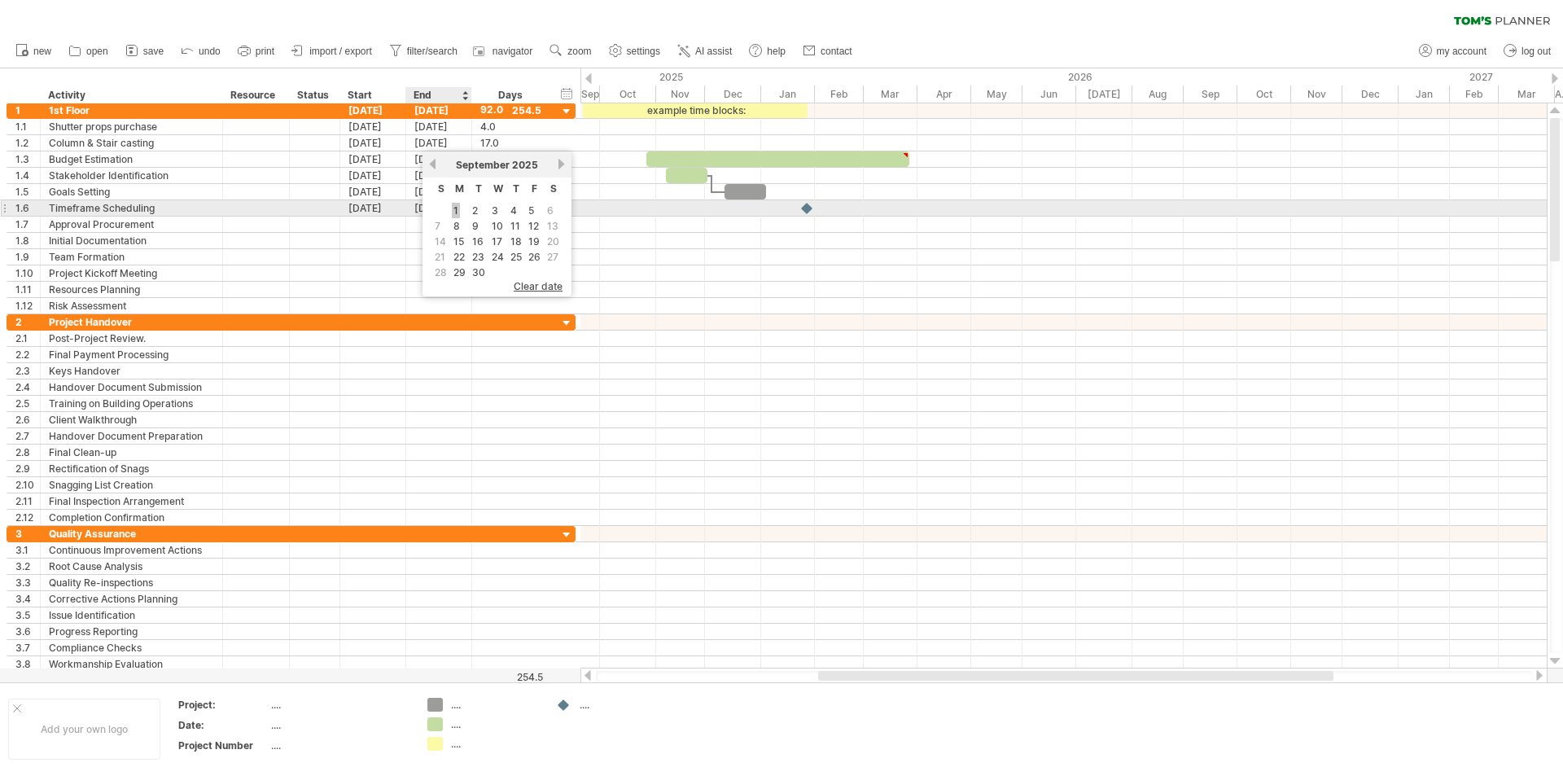
click at [453, 207] on link "1" at bounding box center [456, 210] width 8 height 15
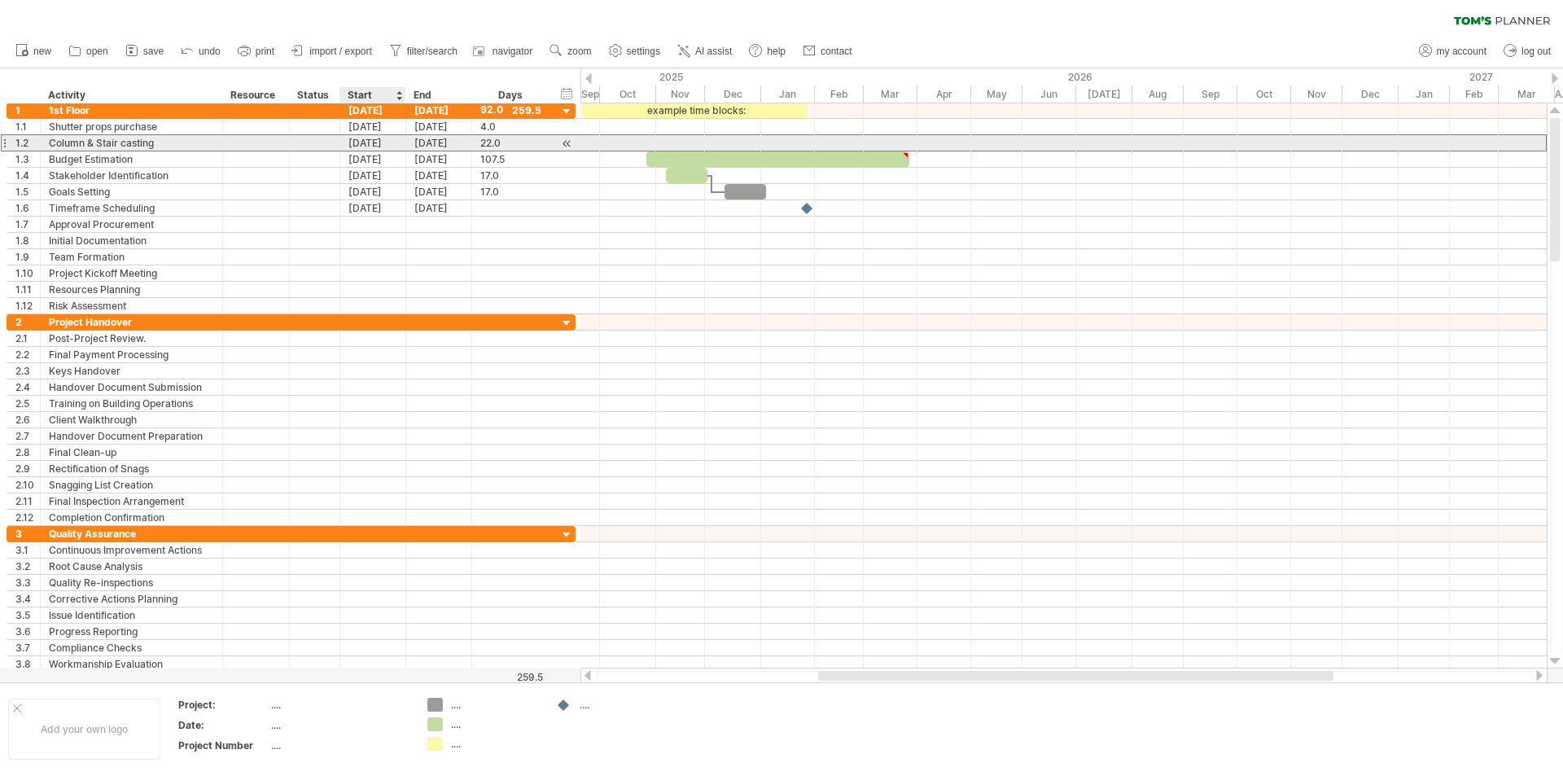
click at [366, 144] on div "[DATE]" at bounding box center [373, 142] width 66 height 15
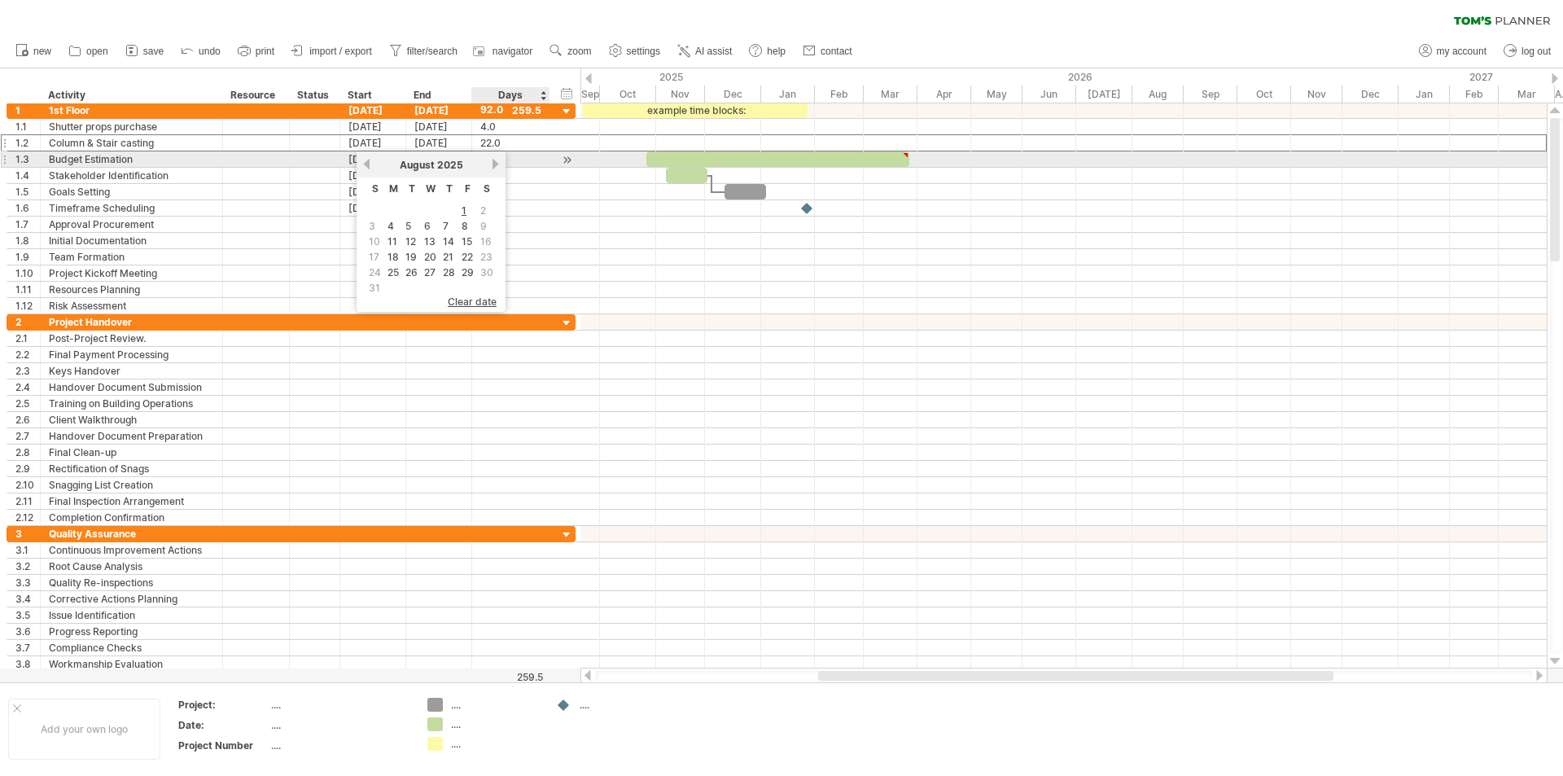
click at [489, 165] on div "[DATE]" at bounding box center [431, 165] width 118 height 12
click at [490, 165] on div "[DATE]" at bounding box center [431, 165] width 118 height 12
click at [494, 168] on link "next" at bounding box center [495, 164] width 12 height 12
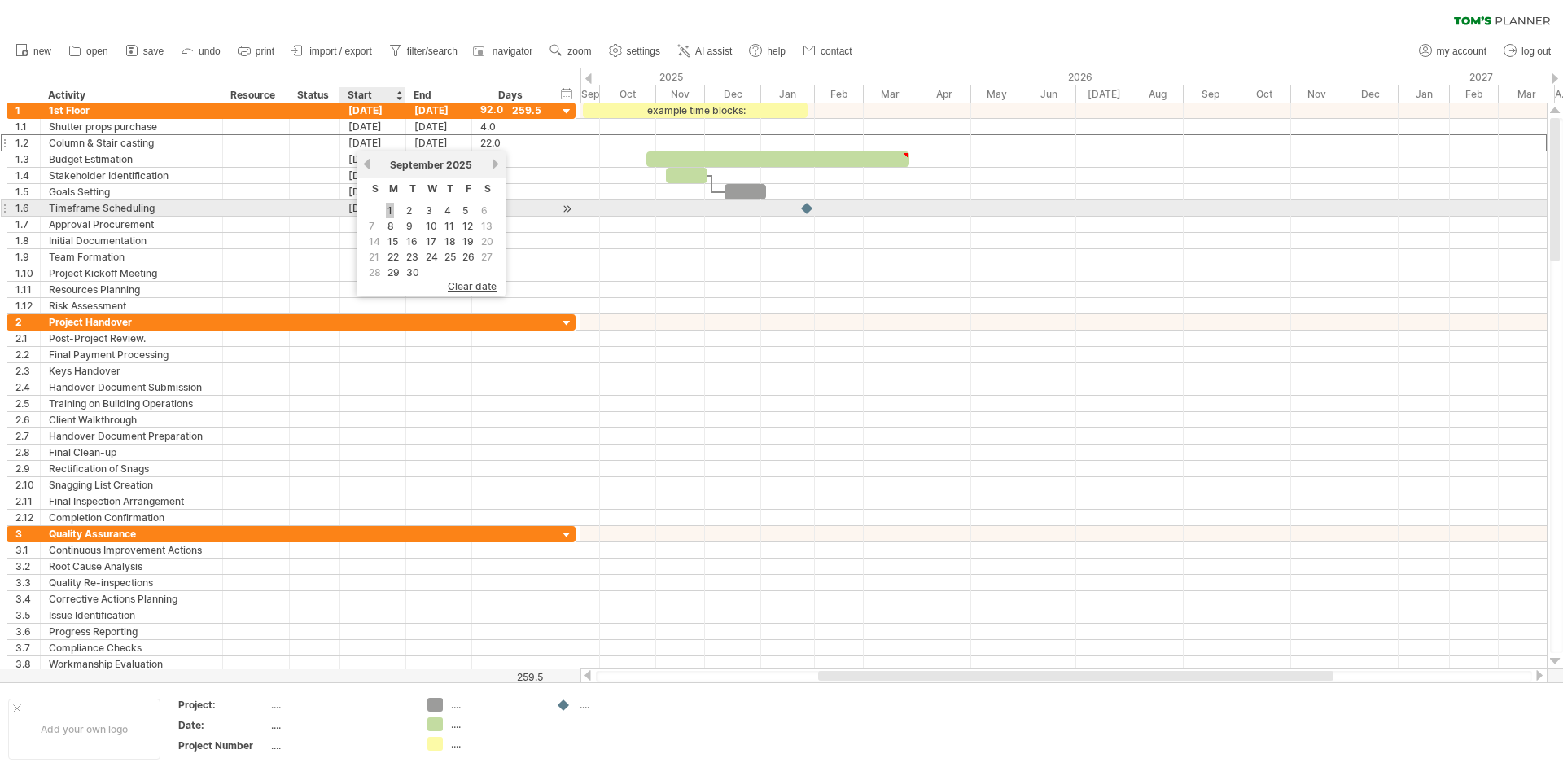
click at [391, 211] on link "1" at bounding box center [390, 210] width 8 height 15
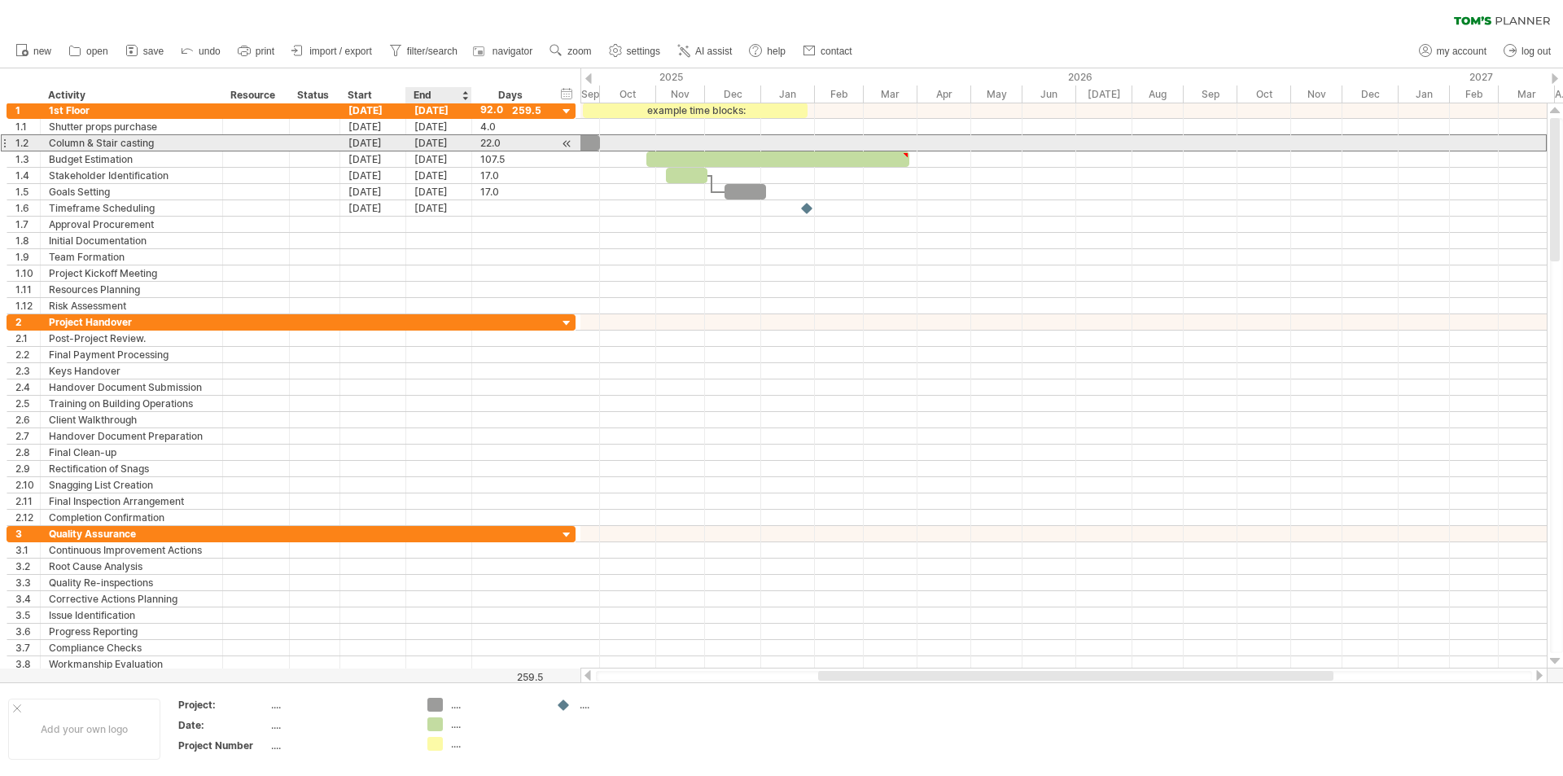
click at [437, 147] on div "[DATE]" at bounding box center [439, 142] width 66 height 15
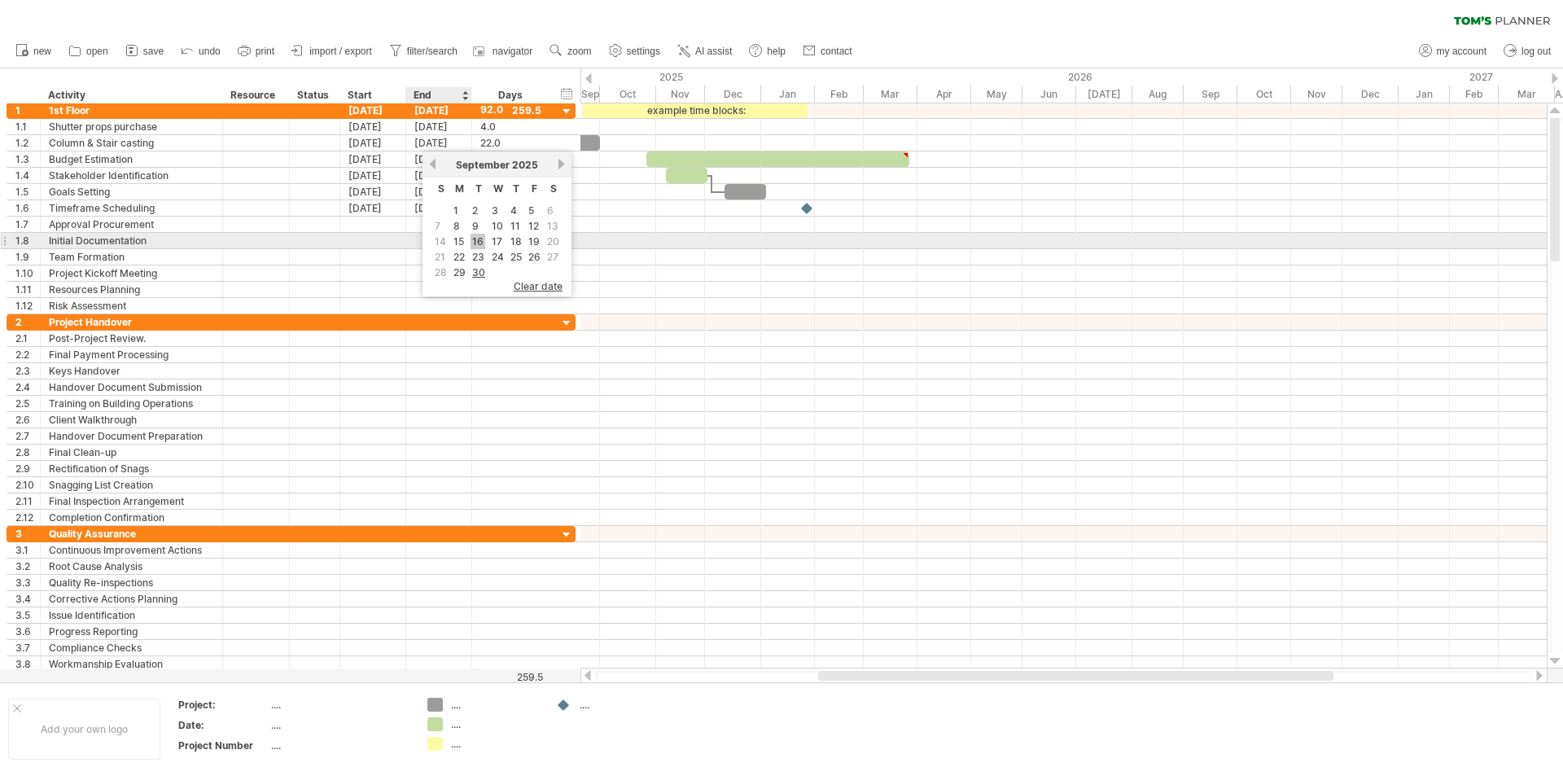
click at [476, 239] on link "16" at bounding box center [478, 241] width 15 height 15
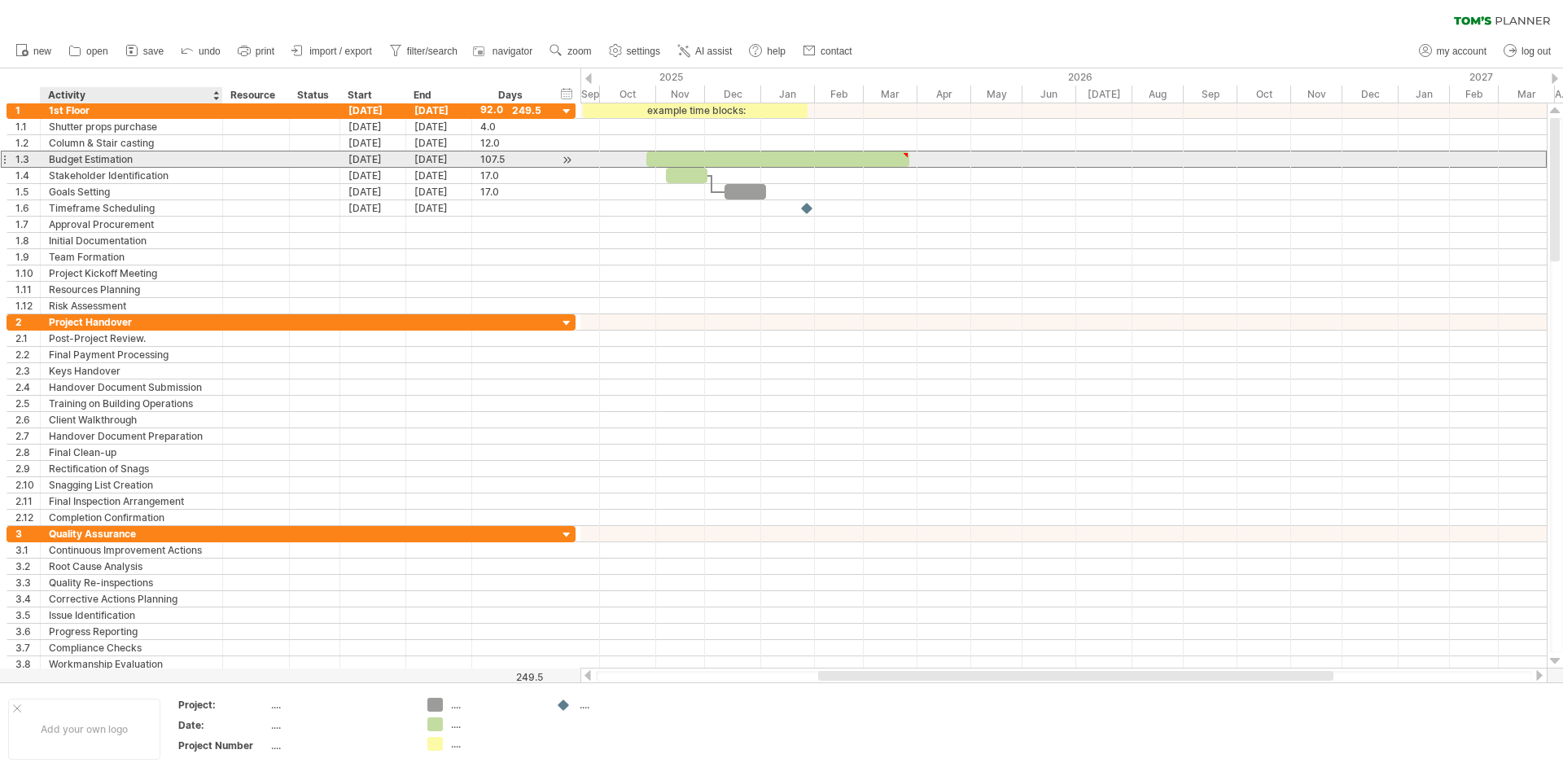
click at [162, 163] on div "Budget Estimation" at bounding box center [131, 158] width 165 height 15
type input "*"
type input "**********"
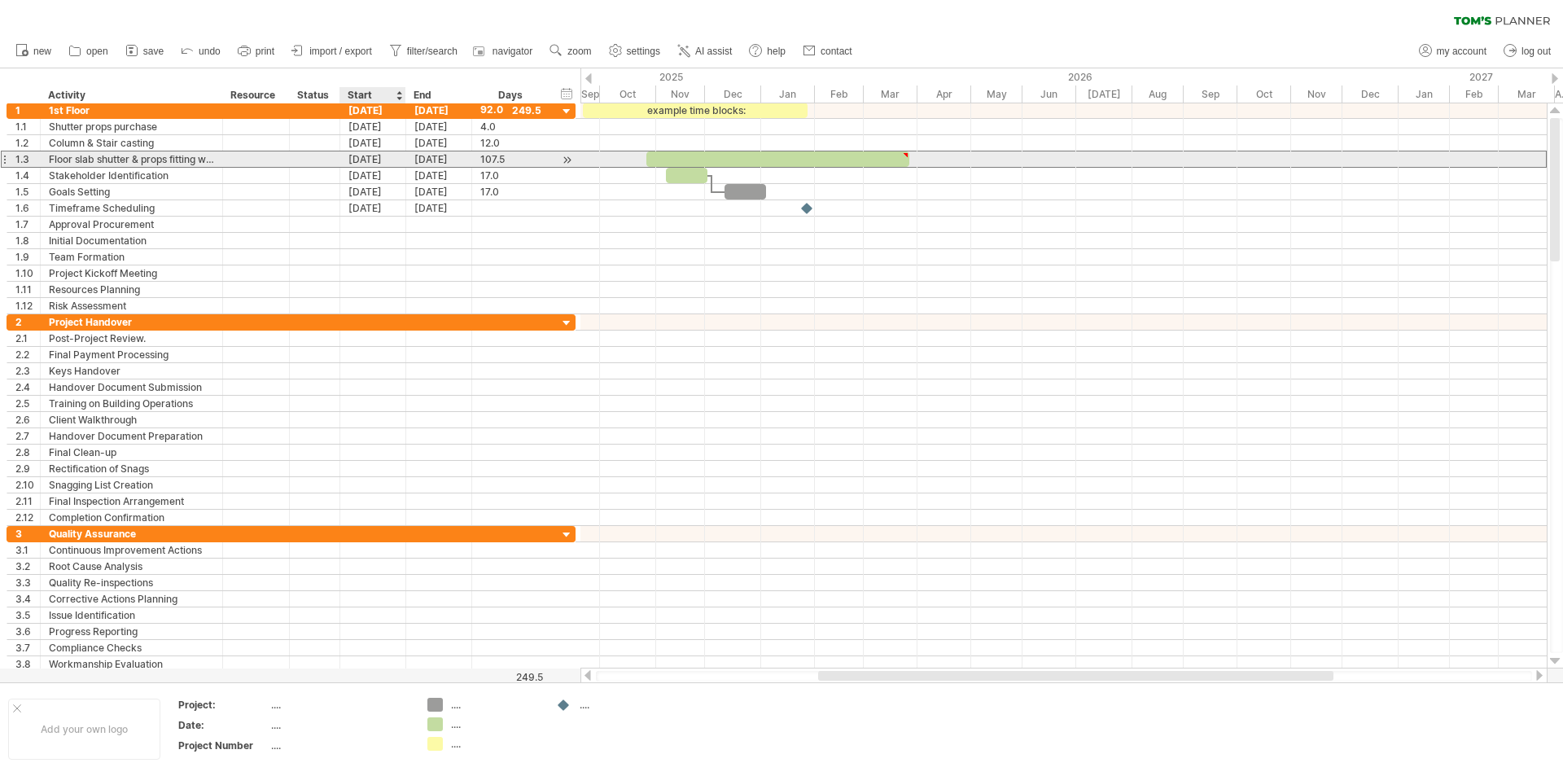
click at [366, 151] on div "[DATE]" at bounding box center [373, 158] width 66 height 15
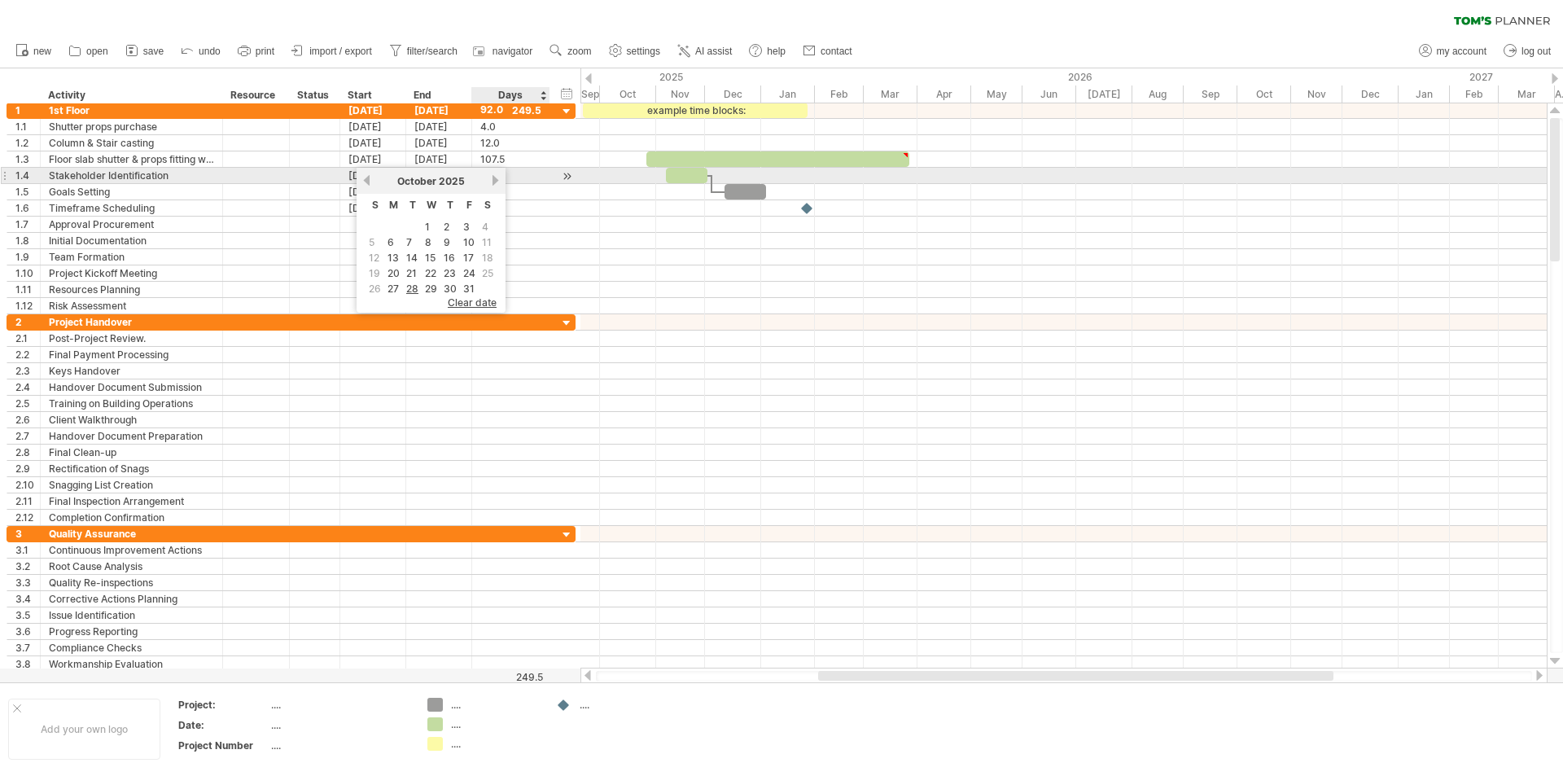
click at [494, 179] on link "next" at bounding box center [495, 180] width 12 height 12
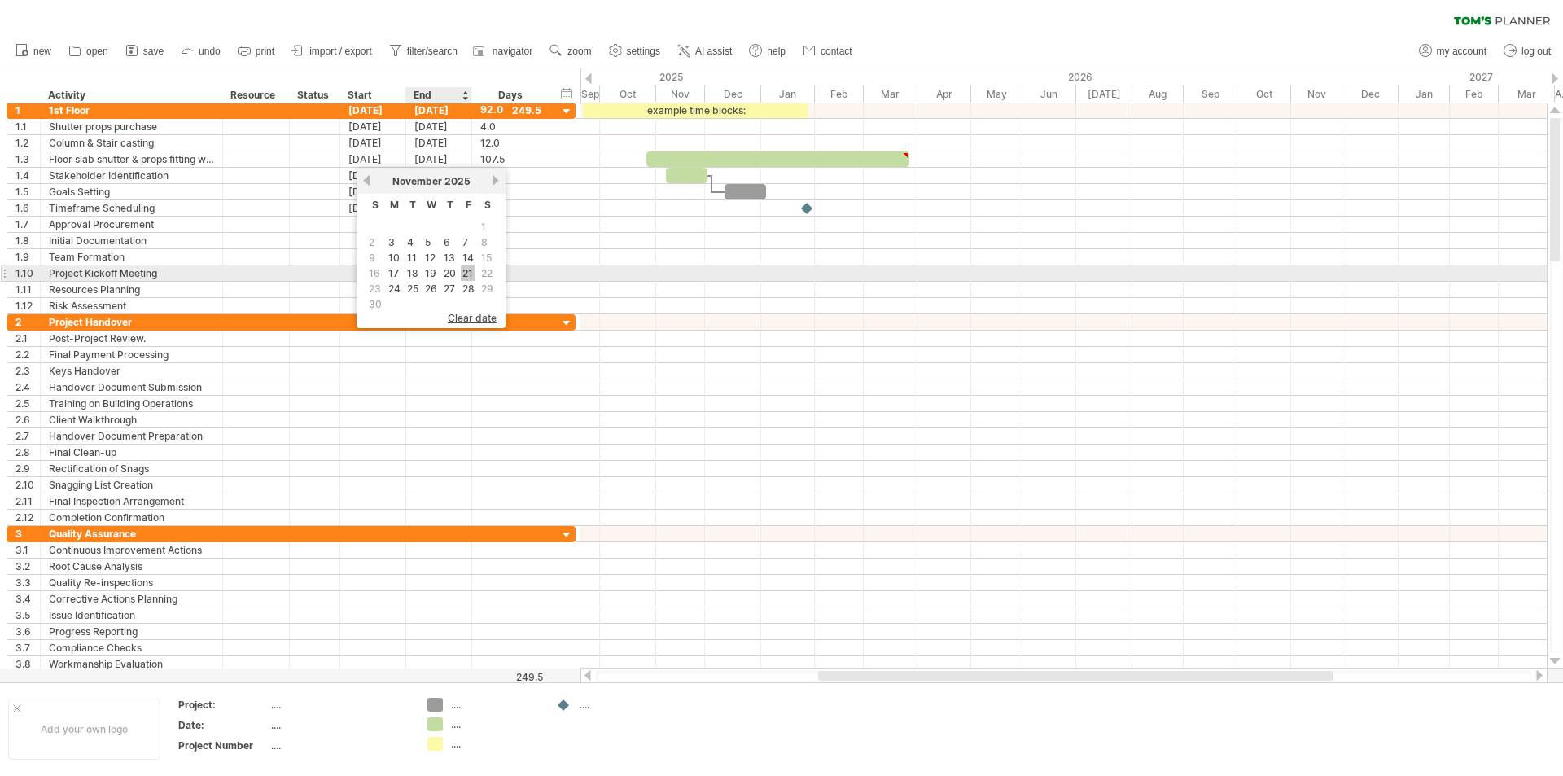
click at [463, 269] on link "21" at bounding box center [468, 272] width 14 height 15
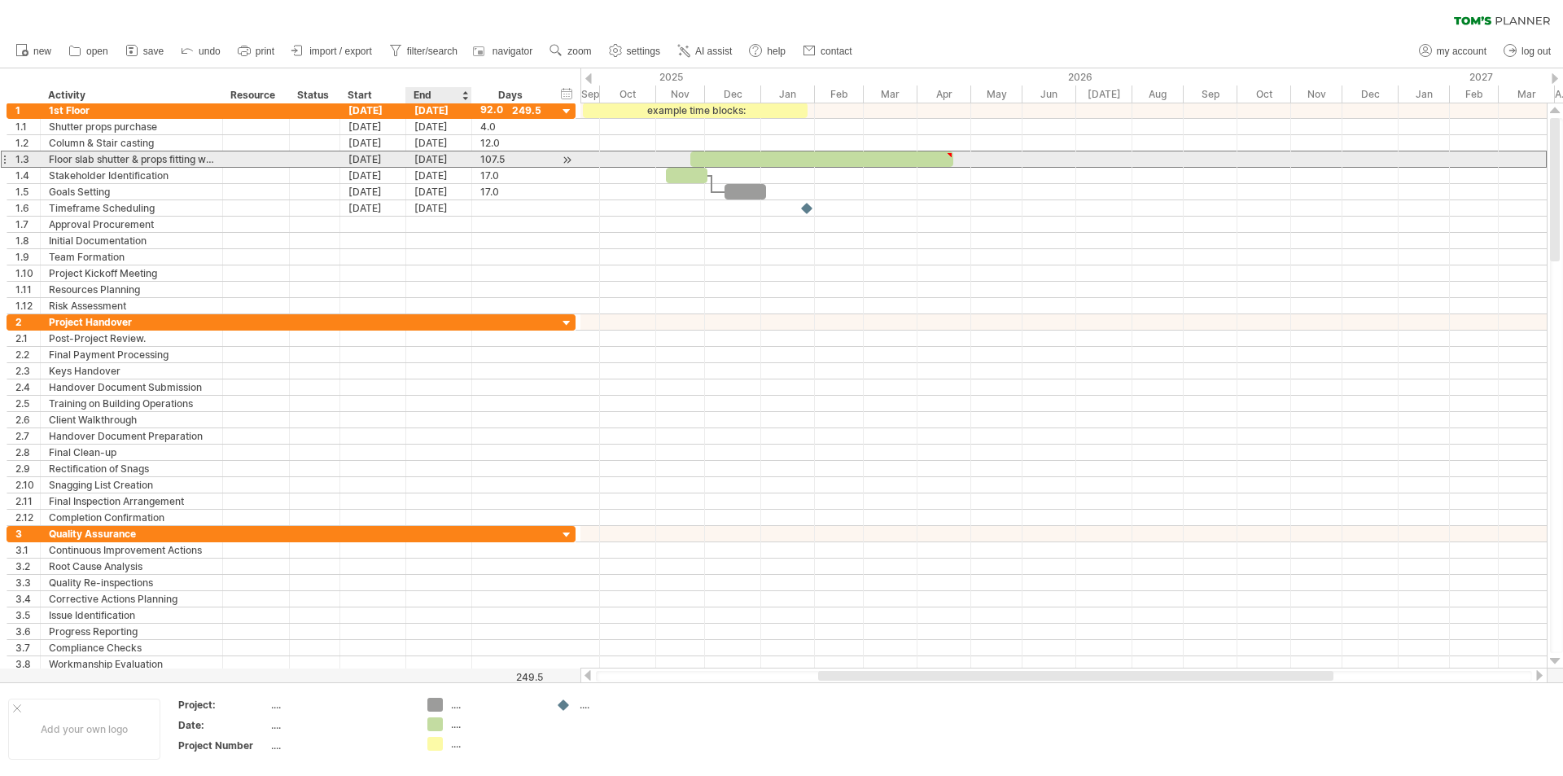
click at [435, 159] on div "[DATE]" at bounding box center [439, 158] width 66 height 15
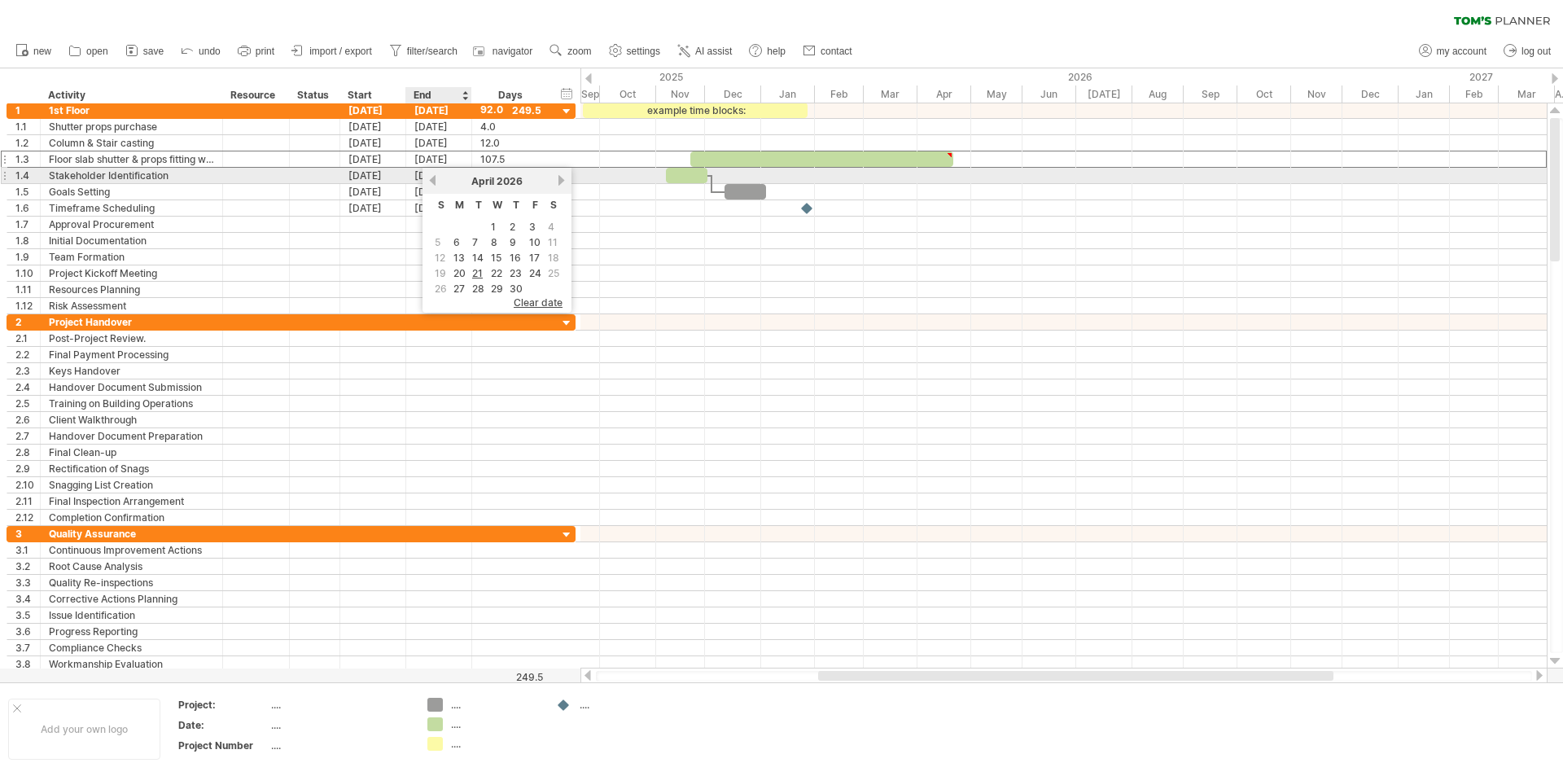
click at [433, 180] on link "previous" at bounding box center [433, 180] width 12 height 12
click at [429, 177] on link "previous" at bounding box center [433, 180] width 12 height 12
click at [432, 176] on link "previous" at bounding box center [433, 180] width 12 height 12
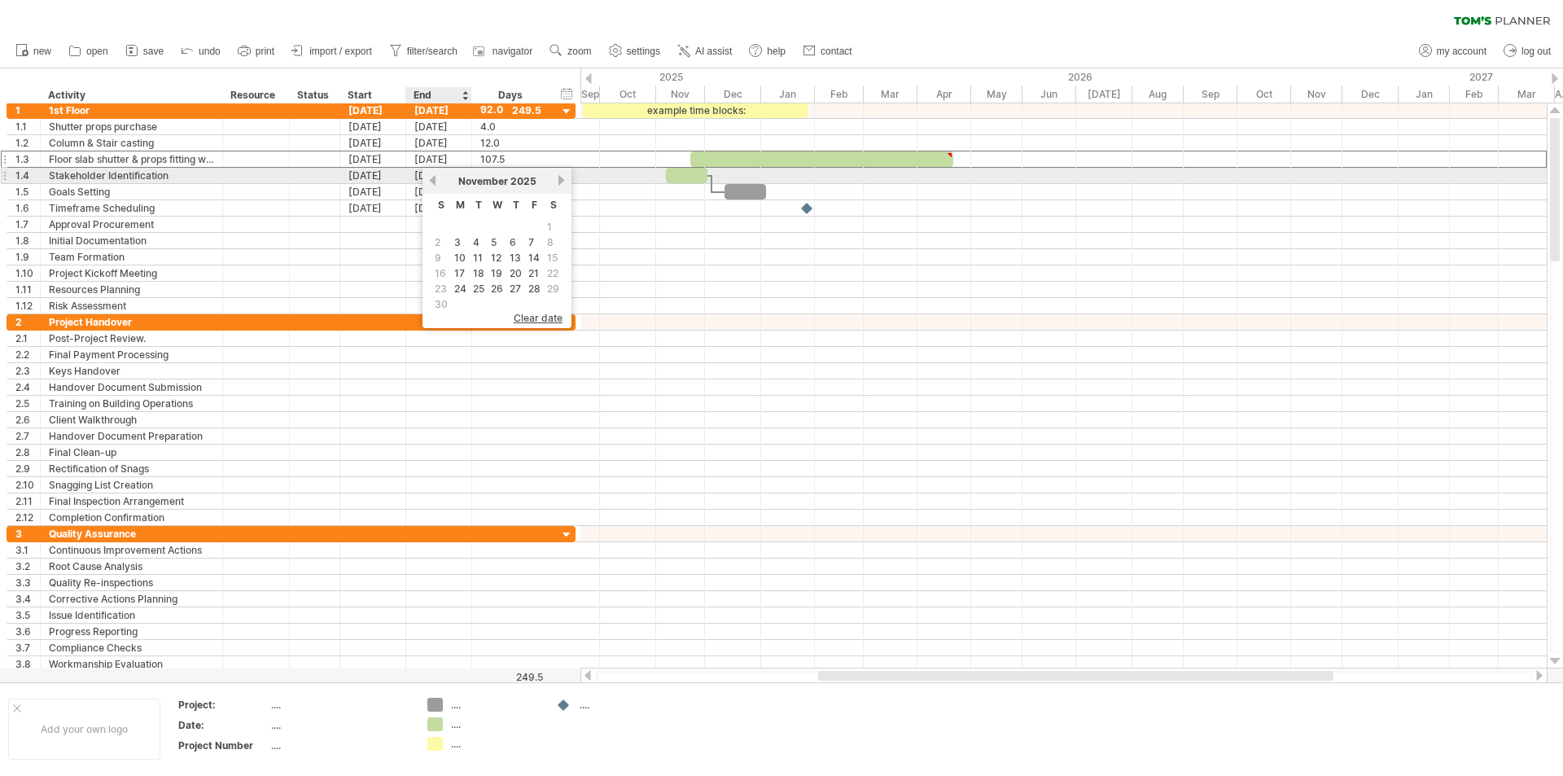
click at [432, 176] on link "previous" at bounding box center [433, 180] width 12 height 12
click at [562, 177] on link "next" at bounding box center [561, 180] width 12 height 12
click at [433, 174] on link "previous" at bounding box center [433, 180] width 12 height 12
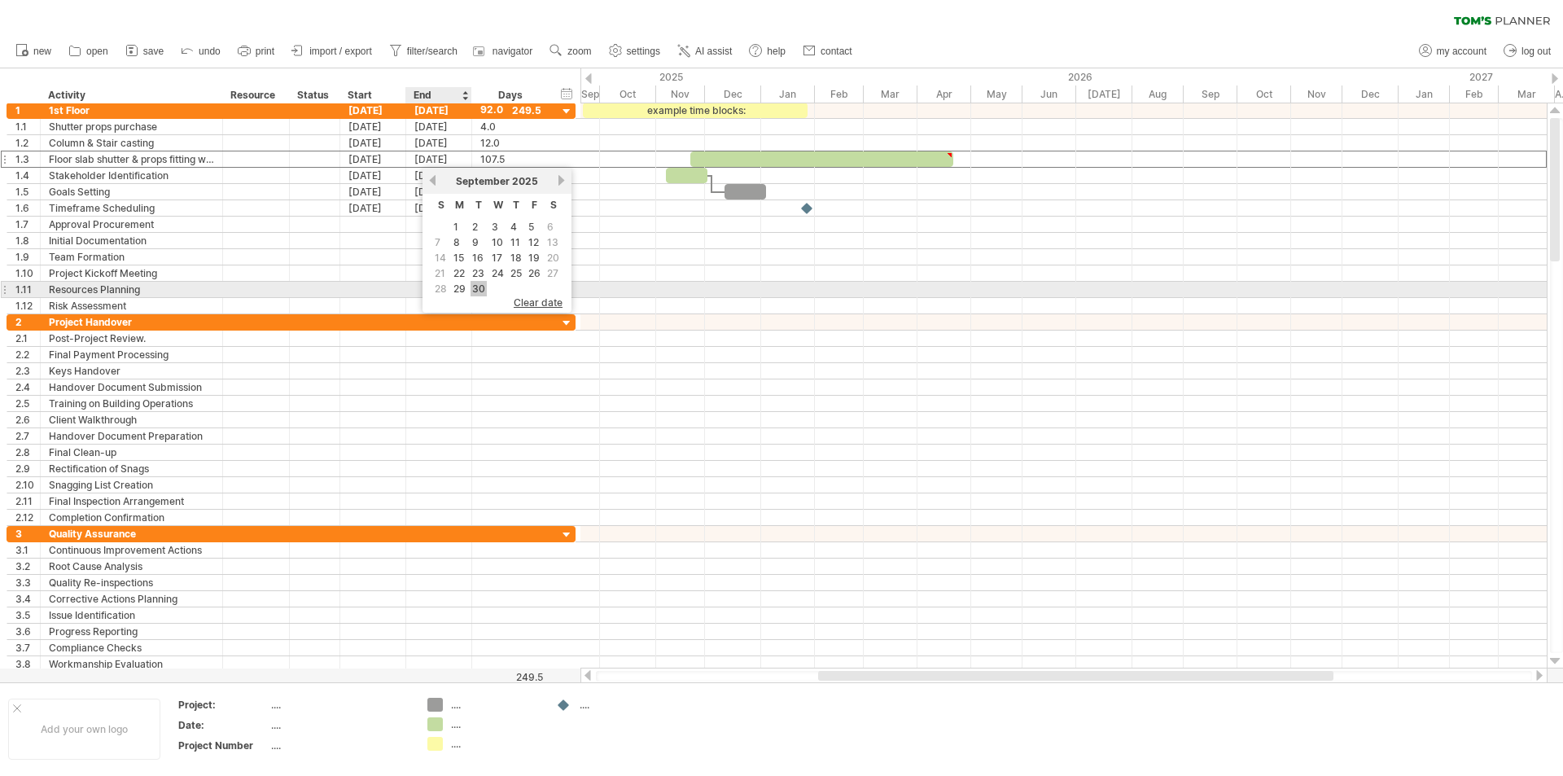
click at [475, 286] on link "30" at bounding box center [479, 288] width 16 height 15
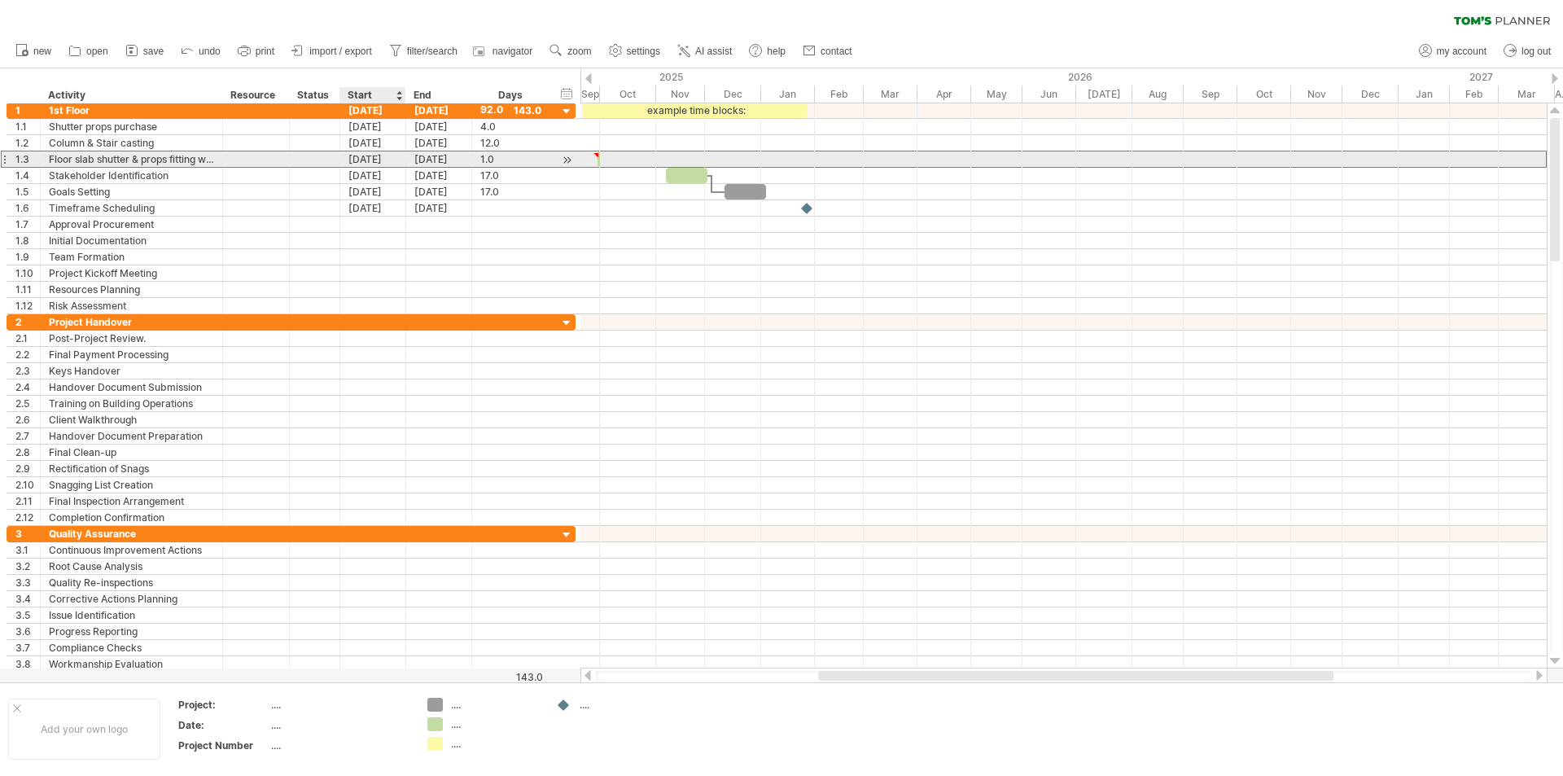
click at [367, 159] on div "[DATE]" at bounding box center [373, 158] width 66 height 15
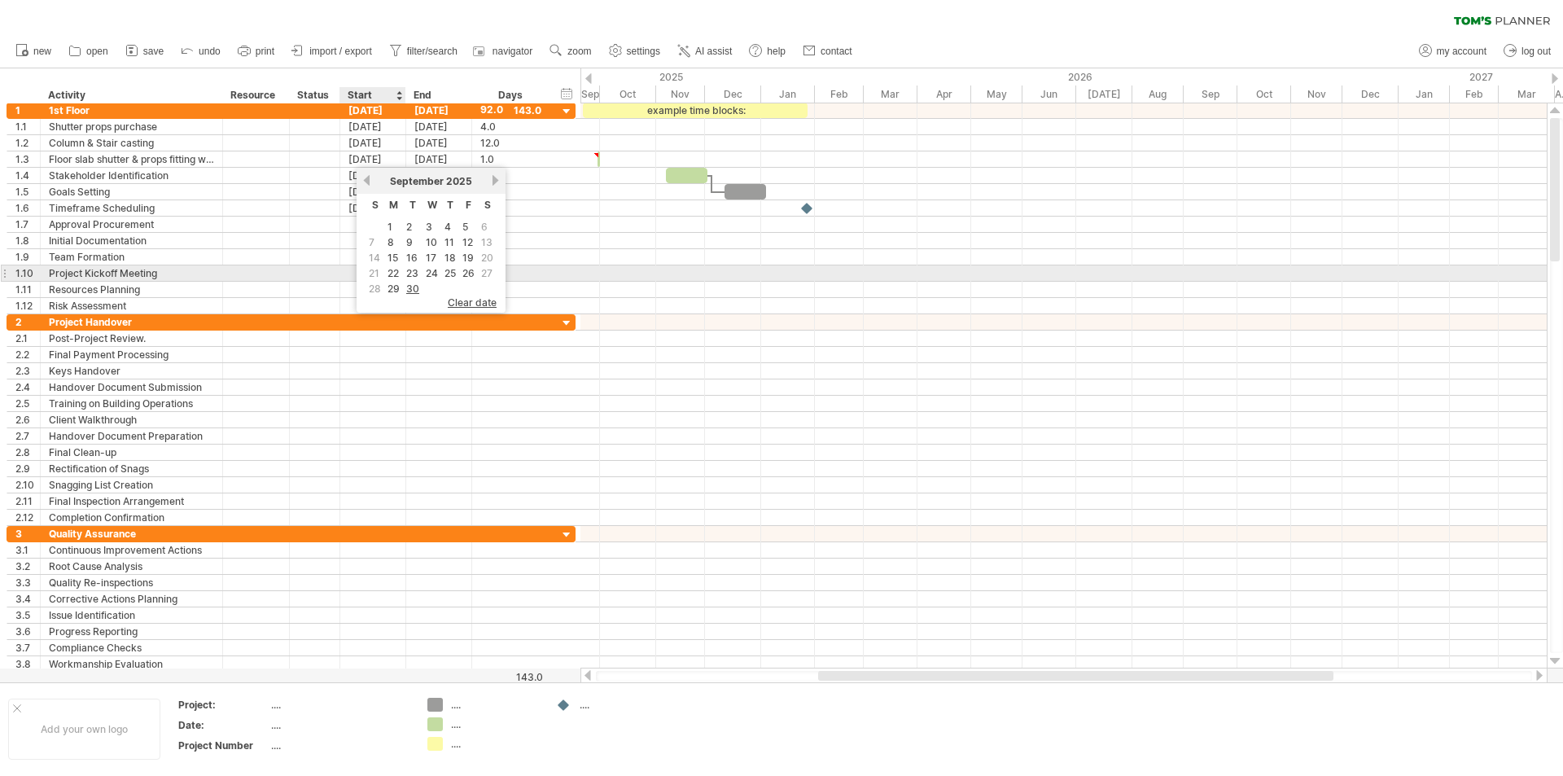
click at [371, 272] on span "21" at bounding box center [374, 272] width 14 height 15
click at [393, 272] on link "22" at bounding box center [393, 272] width 15 height 15
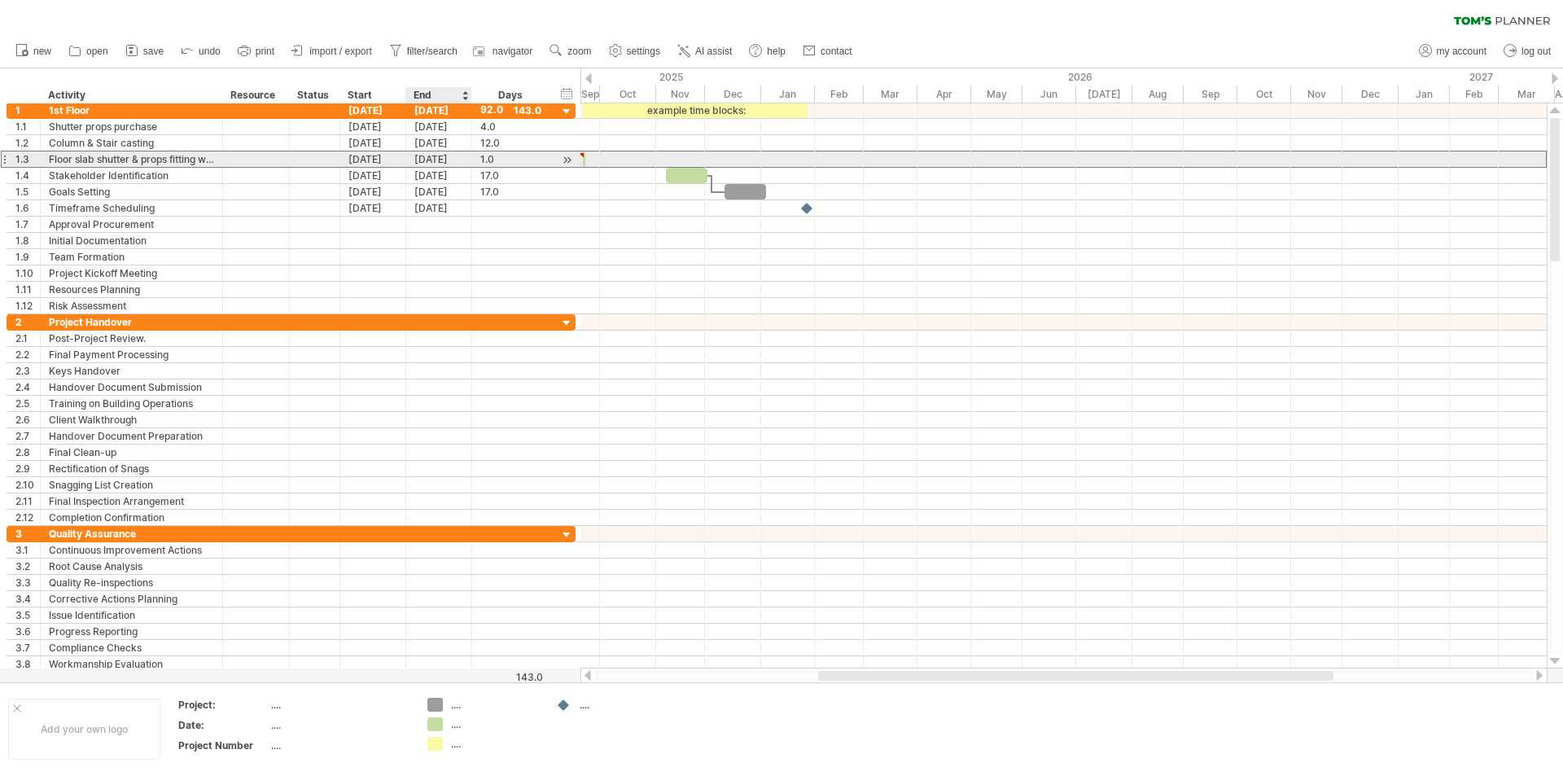
click at [431, 160] on div "[DATE]" at bounding box center [439, 158] width 66 height 15
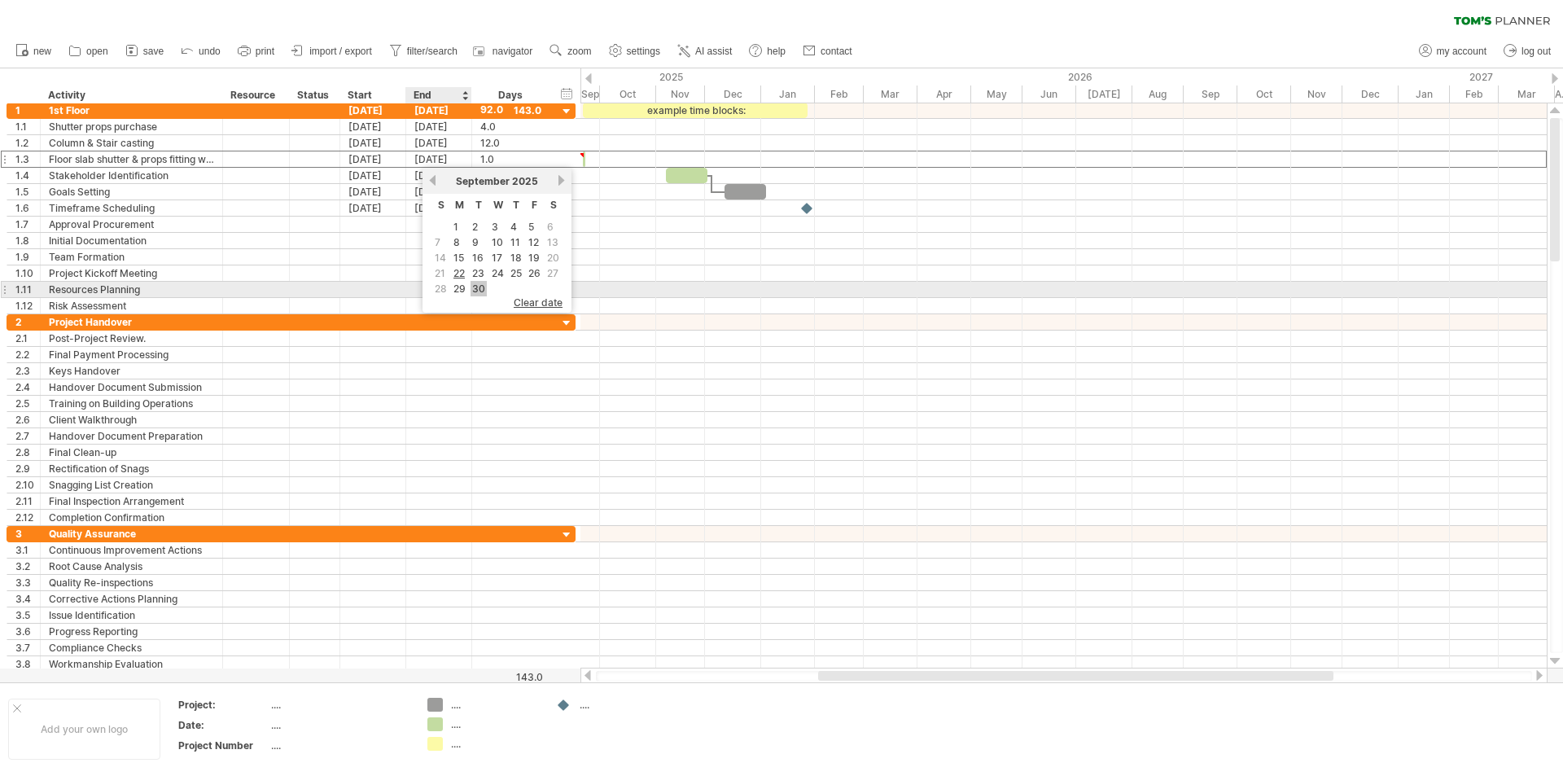
click at [480, 287] on link "30" at bounding box center [479, 288] width 16 height 15
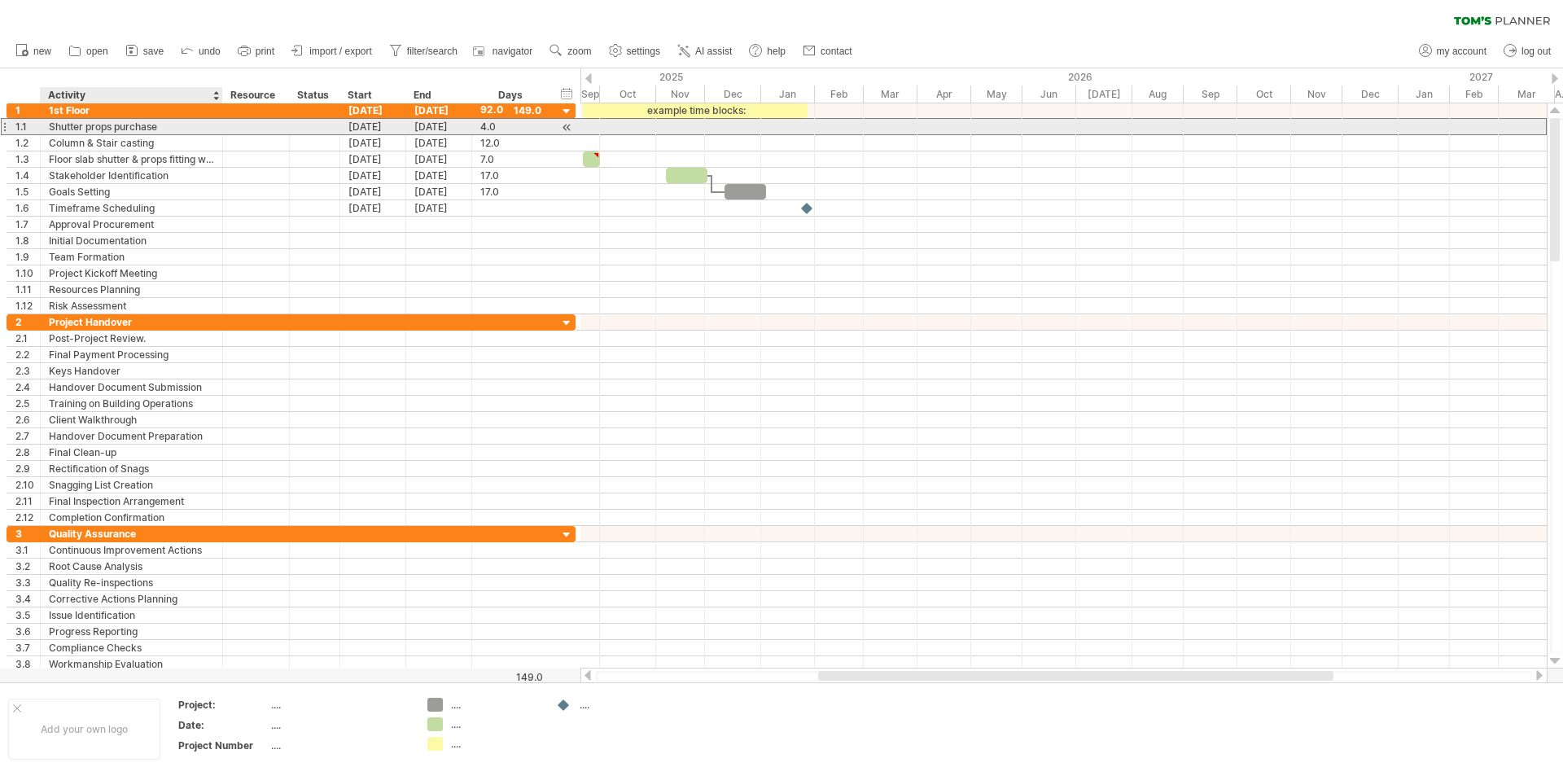
click at [120, 124] on div "Shutter props purchase" at bounding box center [131, 126] width 165 height 15
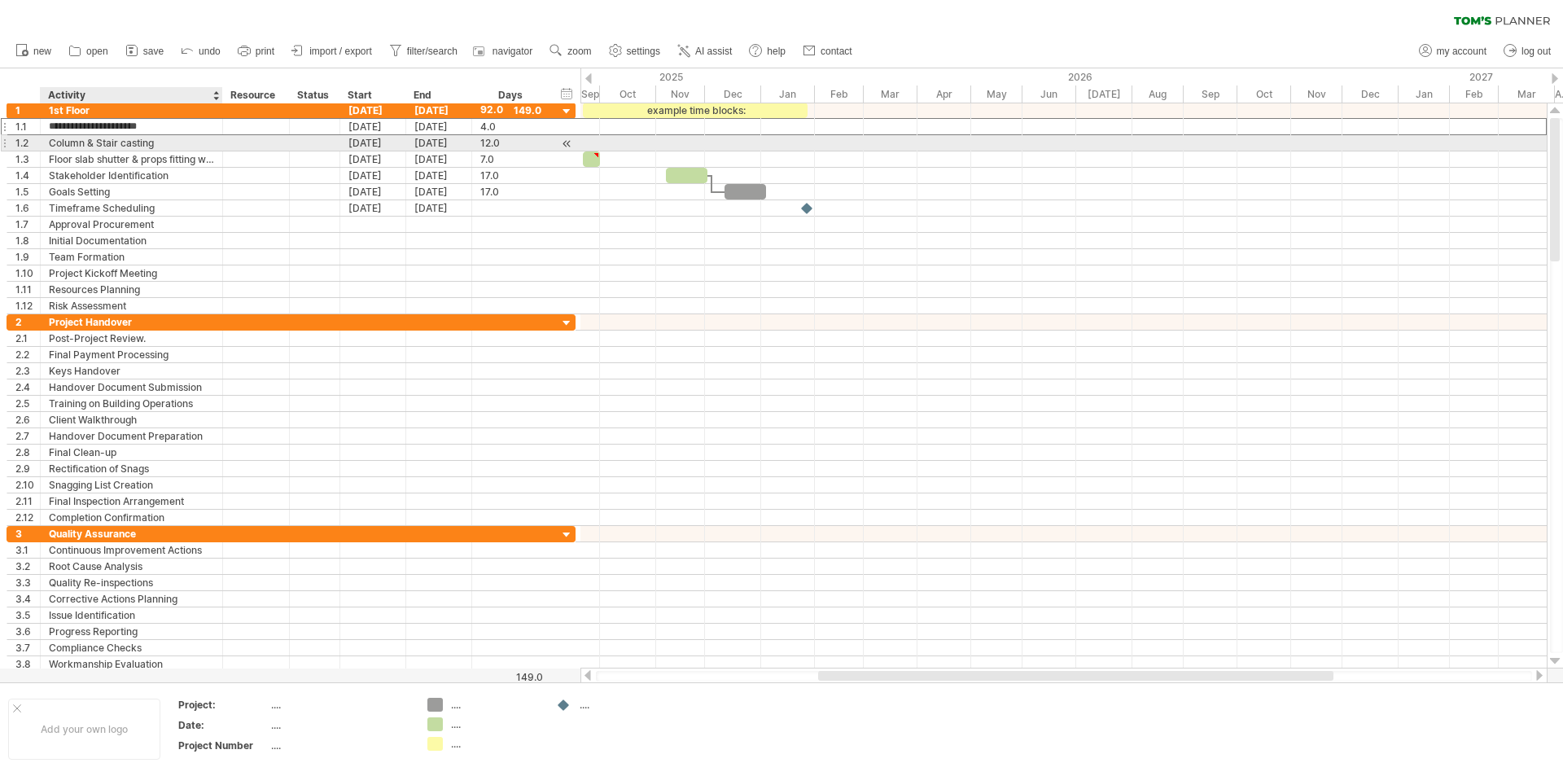
click at [216, 140] on div "**********" at bounding box center [132, 142] width 182 height 15
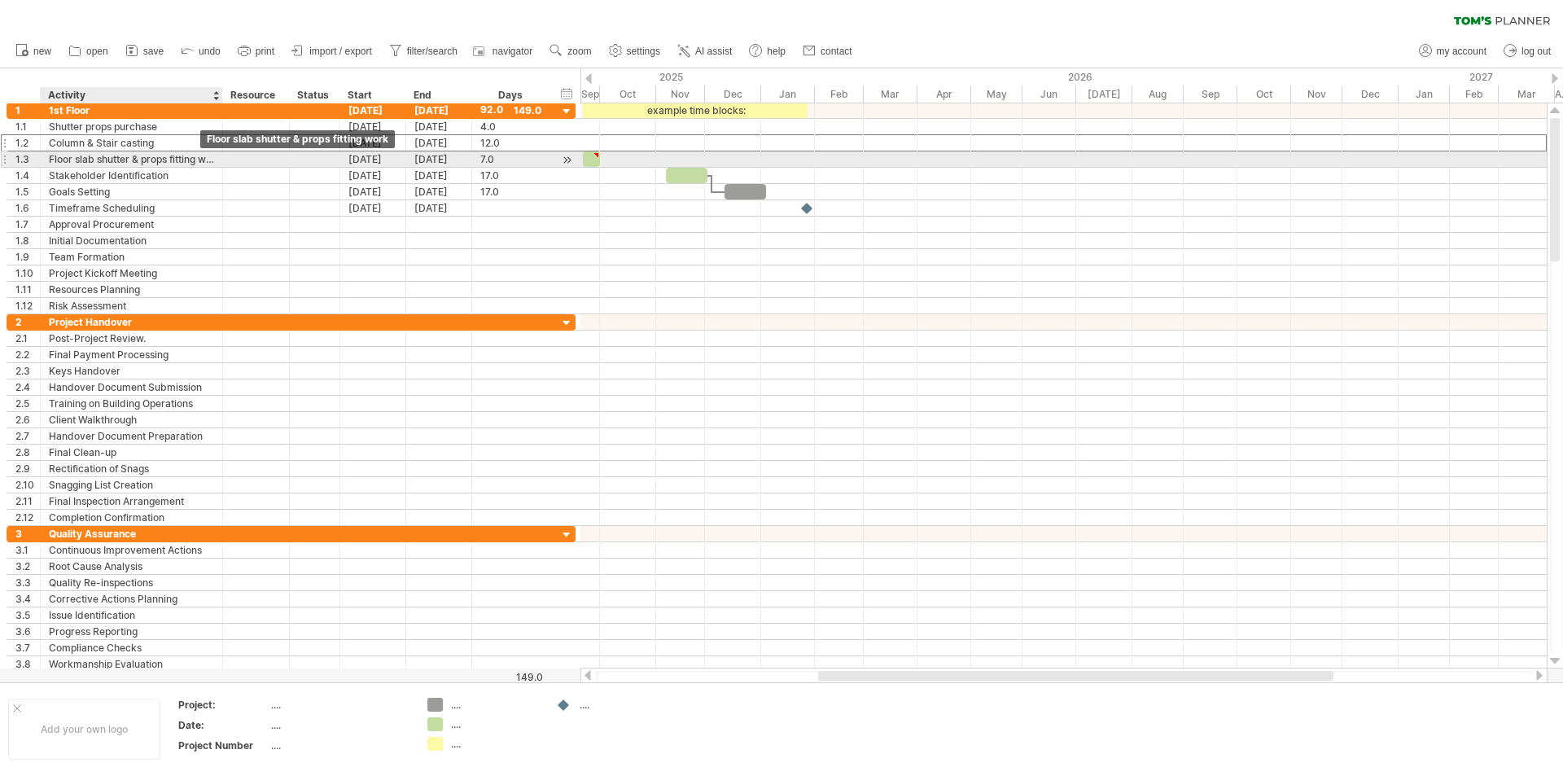
click at [143, 157] on div "Floor slab shutter & props fitting work" at bounding box center [131, 158] width 165 height 15
click at [261, 164] on div at bounding box center [256, 158] width 50 height 15
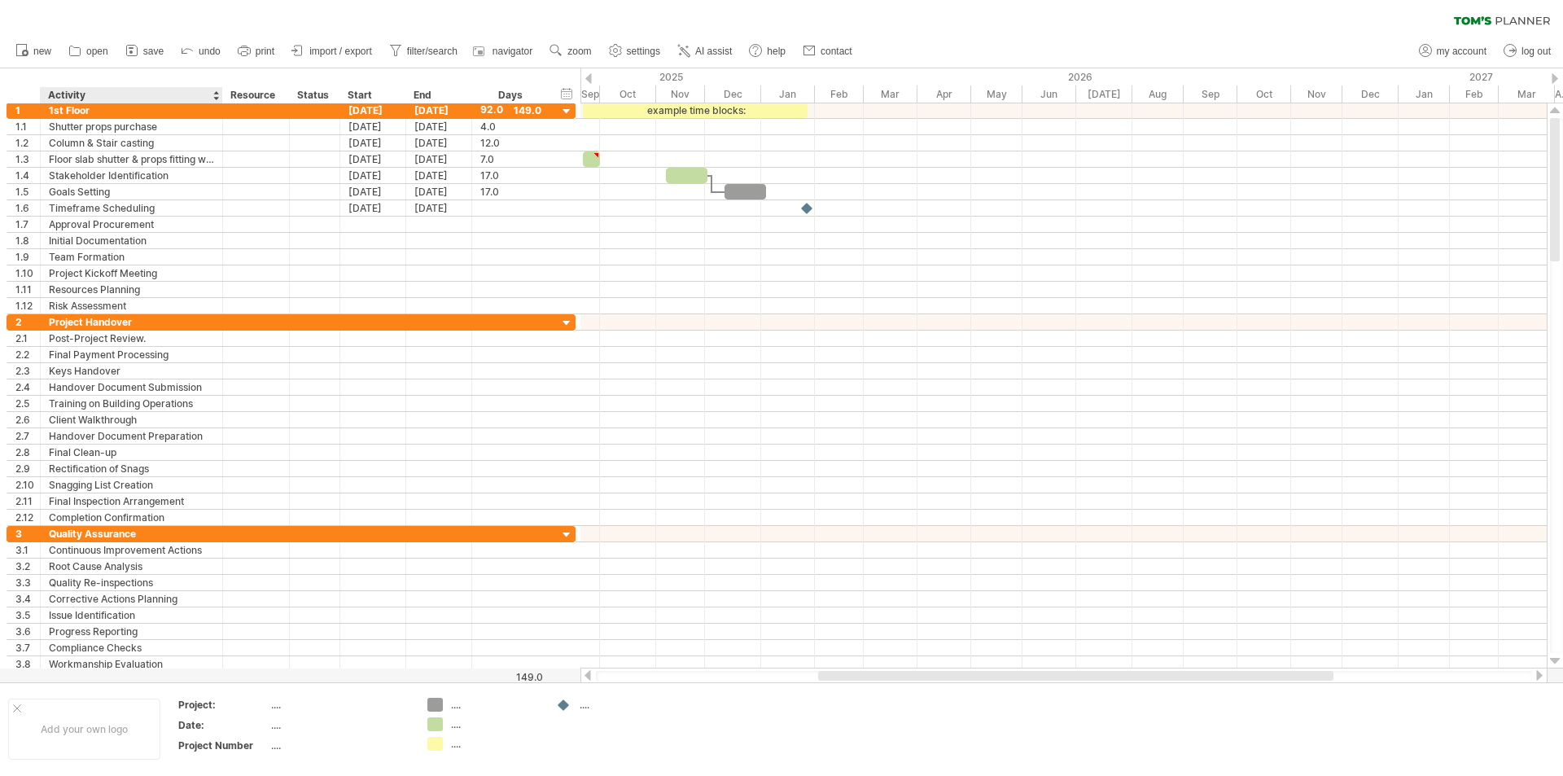
click at [204, 92] on div "Activity" at bounding box center [130, 95] width 165 height 16
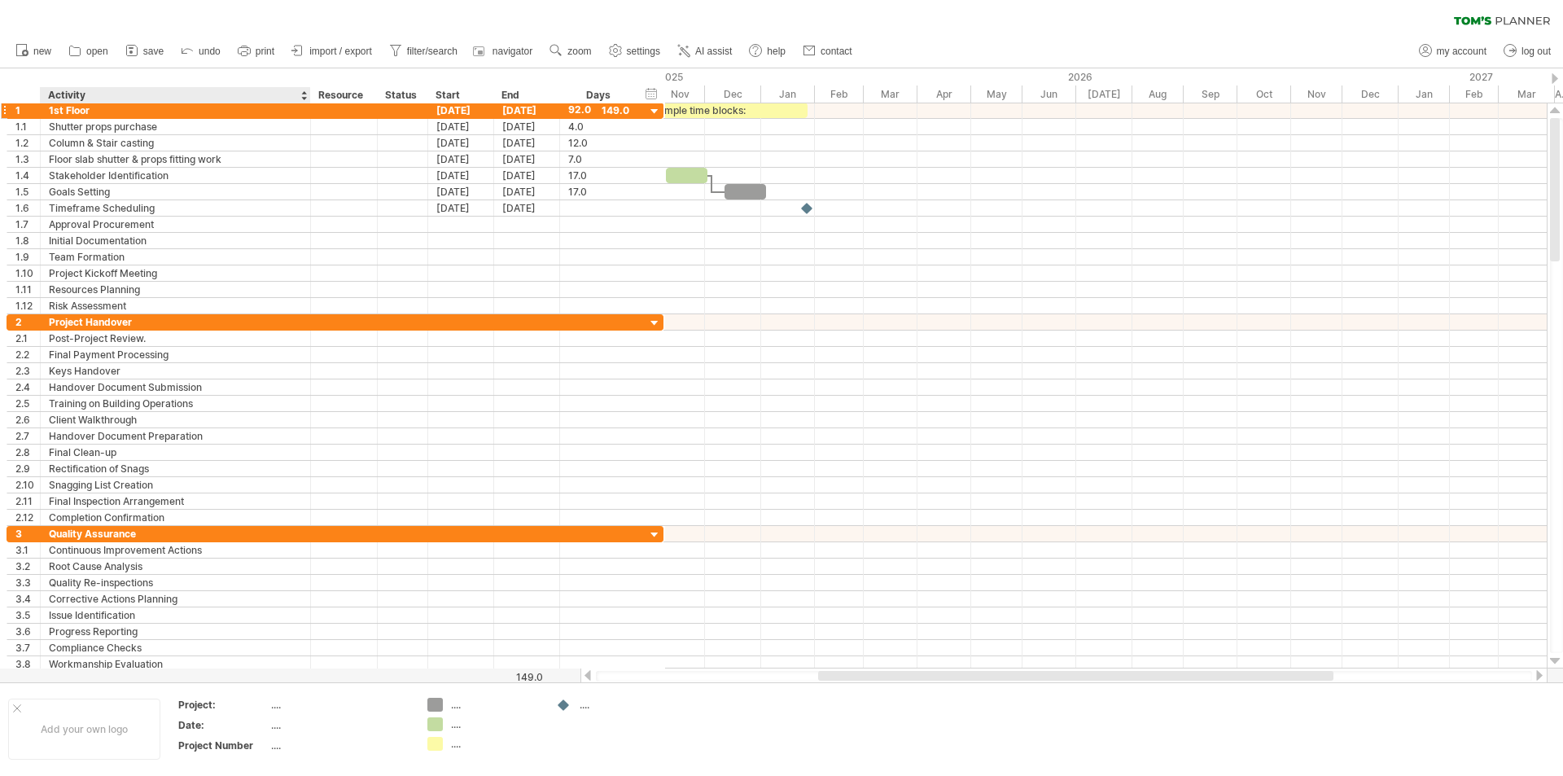
drag, startPoint x: 219, startPoint y: 102, endPoint x: 307, endPoint y: 106, distance: 88.0
click at [307, 106] on div "Trying to reach [DOMAIN_NAME] Connected again... 0% clear filter new 1" at bounding box center [781, 388] width 1563 height 776
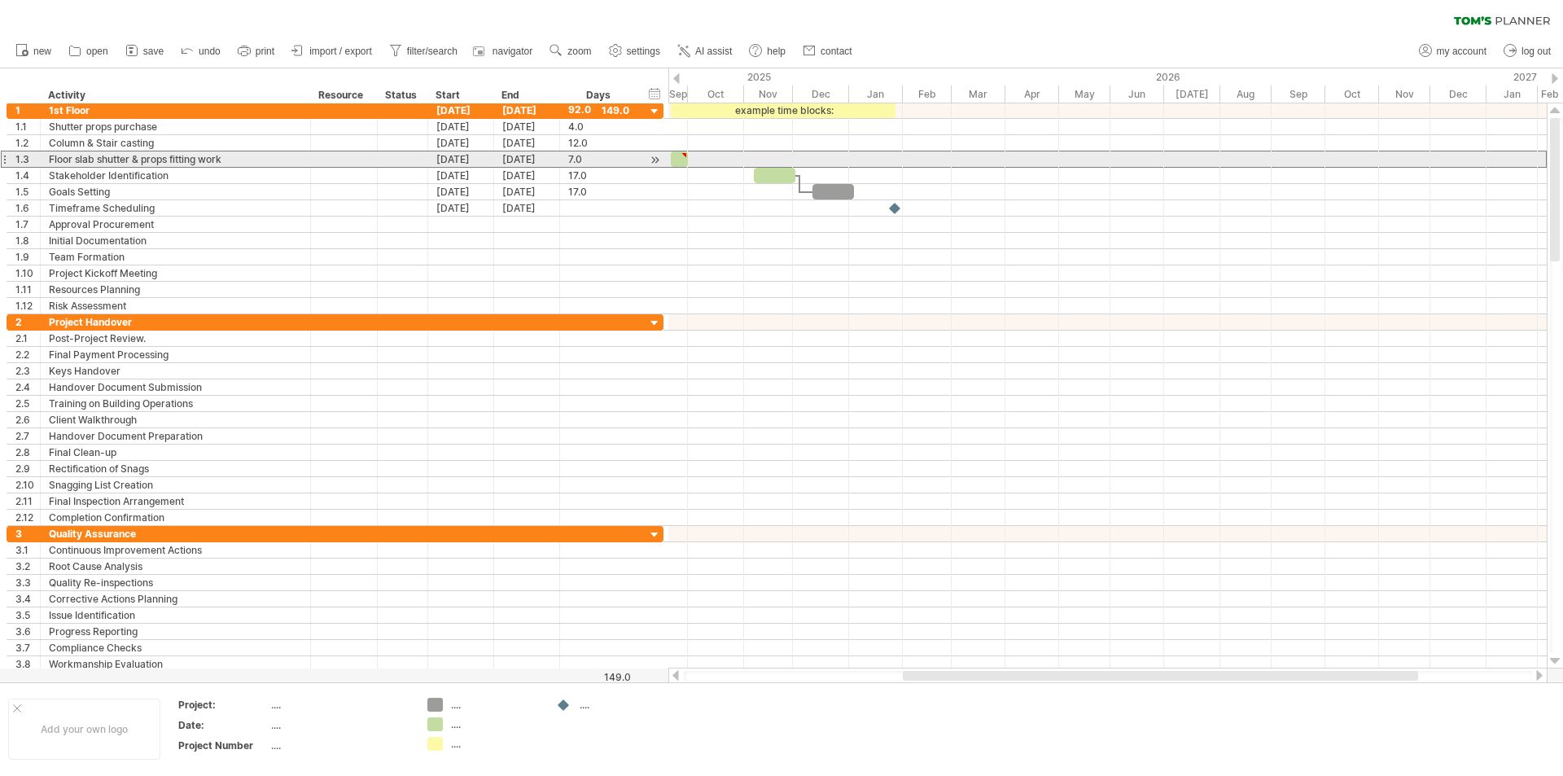
click at [242, 159] on div "Floor slab shutter & props fitting work" at bounding box center [175, 158] width 253 height 15
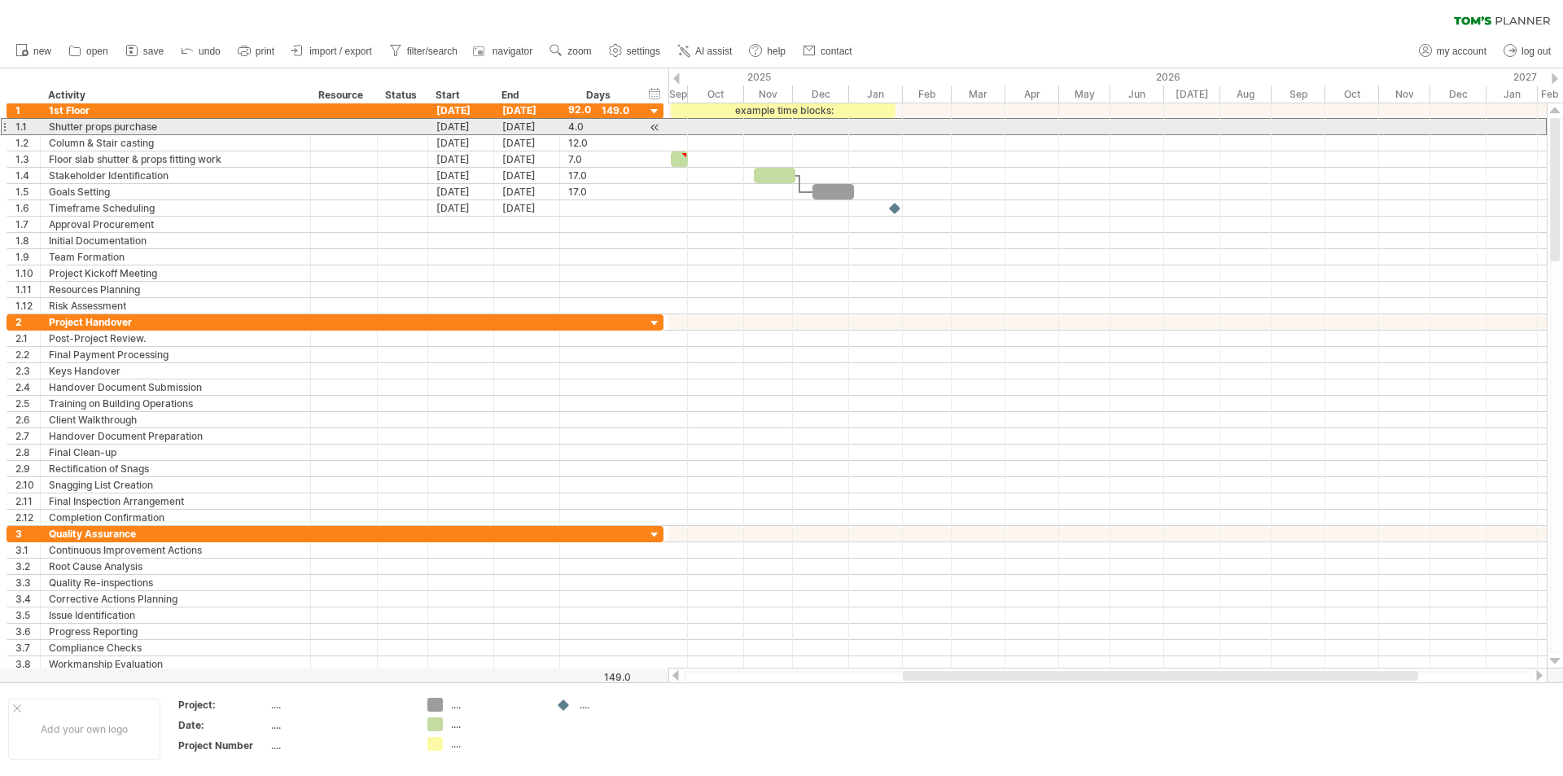
click at [258, 134] on div "Shutter props purchase" at bounding box center [175, 126] width 253 height 15
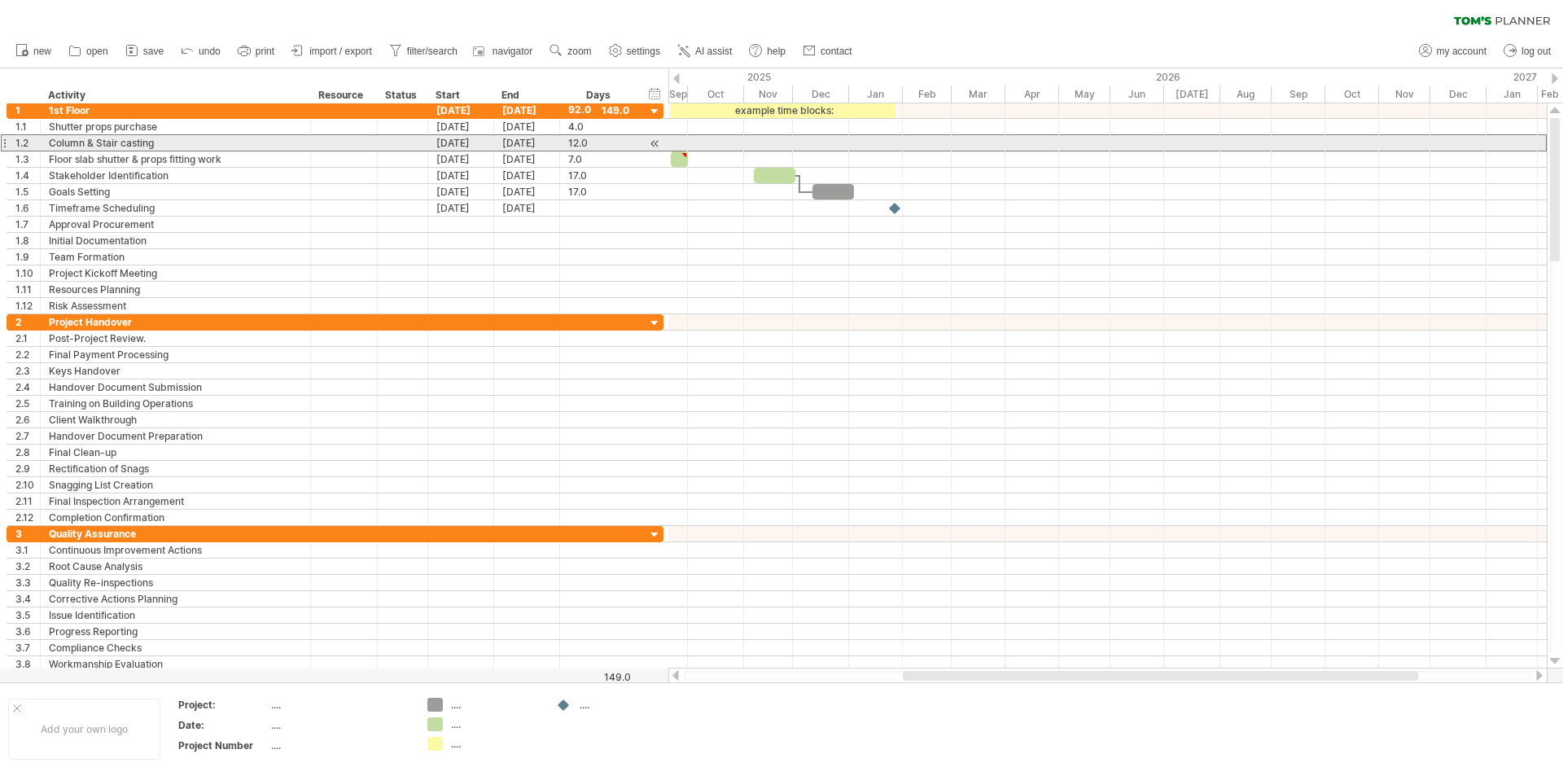
click at [203, 146] on div "Column & Stair casting" at bounding box center [175, 142] width 253 height 15
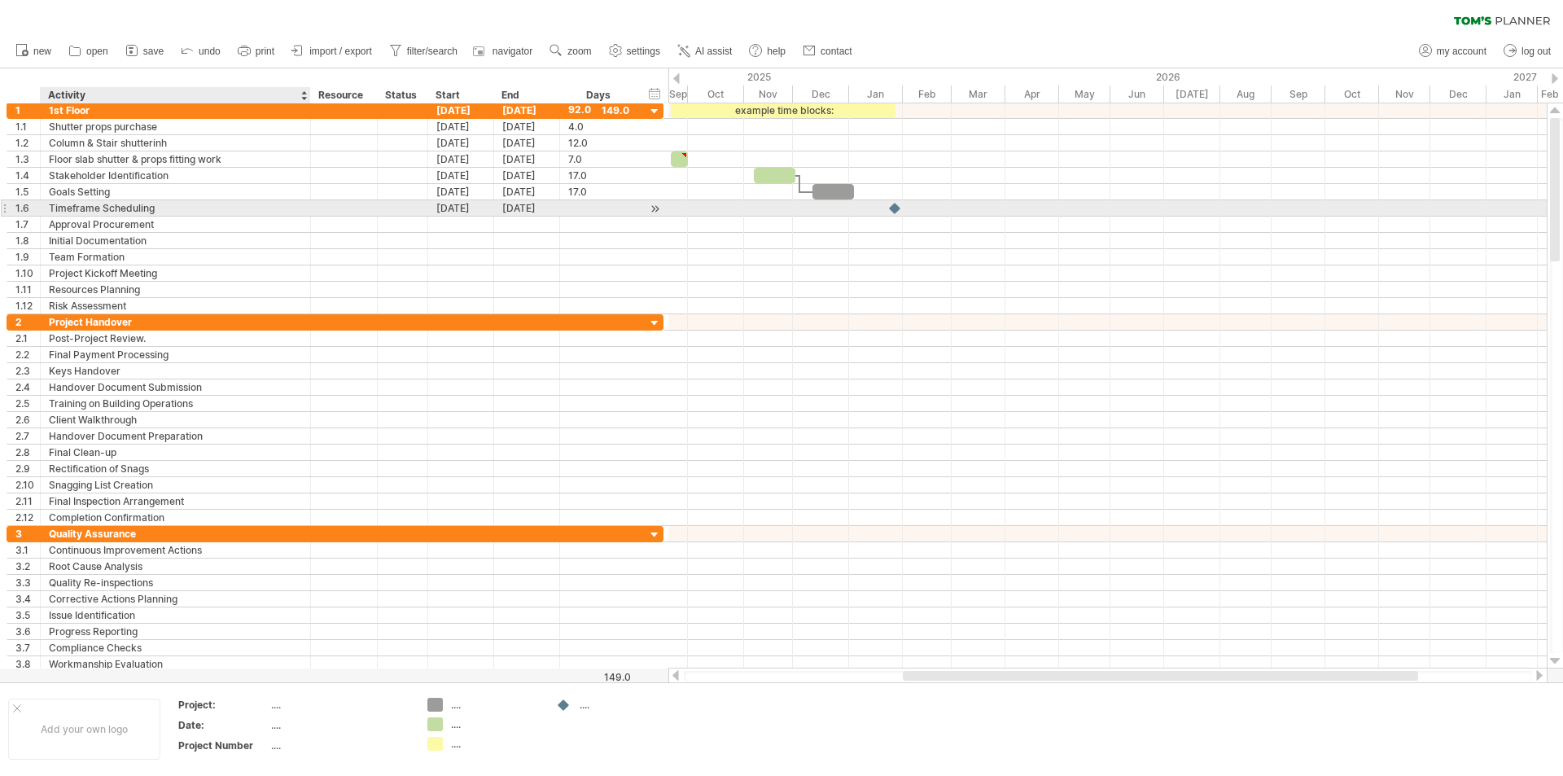
click at [306, 203] on div at bounding box center [308, 208] width 8 height 16
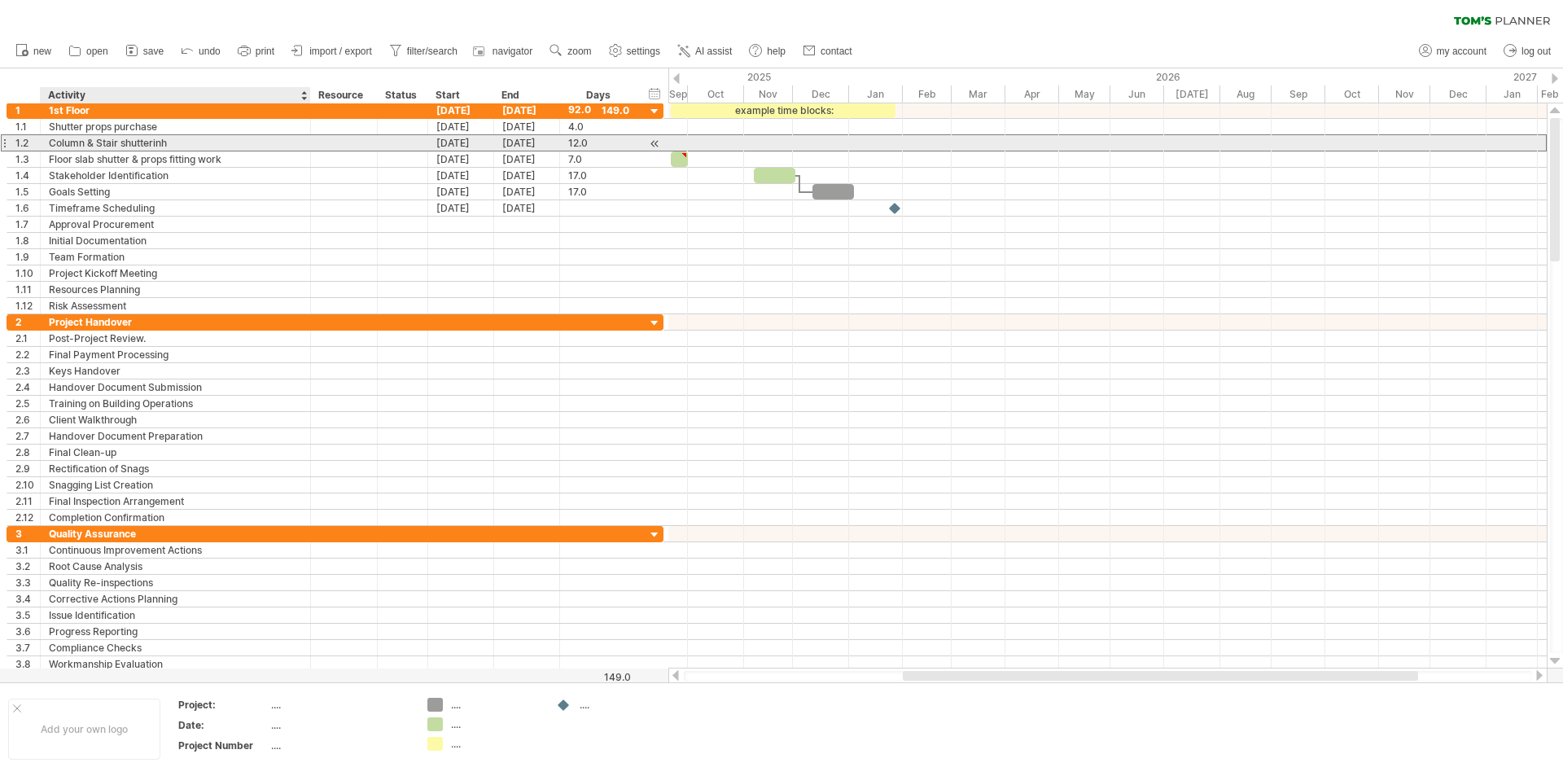
click at [207, 141] on div "Column & Stair shutterinh" at bounding box center [175, 142] width 253 height 15
click at [454, 142] on div "[DATE]" at bounding box center [461, 142] width 66 height 15
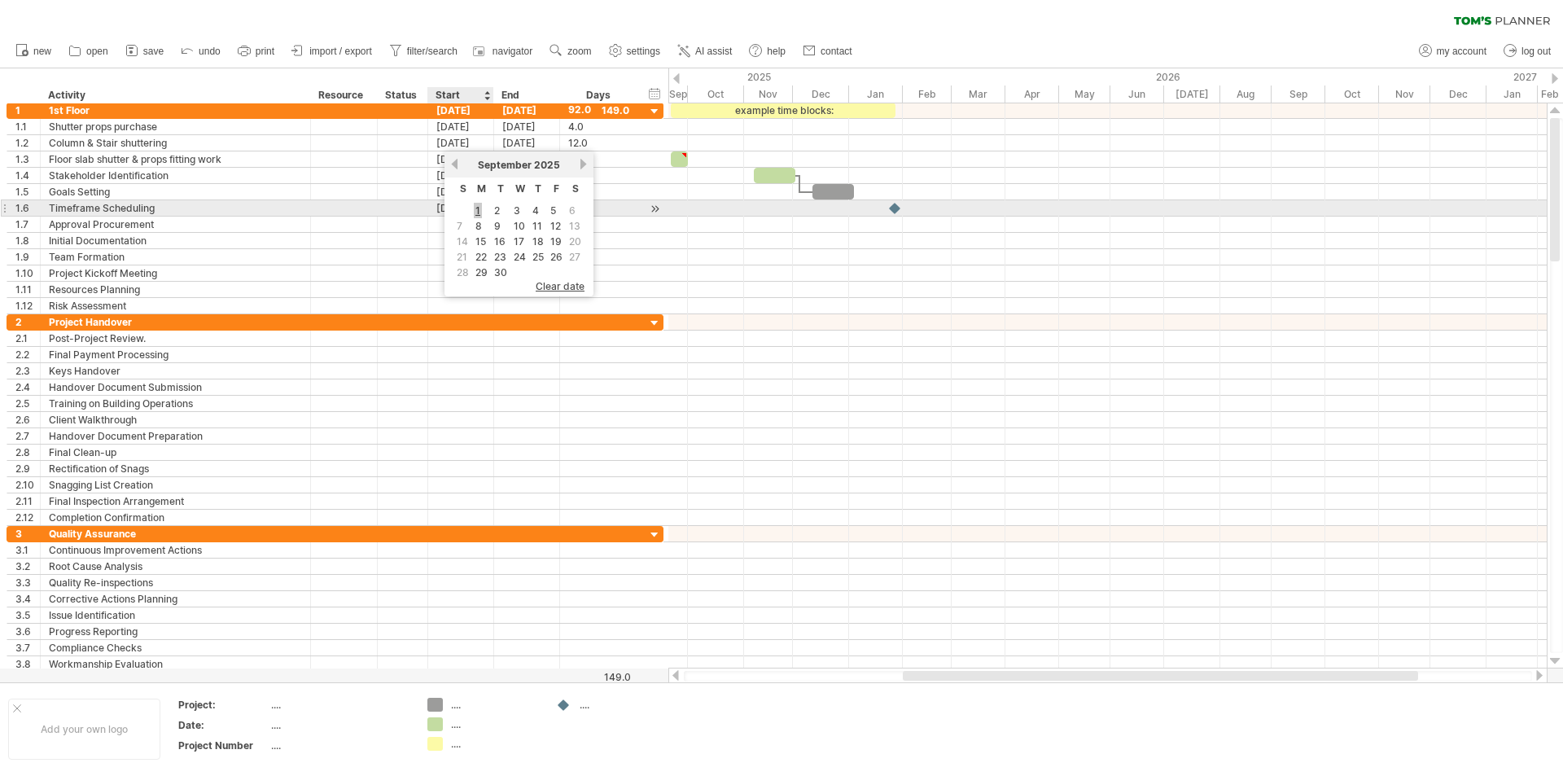
click at [479, 209] on link "1" at bounding box center [478, 210] width 8 height 15
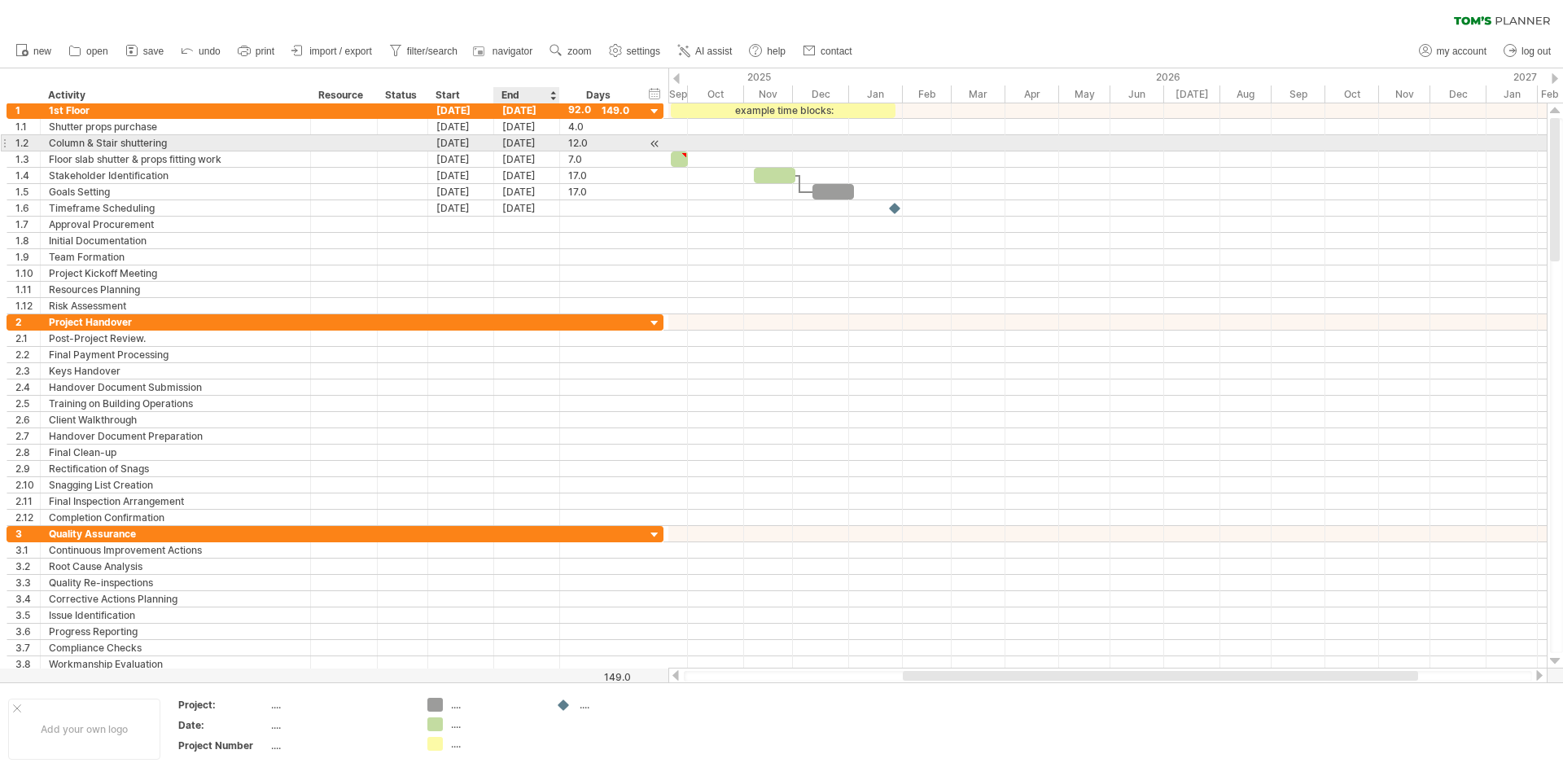
click at [527, 138] on div "[DATE]" at bounding box center [527, 142] width 66 height 15
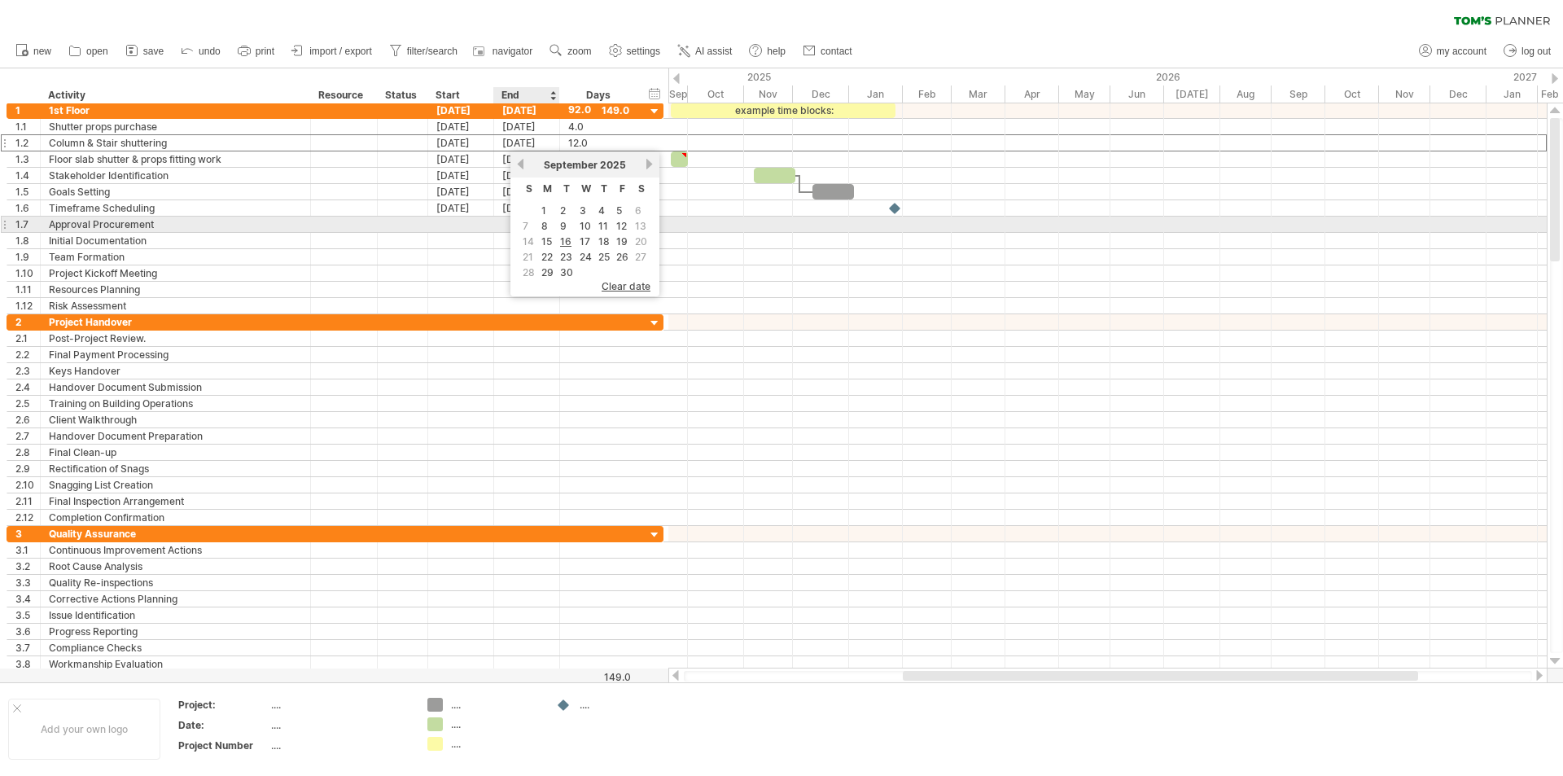
click at [549, 226] on td "8" at bounding box center [547, 226] width 17 height 14
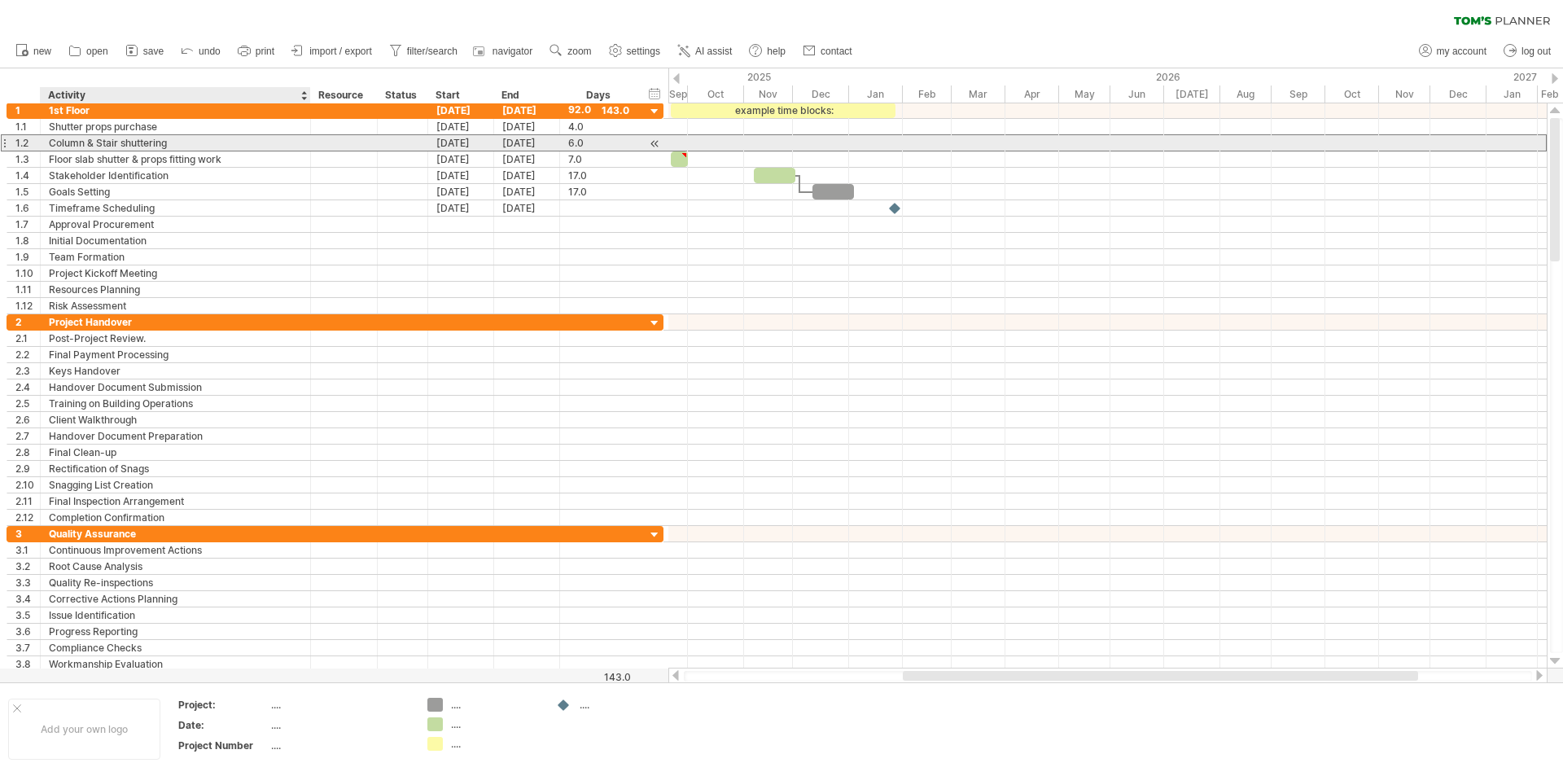
click at [196, 146] on div "Column & Stair shuttering" at bounding box center [175, 142] width 253 height 15
click at [196, 146] on input "**********" at bounding box center [175, 142] width 253 height 15
type input "**********"
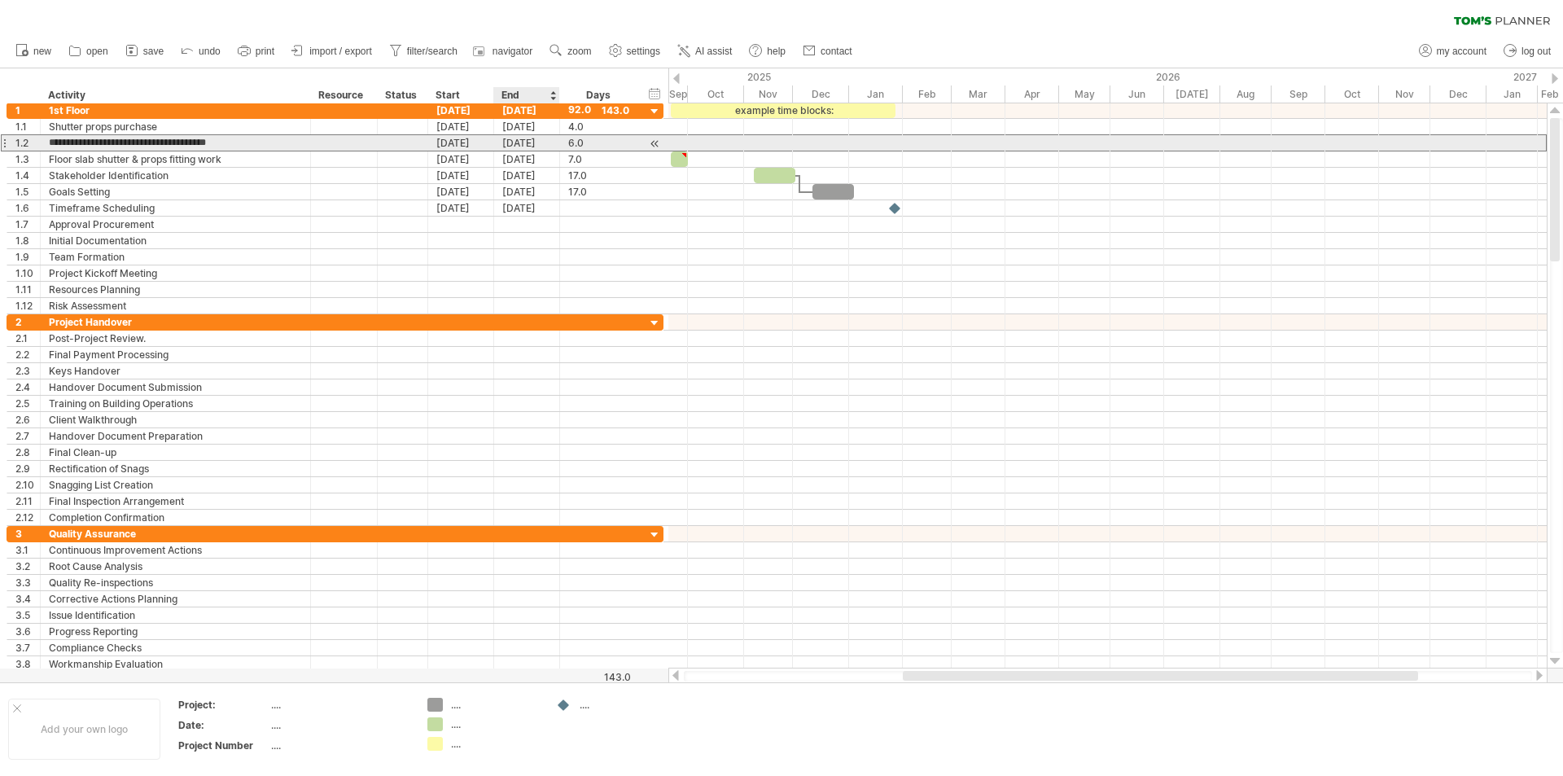
click at [517, 142] on div "[DATE]" at bounding box center [527, 142] width 66 height 15
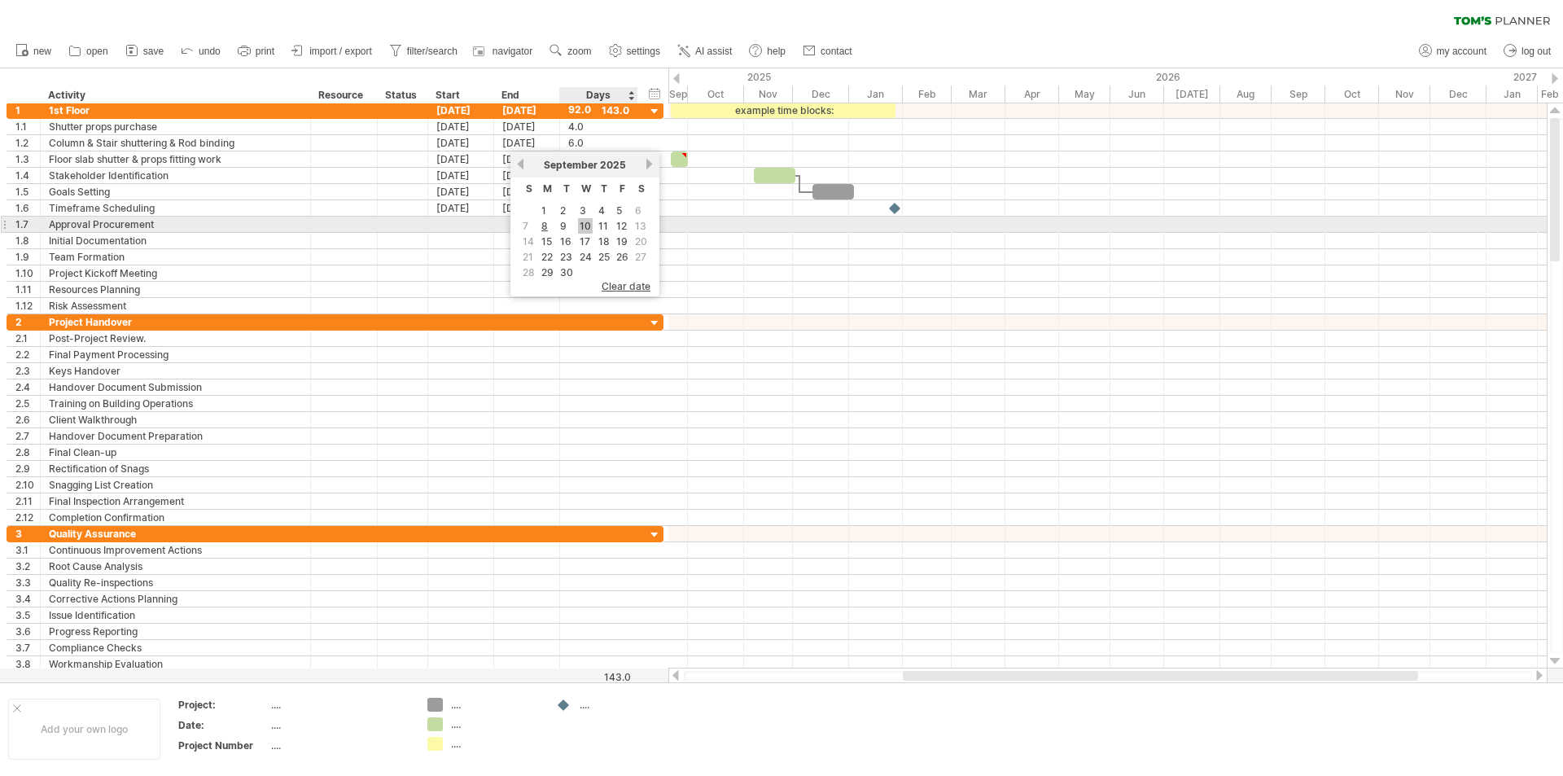
click at [581, 224] on link "10" at bounding box center [585, 225] width 15 height 15
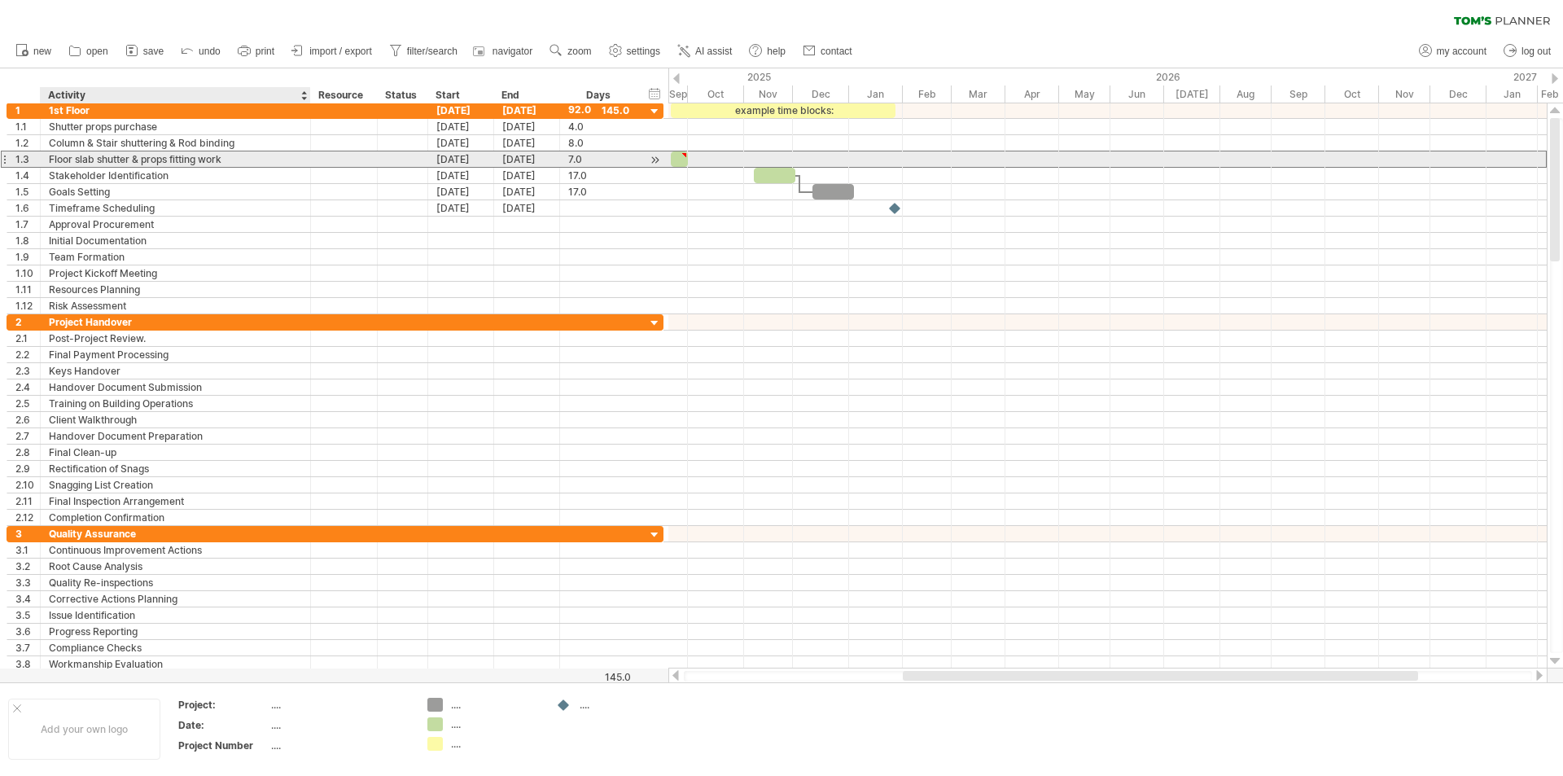
click at [149, 160] on div "Floor slab shutter & props fitting work" at bounding box center [175, 158] width 253 height 15
click at [237, 161] on input "**********" at bounding box center [175, 158] width 253 height 15
type input "*"
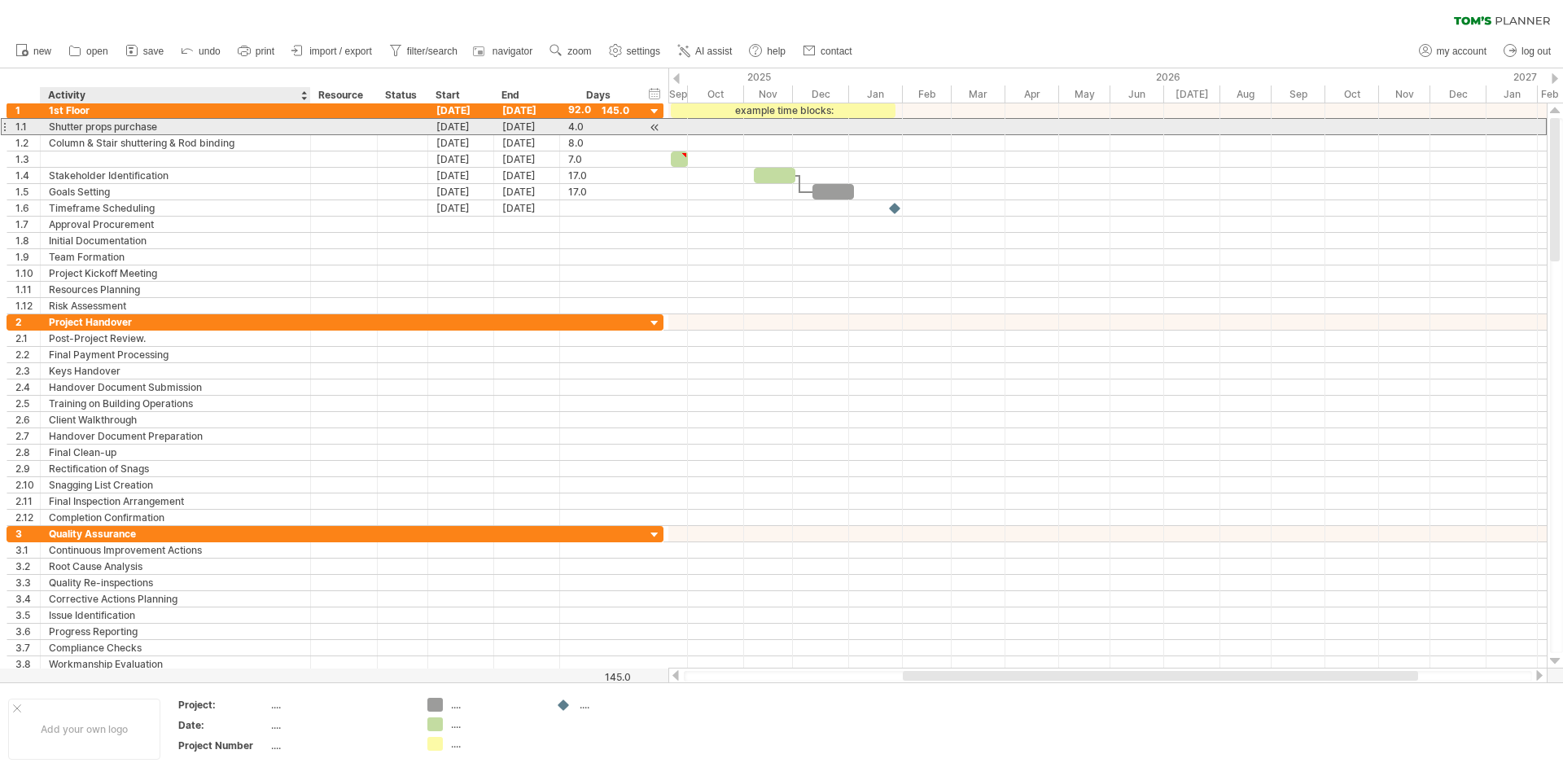
click at [112, 125] on div "Shutter props purchase" at bounding box center [175, 126] width 253 height 15
click at [194, 125] on input "**********" at bounding box center [175, 126] width 253 height 15
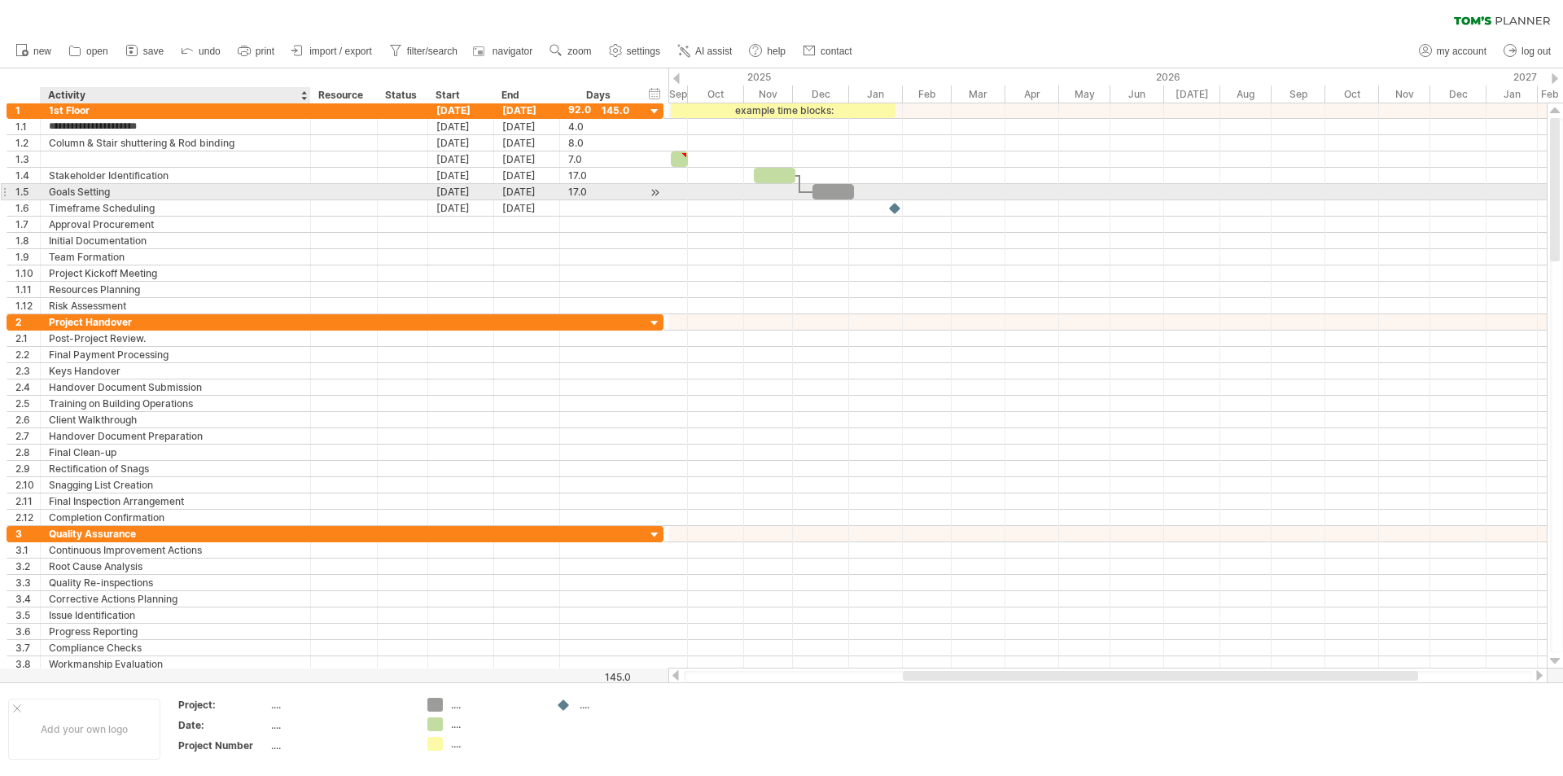
click at [208, 194] on div "Goals Setting" at bounding box center [175, 191] width 253 height 15
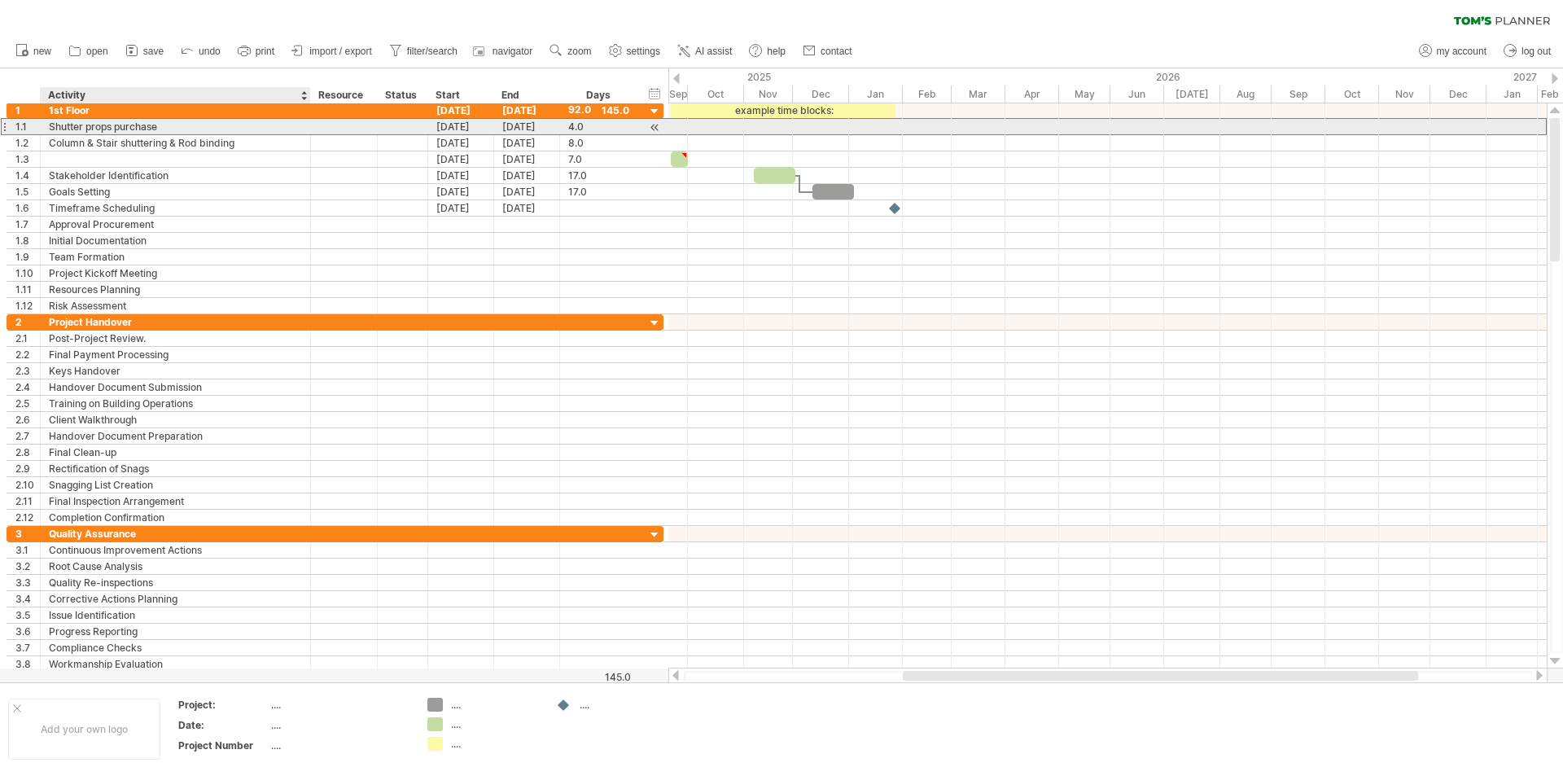
click at [222, 134] on div "**********" at bounding box center [335, 126] width 657 height 17
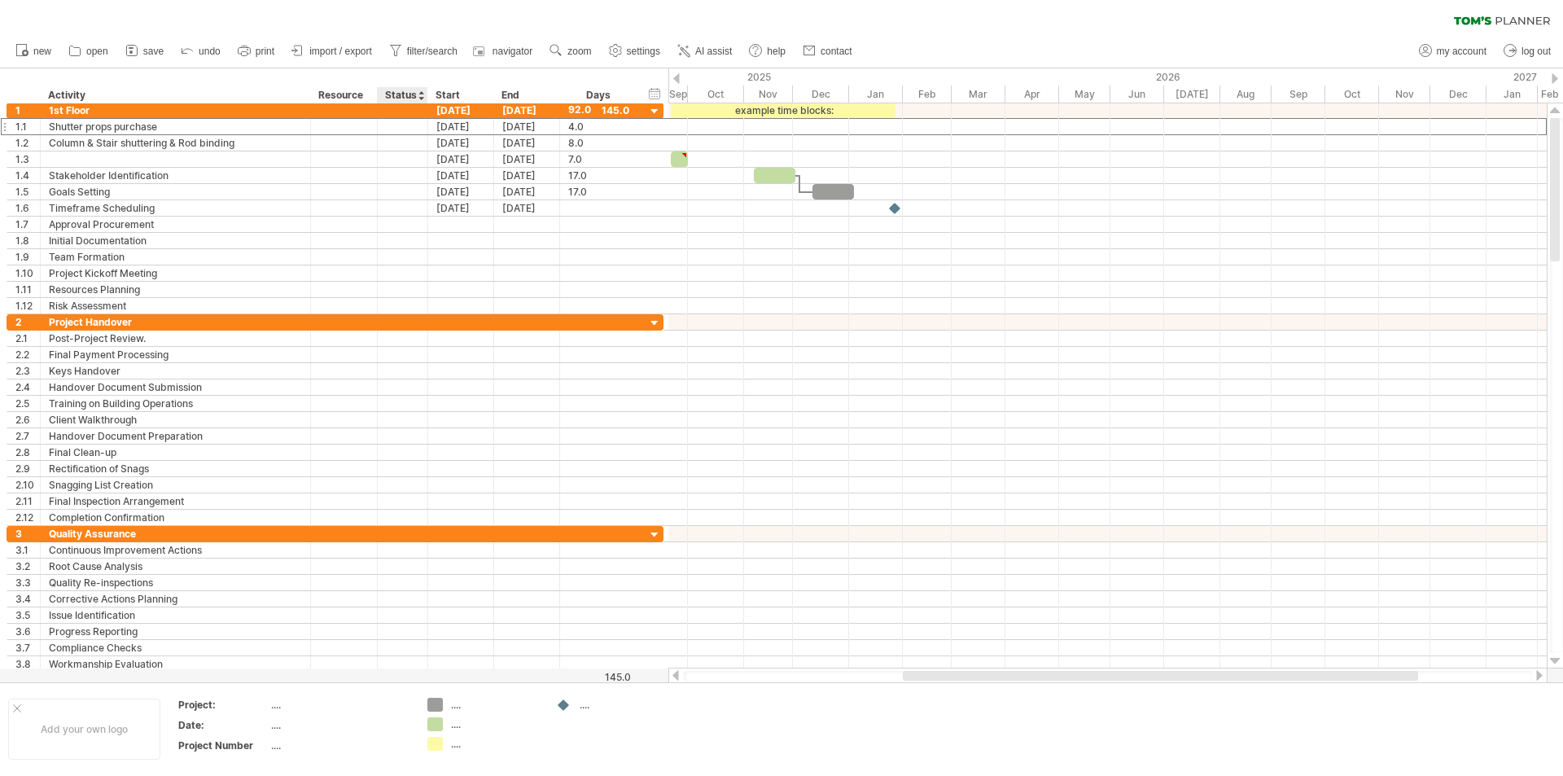
click at [413, 96] on div "Status" at bounding box center [401, 95] width 33 height 16
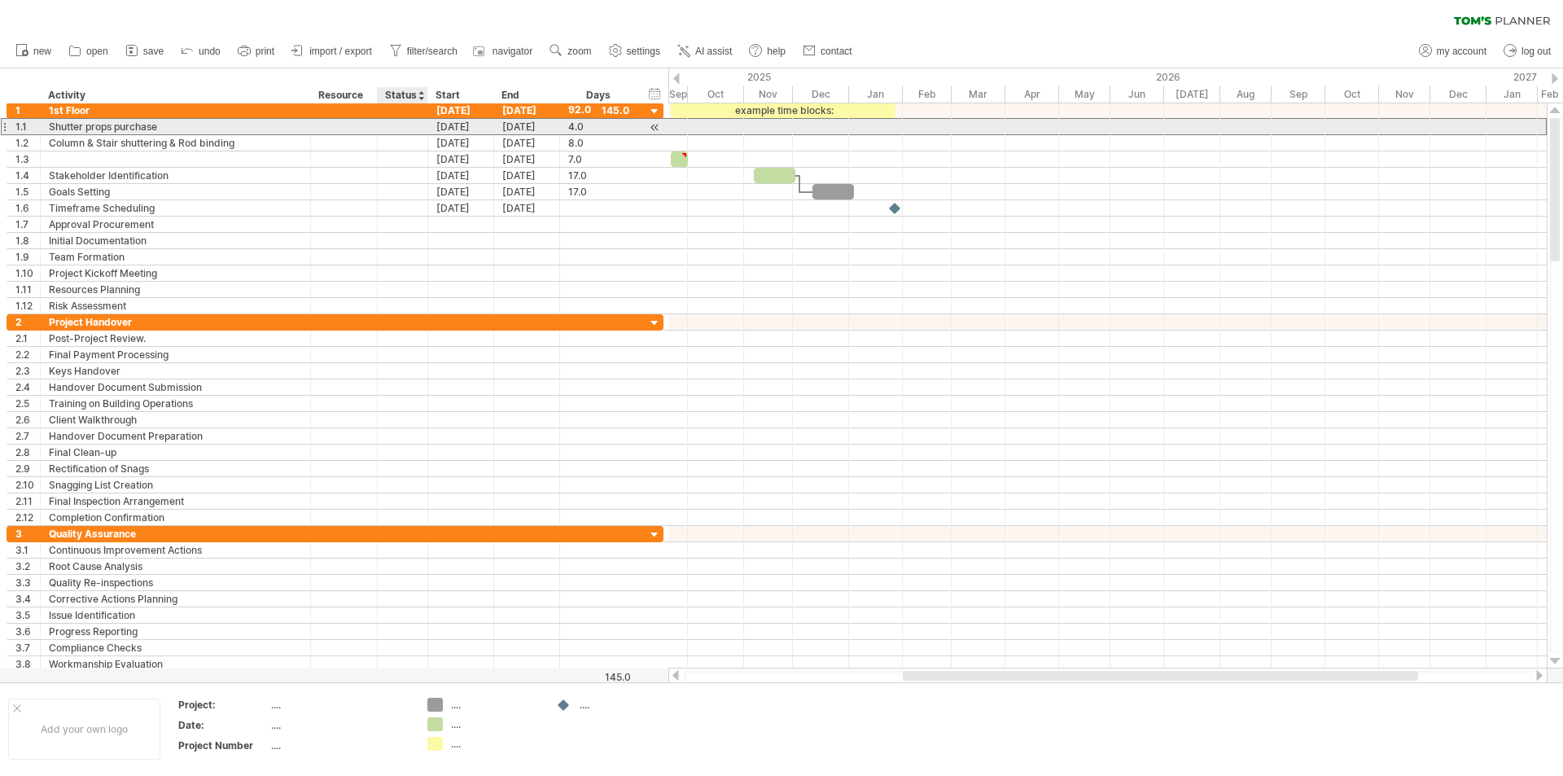
click at [409, 133] on div at bounding box center [402, 126] width 33 height 15
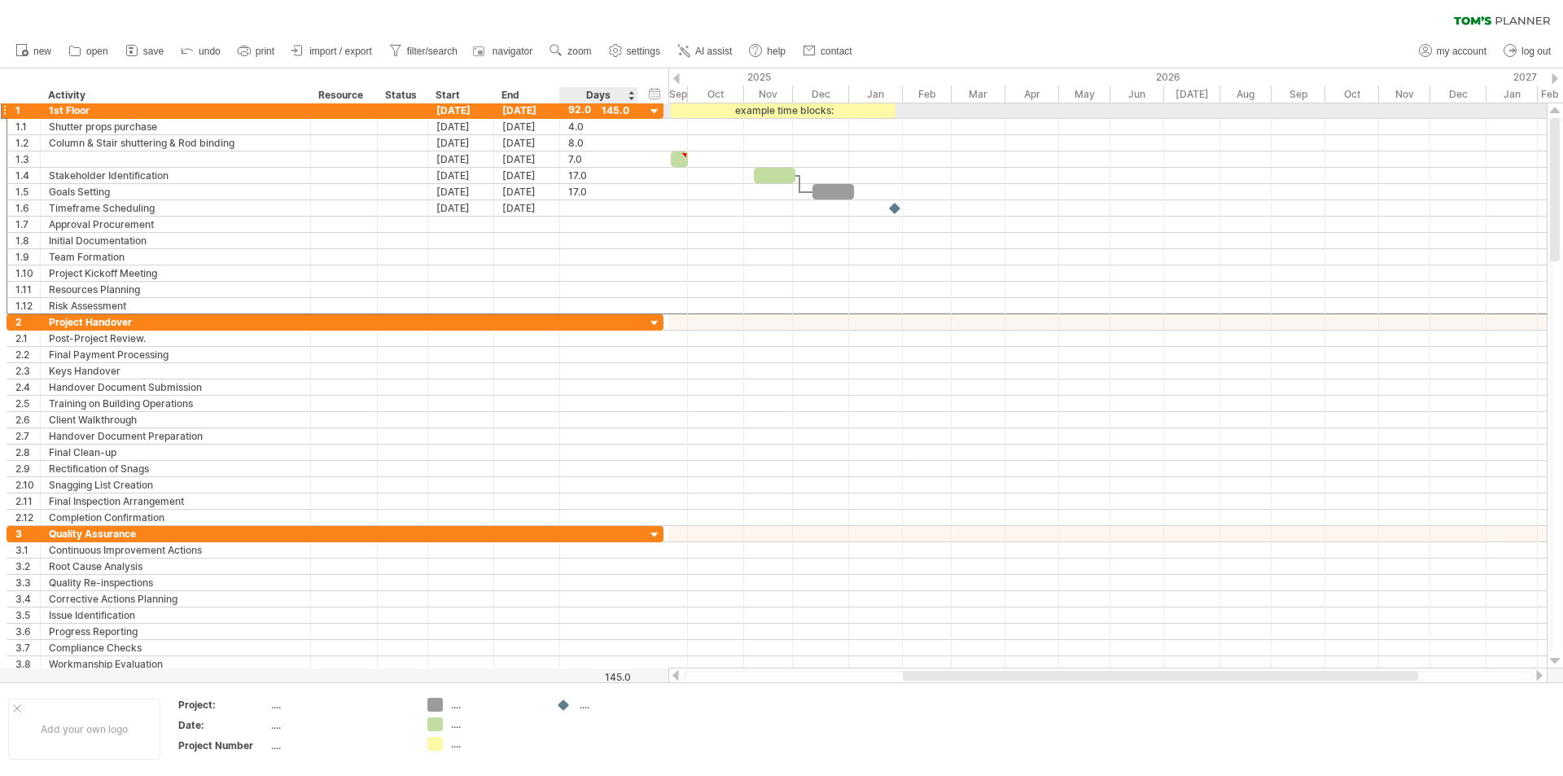
click at [622, 112] on div "92.0" at bounding box center [598, 110] width 61 height 15
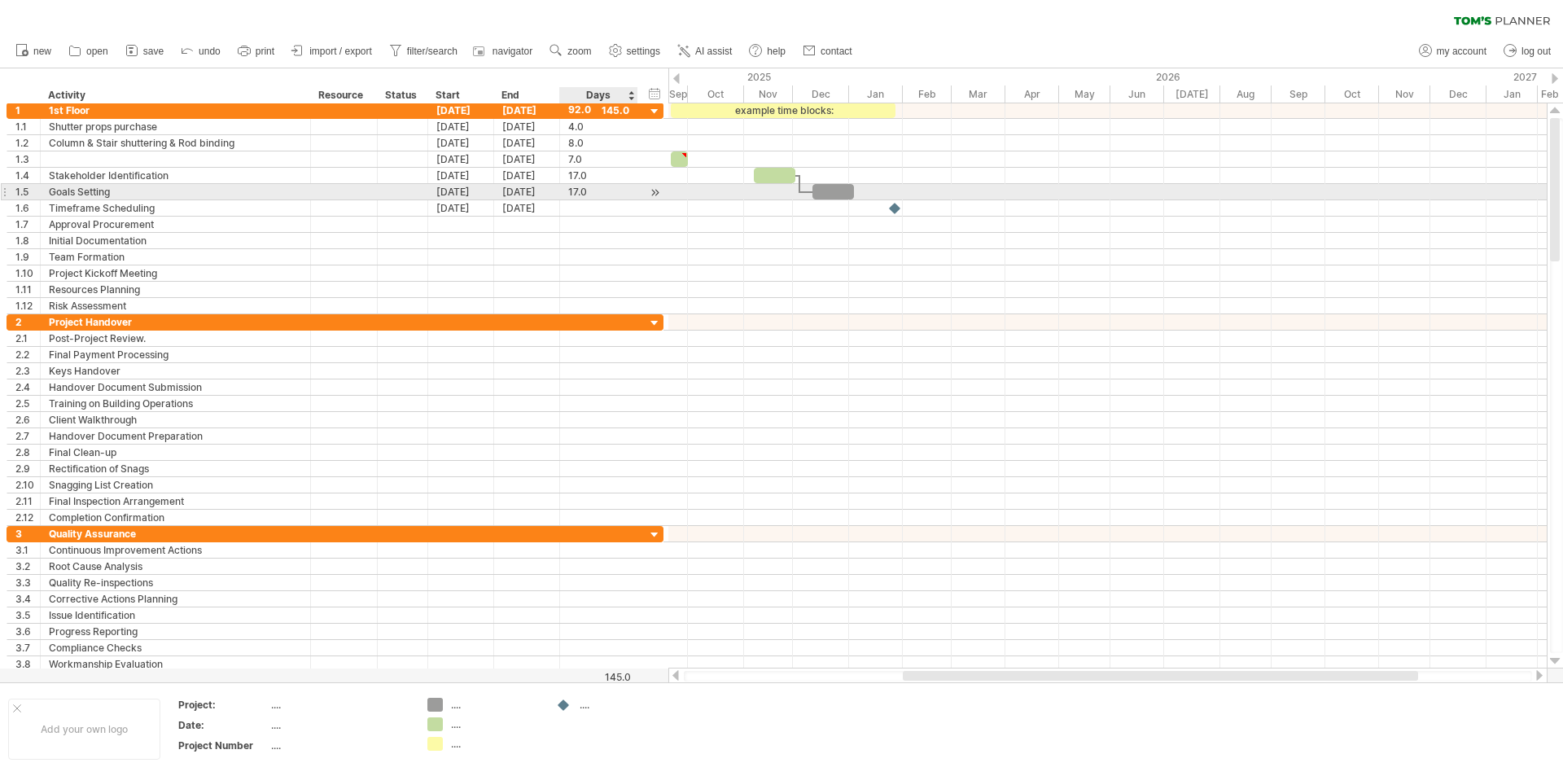
click at [633, 191] on div at bounding box center [636, 192] width 8 height 16
